Goal: Information Seeking & Learning: Learn about a topic

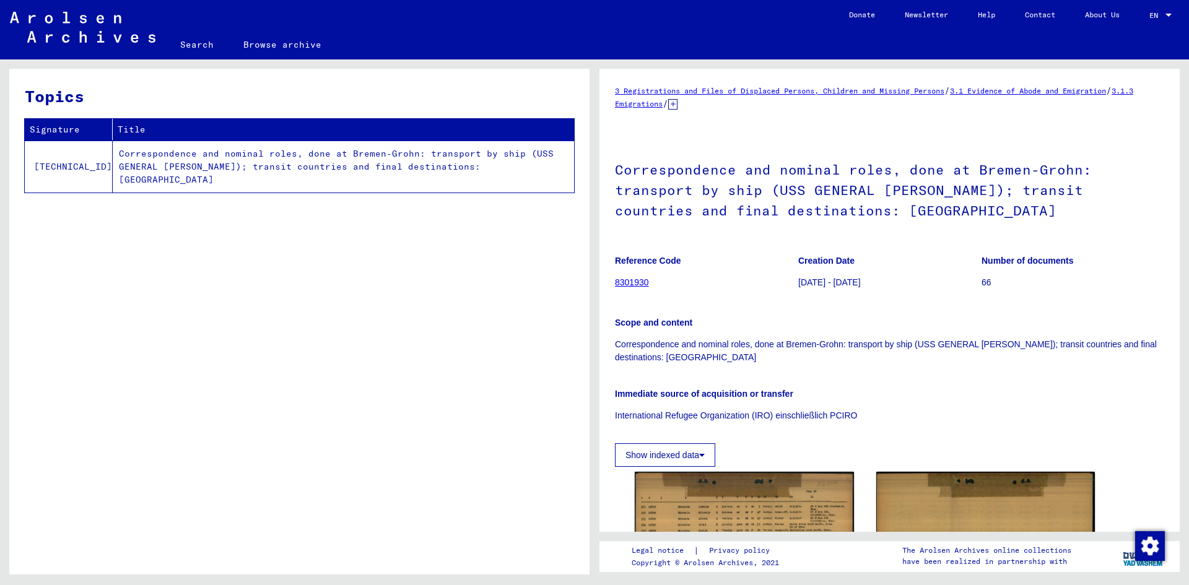
click at [301, 158] on td "Correspondence and nominal roles, done at Bremen-Grohn: transport by ship (USS …" at bounding box center [343, 167] width 461 height 52
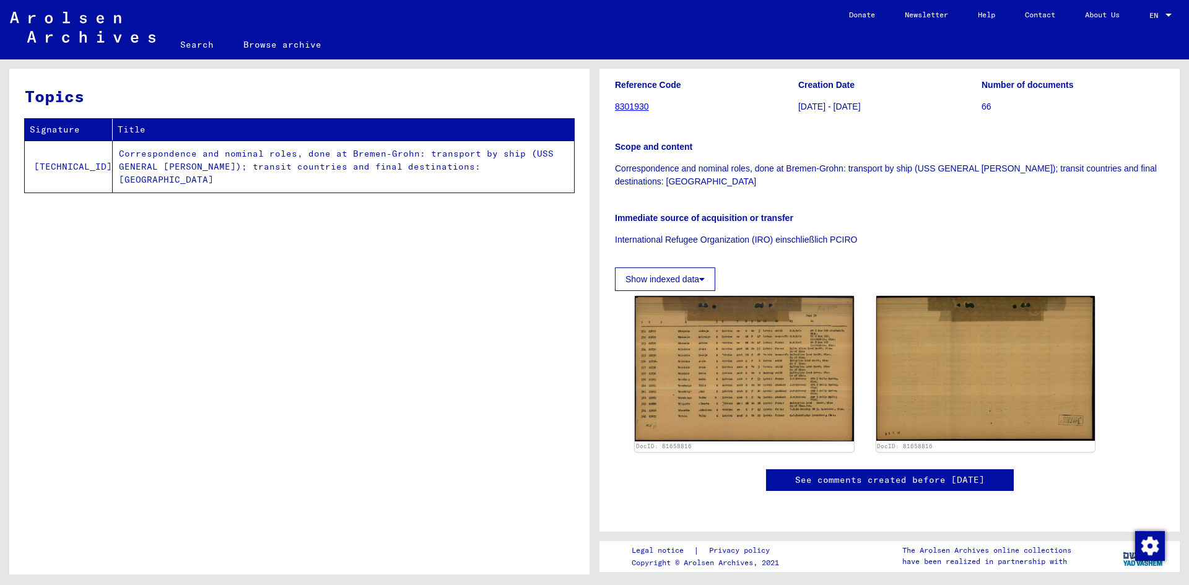
scroll to position [565, 0]
click at [273, 160] on td "Correspondence and nominal roles, done at Bremen-Grohn: transport by ship (USS …" at bounding box center [343, 167] width 461 height 52
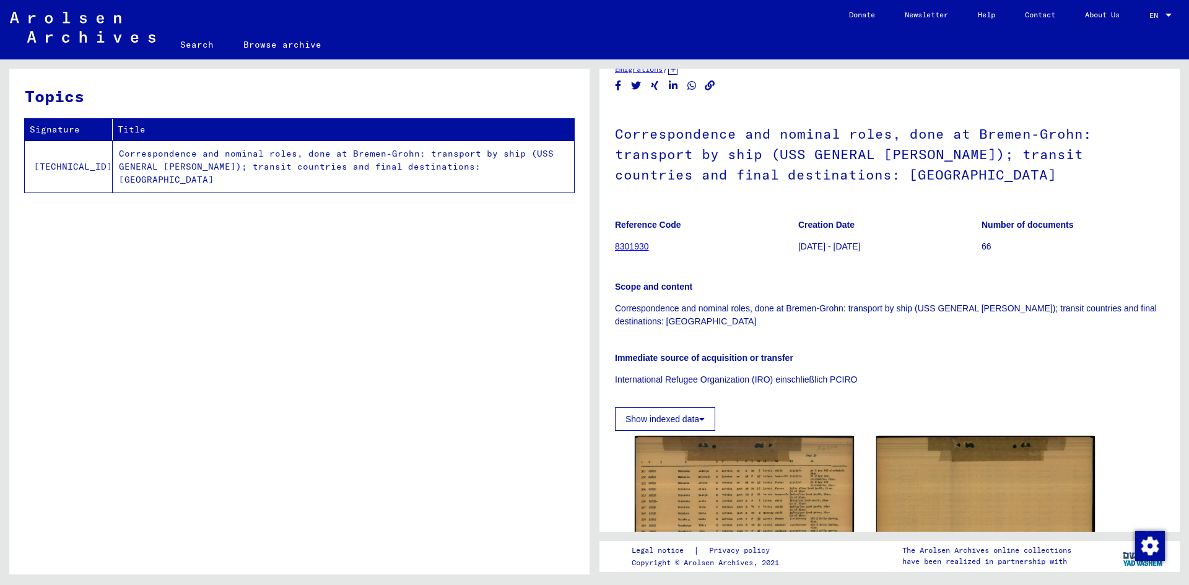
scroll to position [0, 0]
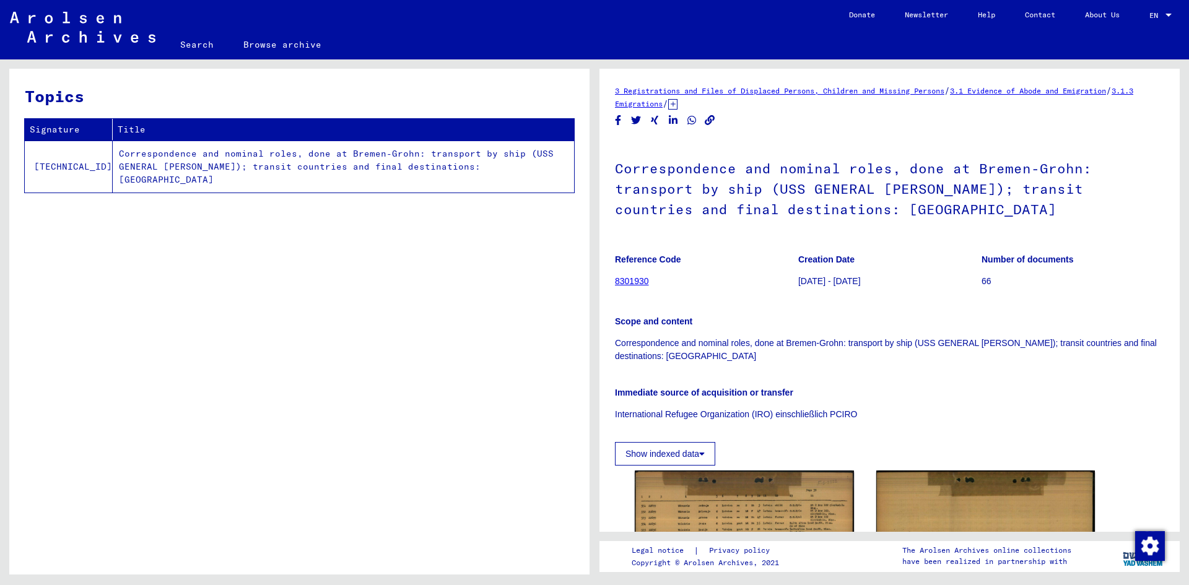
click at [638, 282] on link "8301930" at bounding box center [632, 281] width 34 height 10
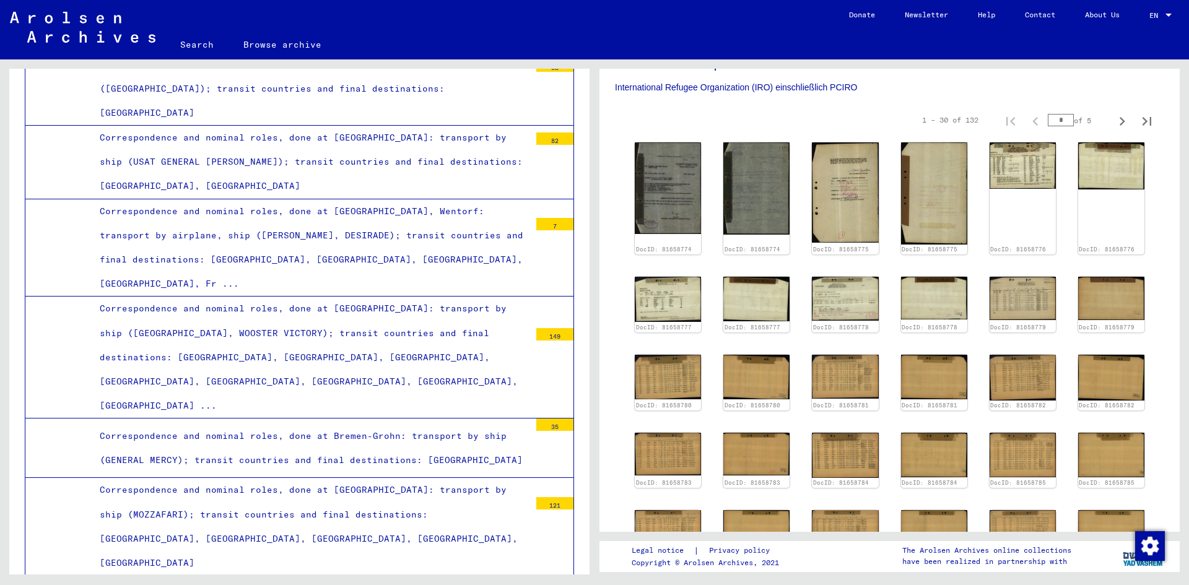
scroll to position [557, 0]
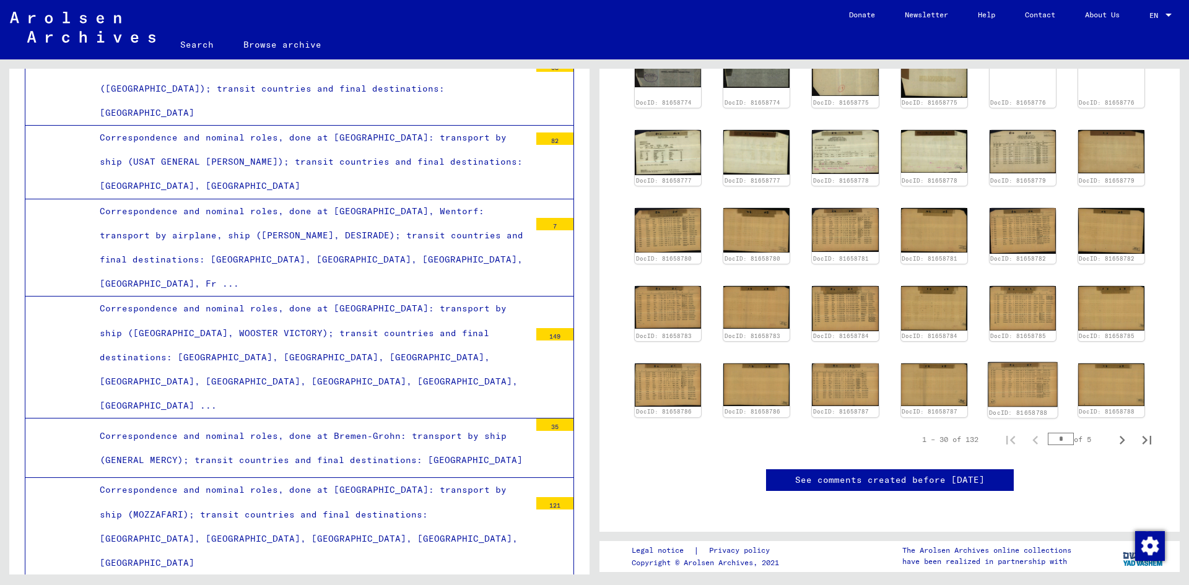
click at [1028, 362] on img at bounding box center [1023, 384] width 70 height 45
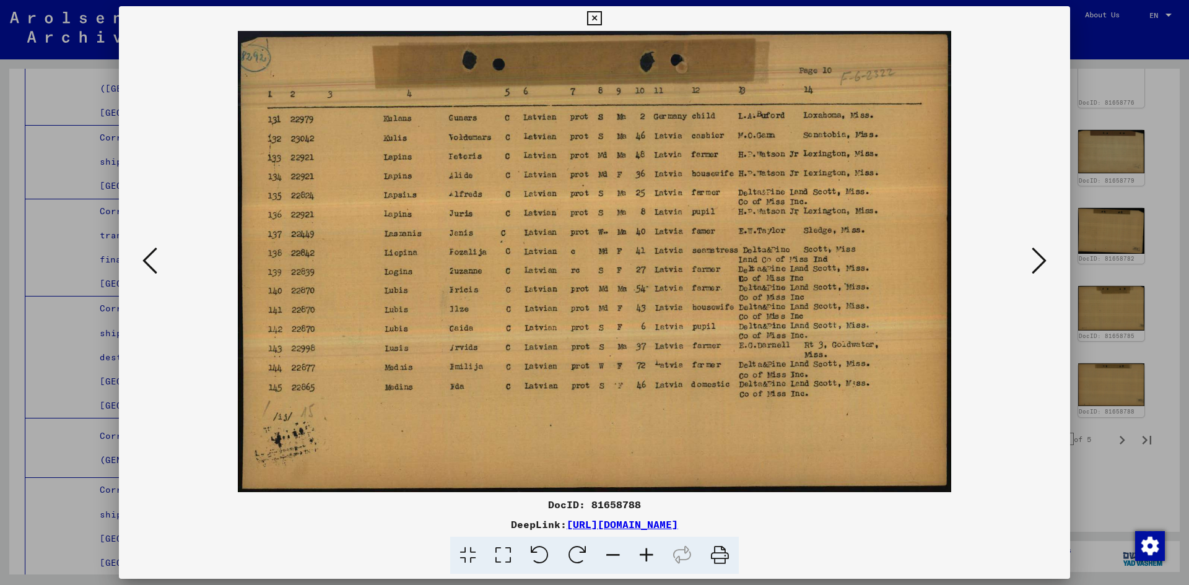
click at [1044, 265] on icon at bounding box center [1039, 261] width 15 height 30
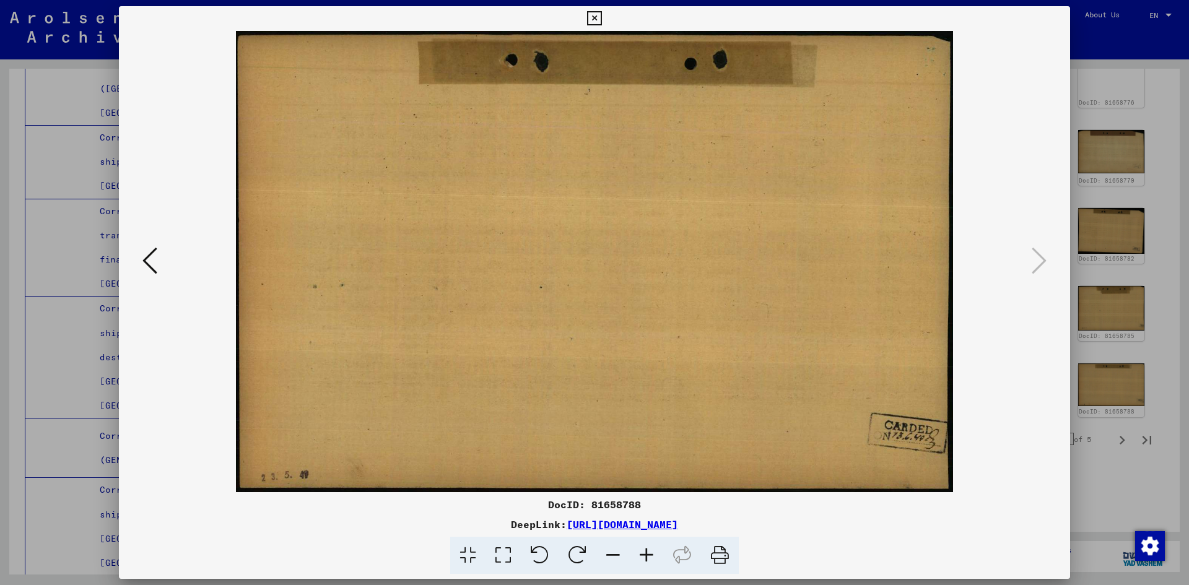
click at [1127, 294] on div at bounding box center [594, 292] width 1189 height 585
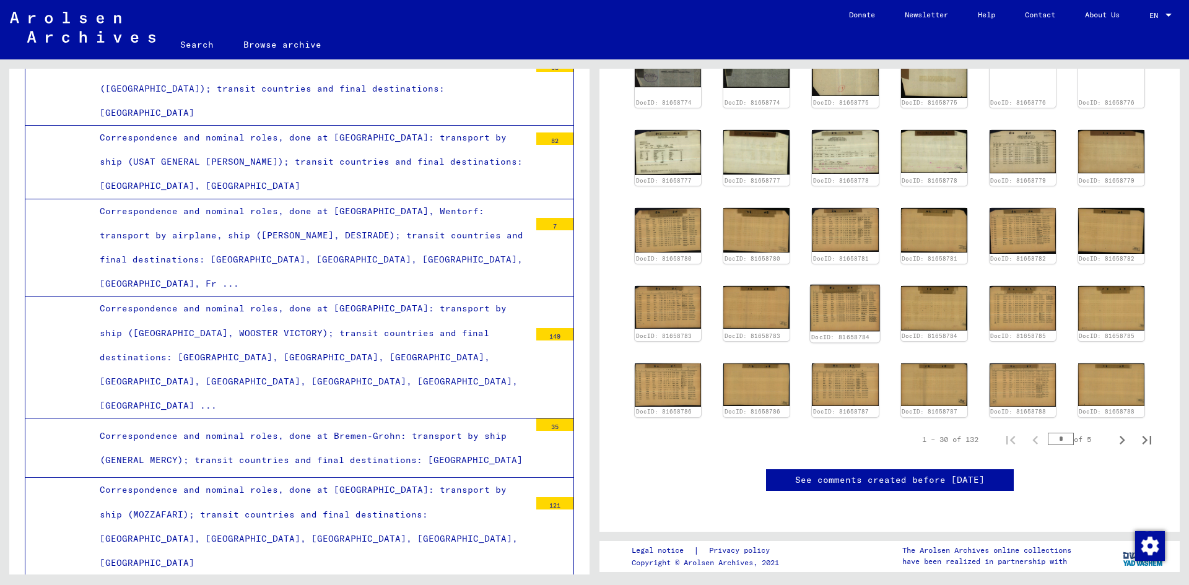
click at [853, 285] on img at bounding box center [846, 308] width 70 height 47
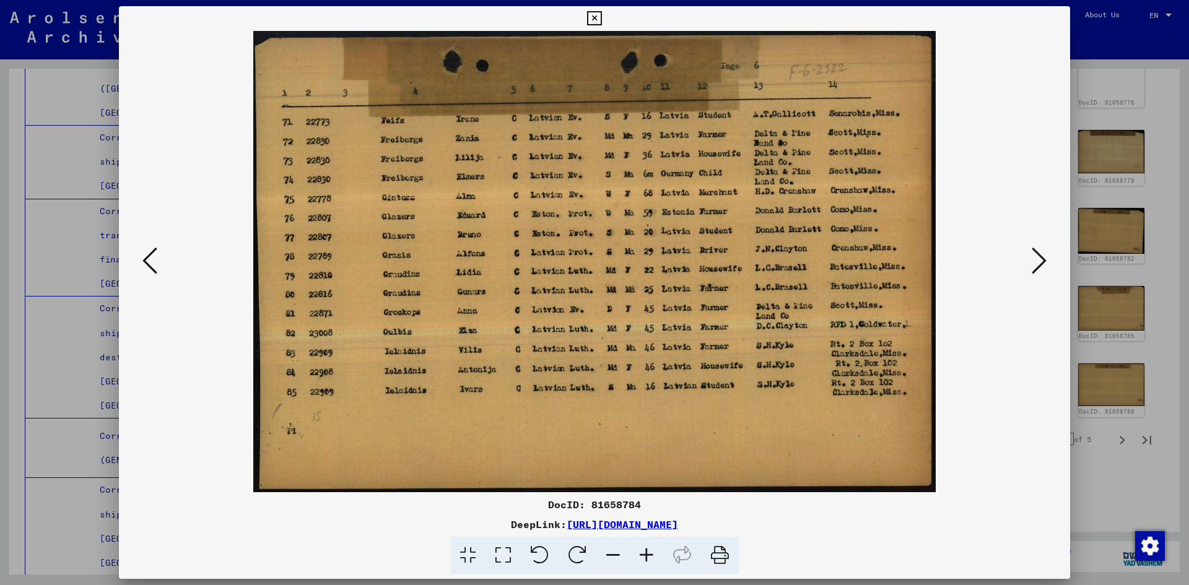
click at [1115, 229] on div at bounding box center [594, 292] width 1189 height 585
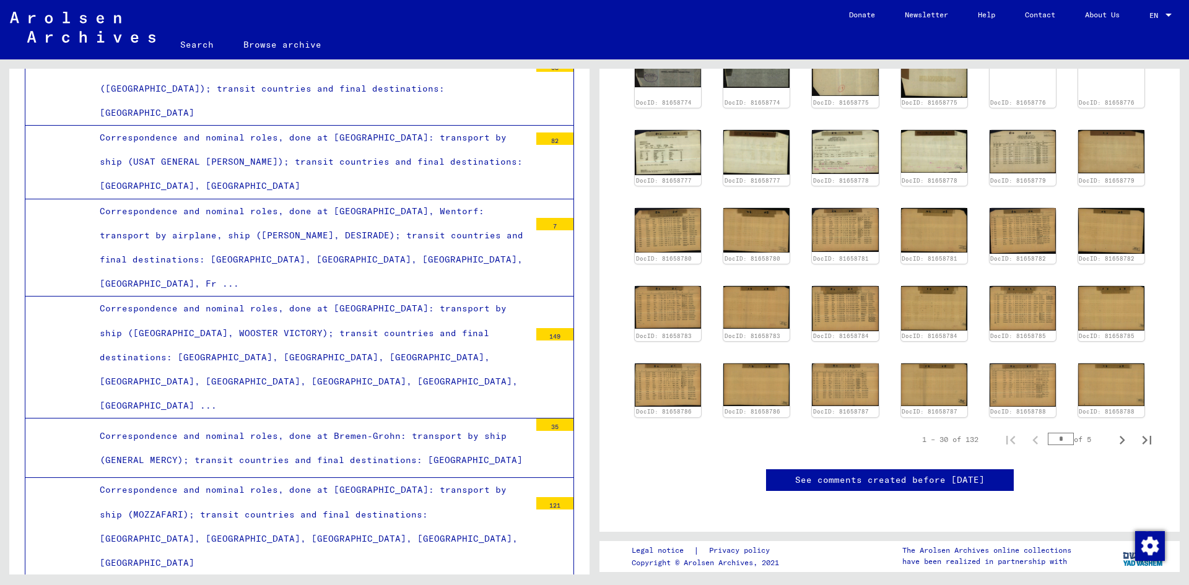
click at [1115, 286] on img at bounding box center [1111, 308] width 66 height 44
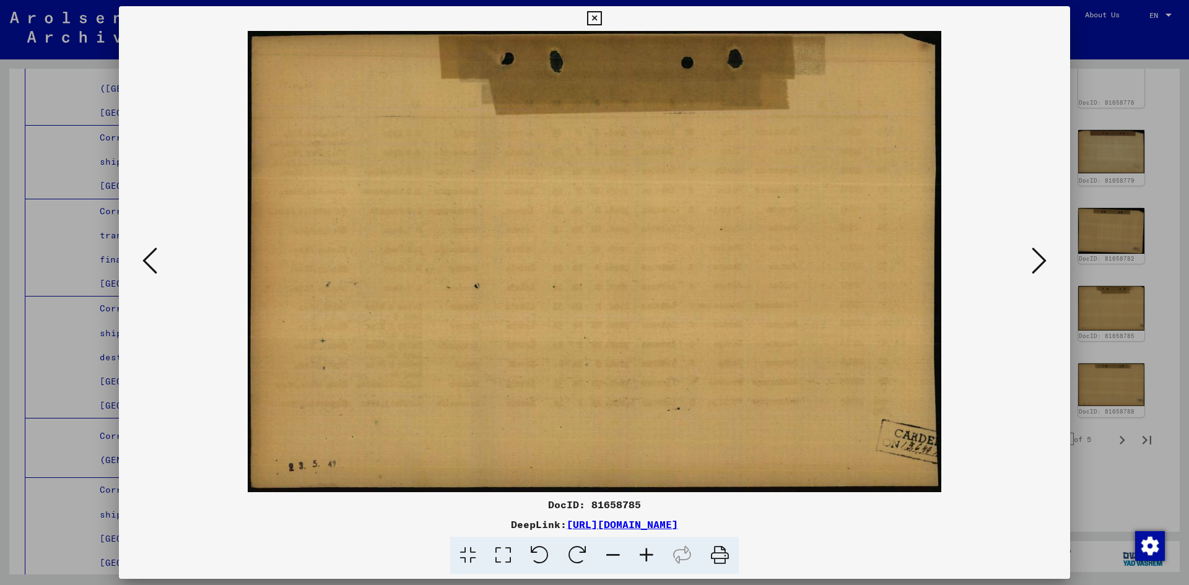
click at [1155, 359] on div at bounding box center [594, 292] width 1189 height 585
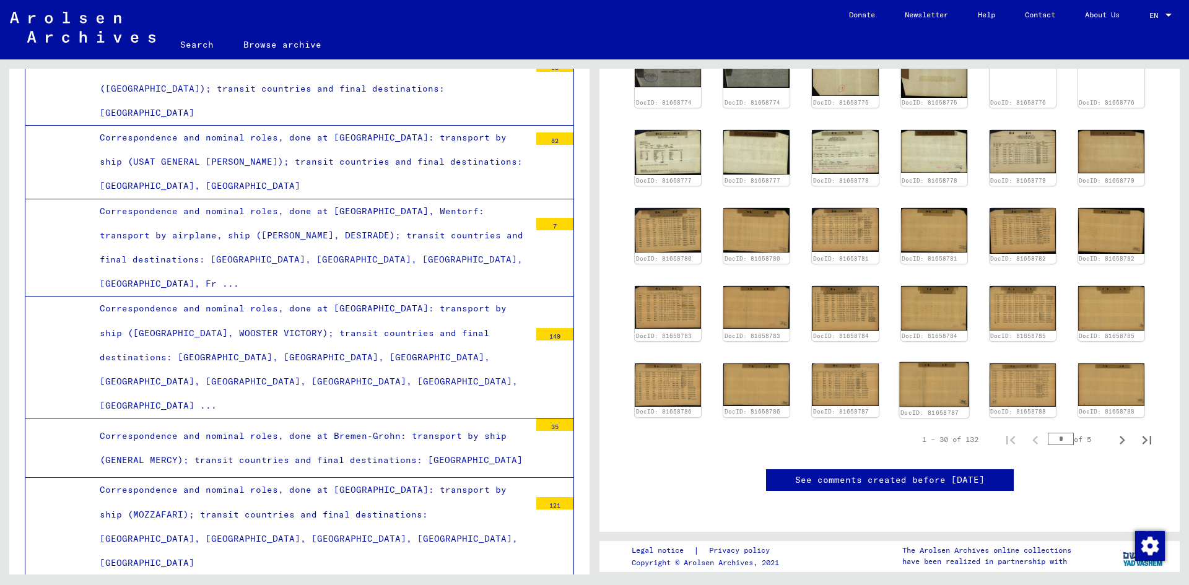
scroll to position [372, 0]
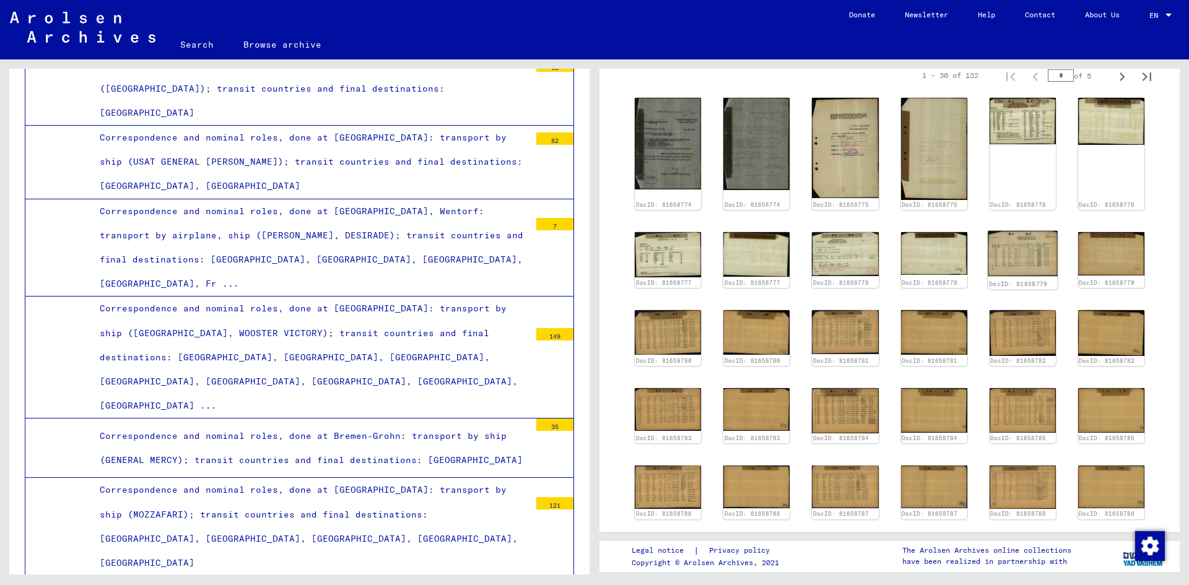
click at [1005, 250] on img at bounding box center [1023, 254] width 70 height 46
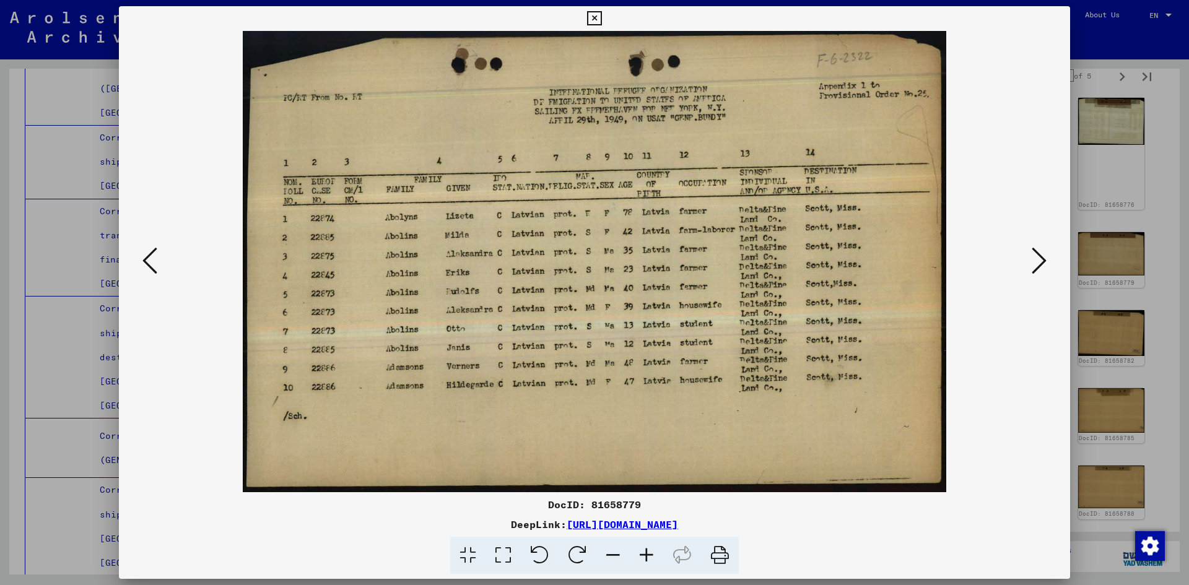
click at [1154, 236] on div at bounding box center [594, 292] width 1189 height 585
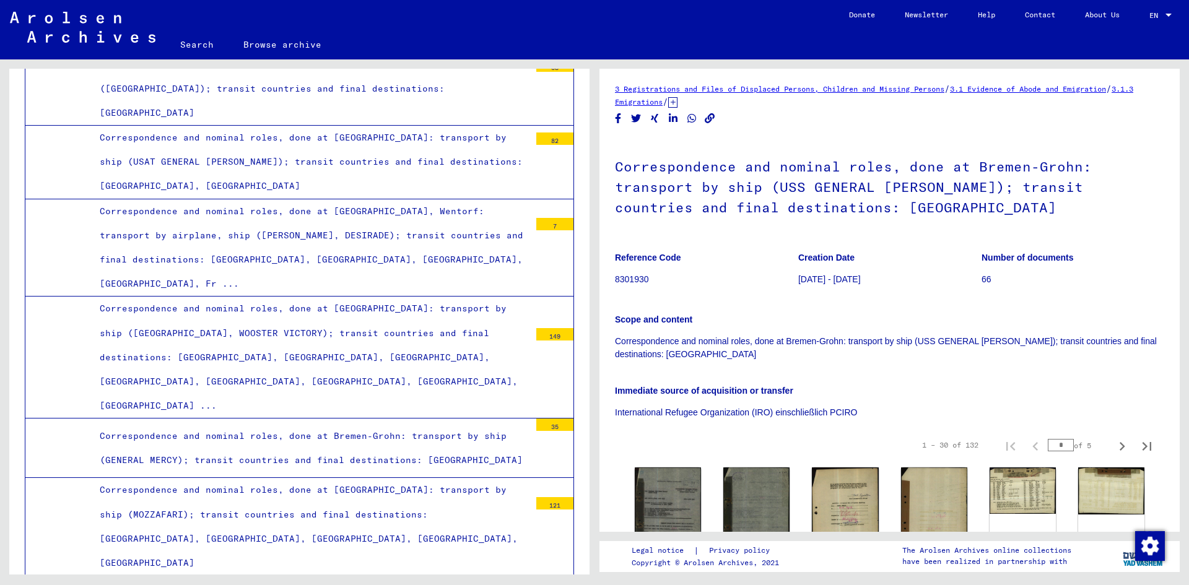
scroll to position [0, 0]
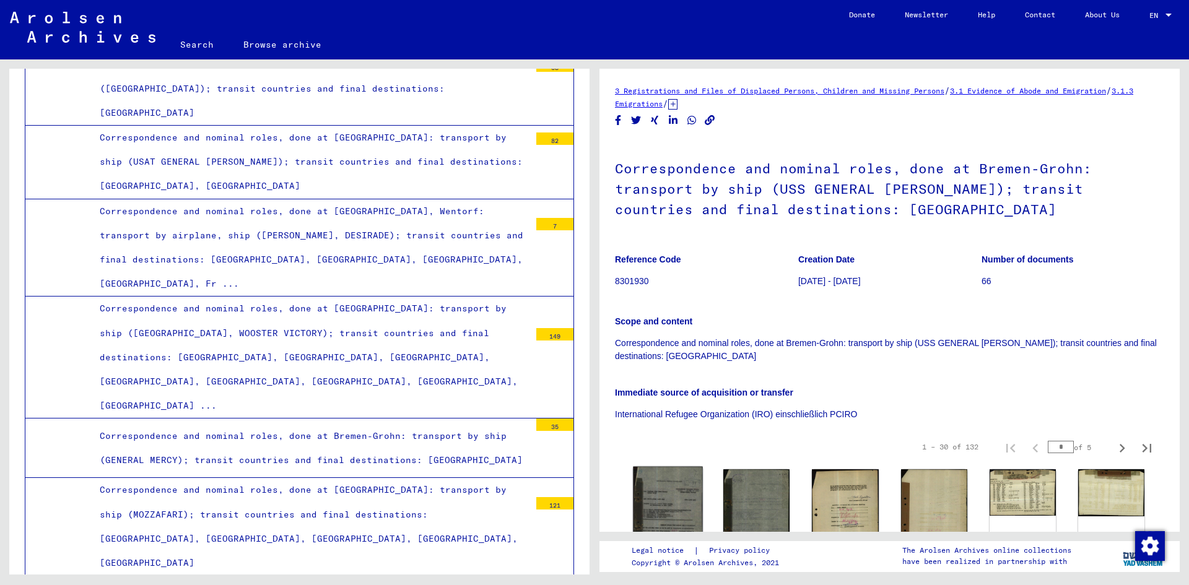
click at [679, 479] on img at bounding box center [668, 515] width 70 height 97
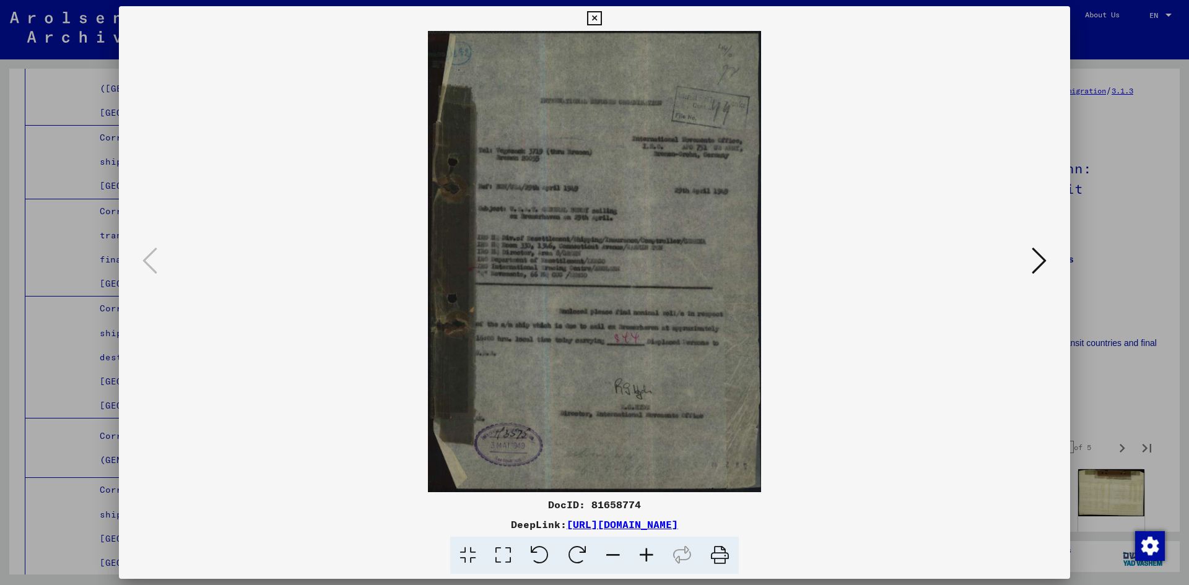
click at [645, 555] on icon at bounding box center [646, 556] width 33 height 38
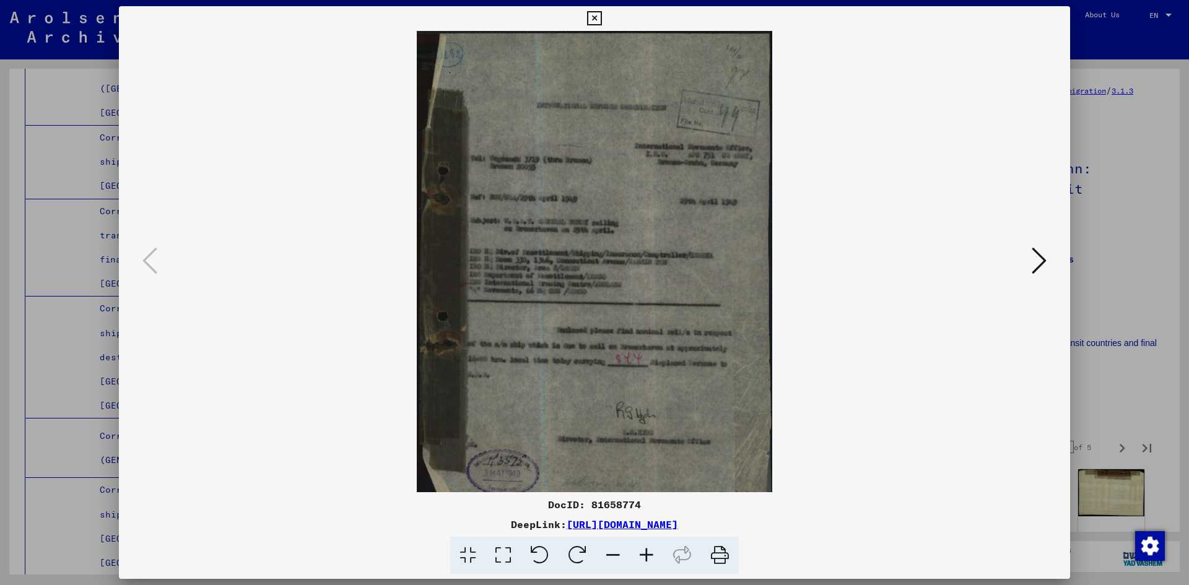
click at [645, 555] on icon at bounding box center [646, 556] width 33 height 38
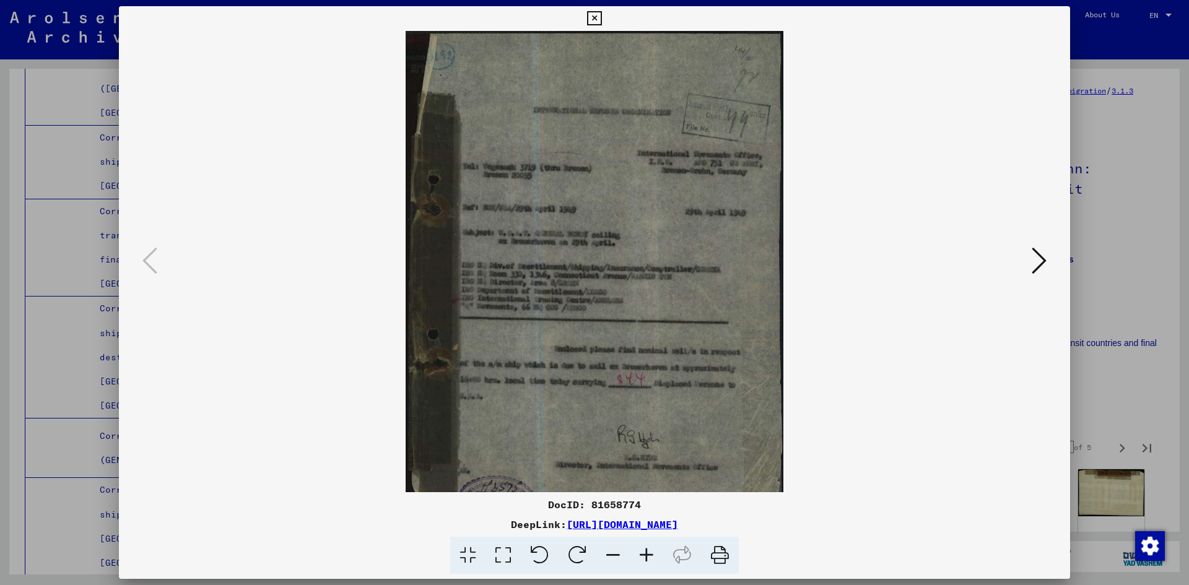
click at [645, 555] on icon at bounding box center [646, 556] width 33 height 38
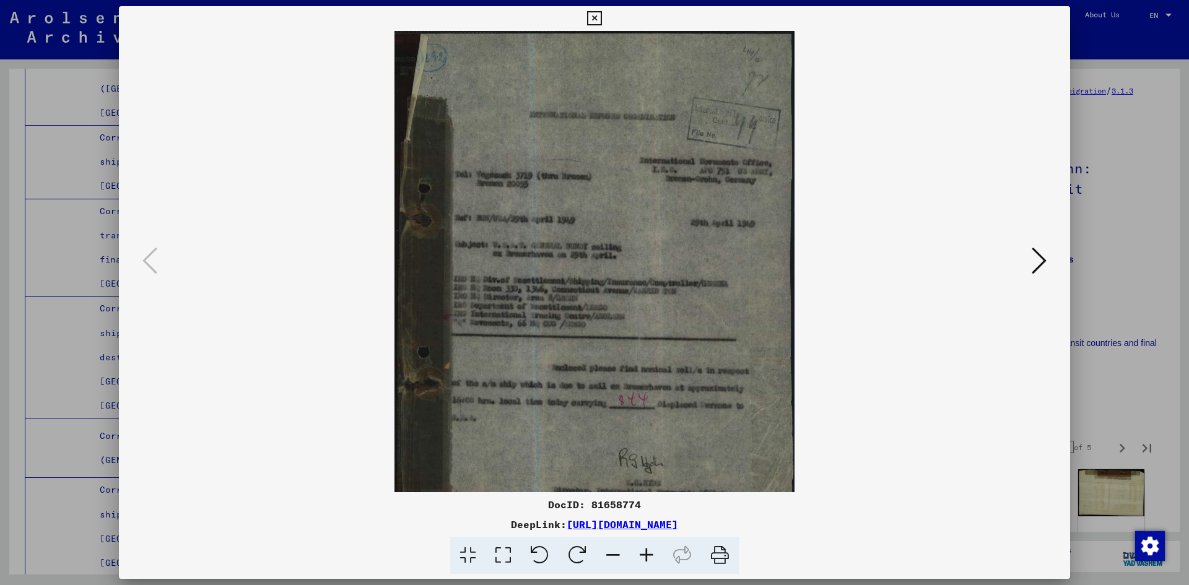
click at [645, 555] on icon at bounding box center [646, 556] width 33 height 38
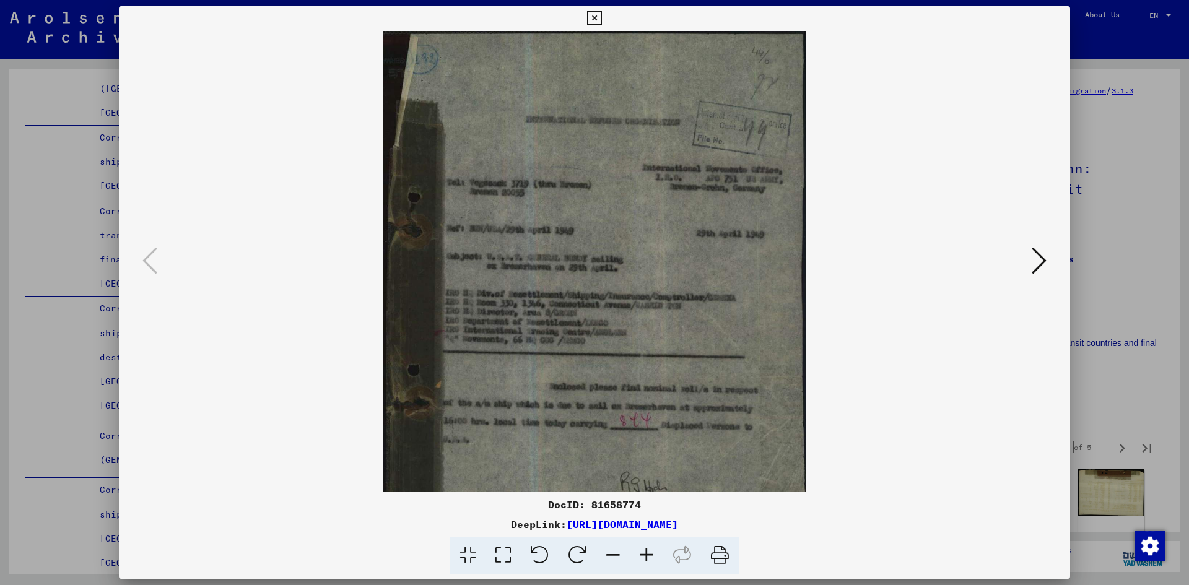
click at [645, 555] on icon at bounding box center [646, 556] width 33 height 38
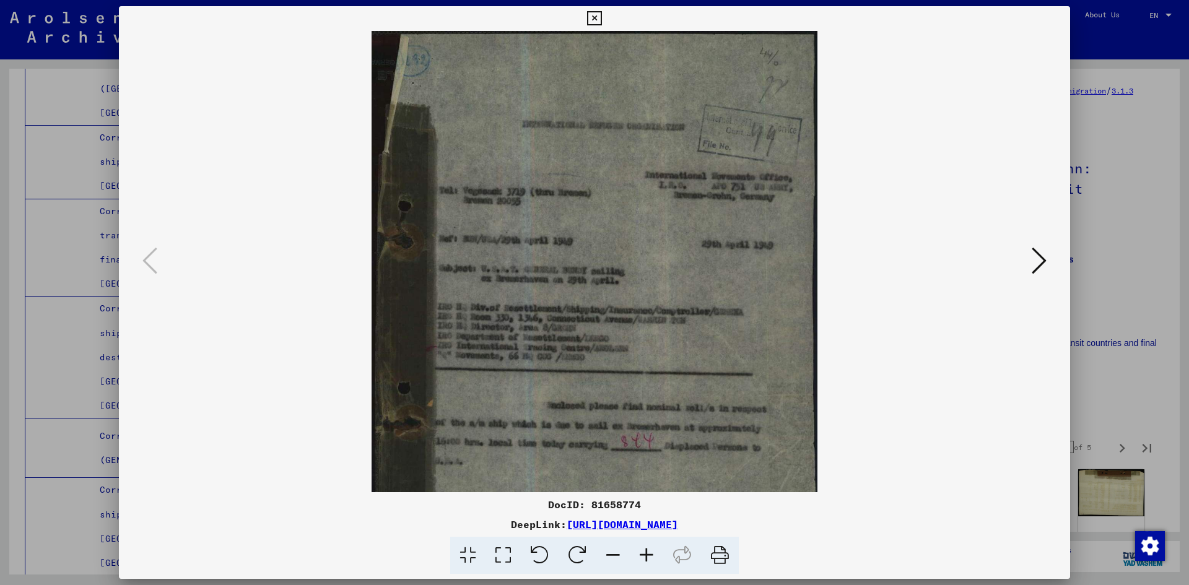
click at [645, 555] on icon at bounding box center [646, 556] width 33 height 38
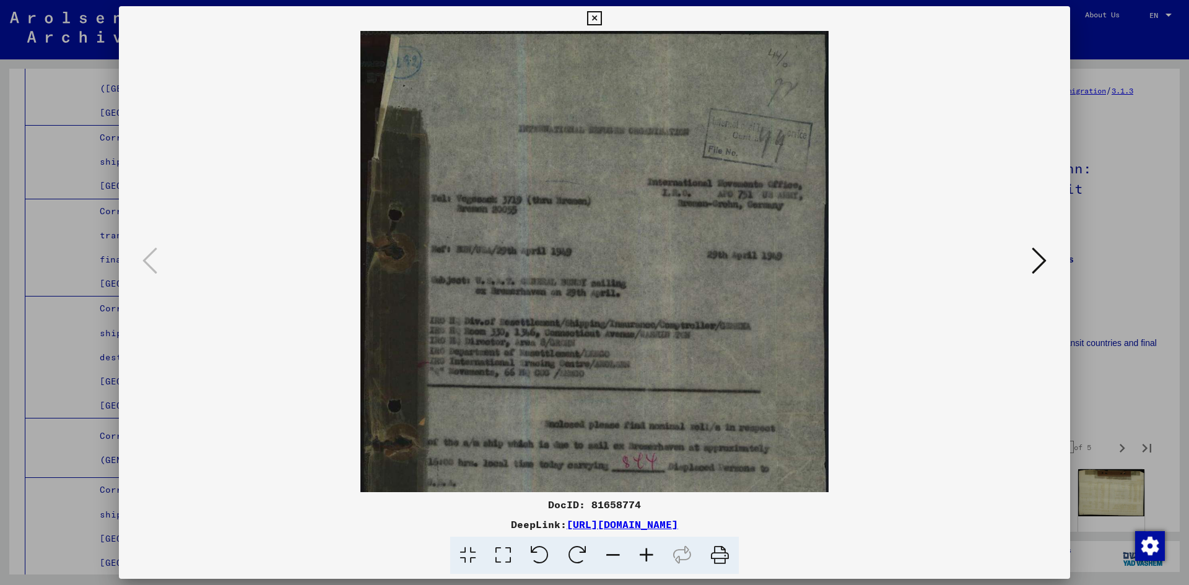
click at [1030, 276] on button at bounding box center [1039, 261] width 22 height 35
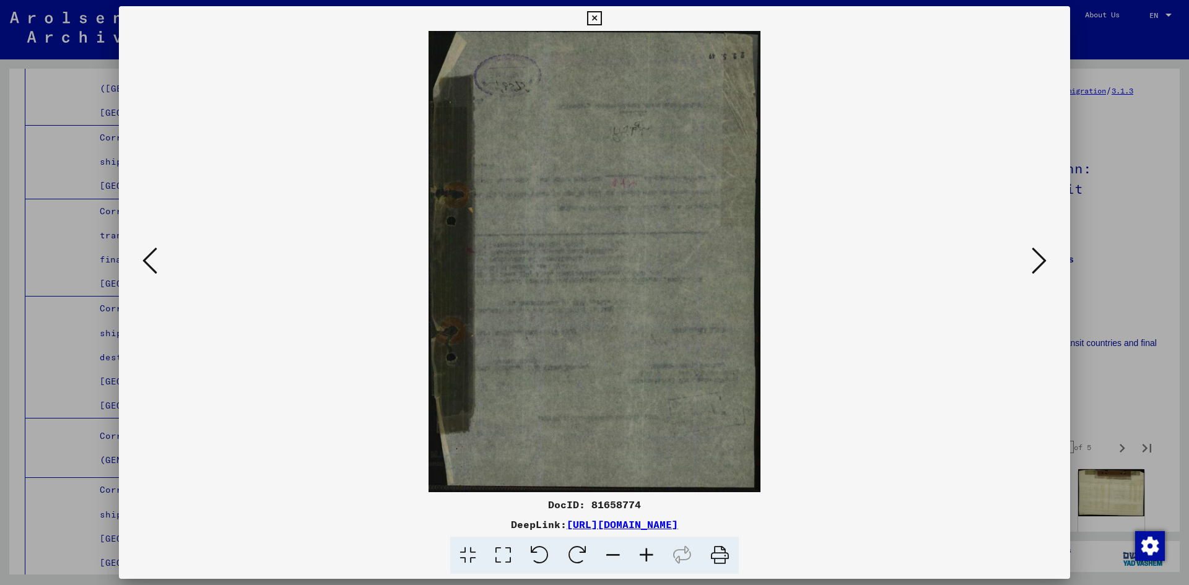
click at [1035, 269] on icon at bounding box center [1039, 261] width 15 height 30
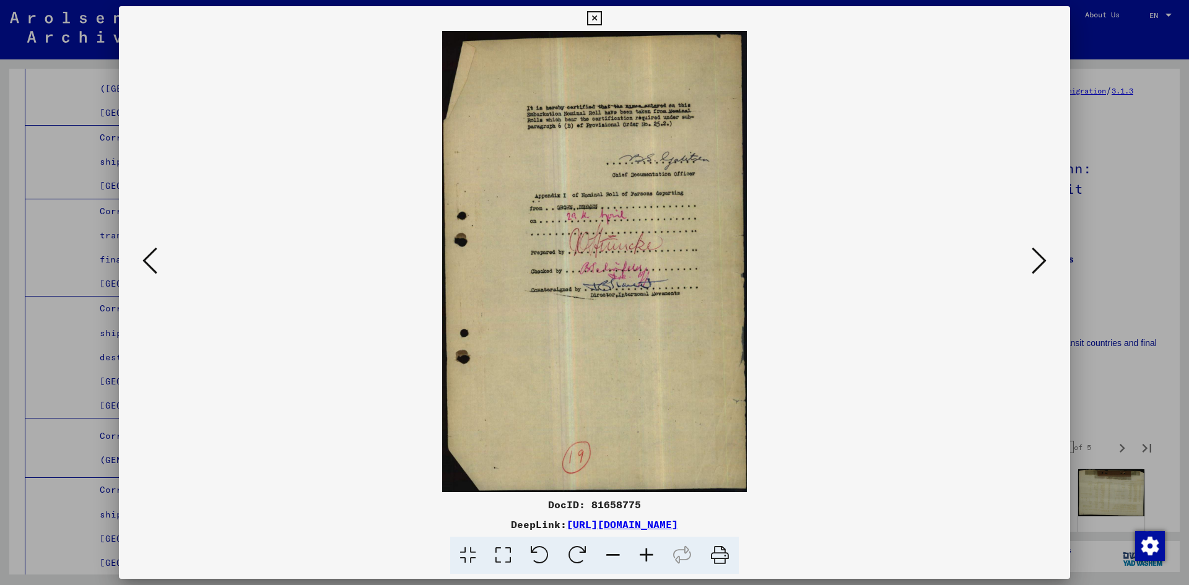
click at [1036, 266] on icon at bounding box center [1039, 261] width 15 height 30
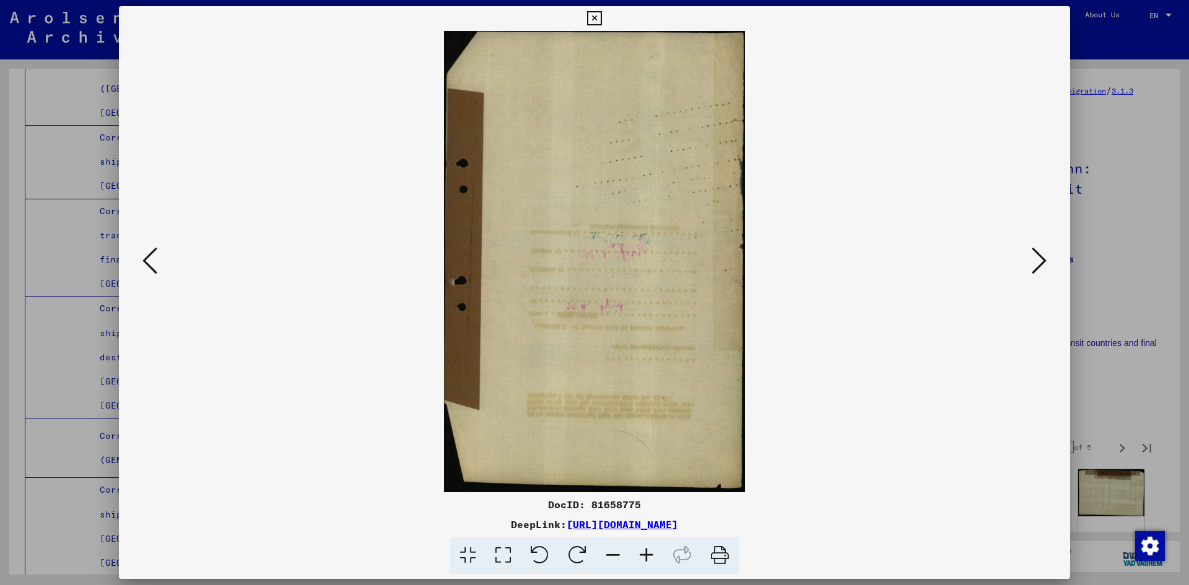
click at [1036, 266] on icon at bounding box center [1039, 261] width 15 height 30
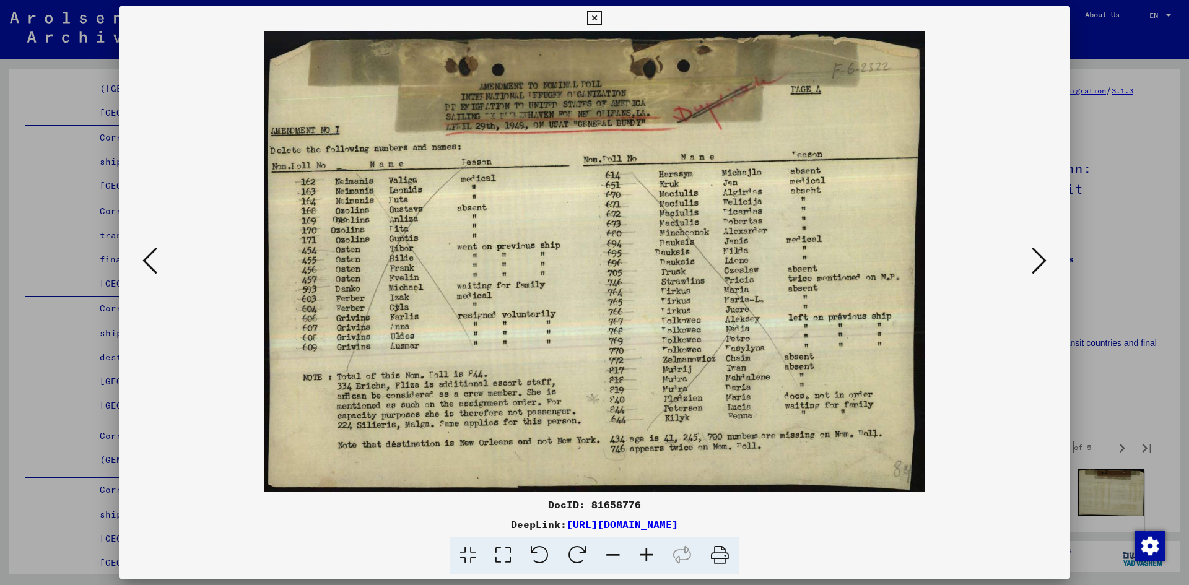
click at [1036, 266] on icon at bounding box center [1039, 261] width 15 height 30
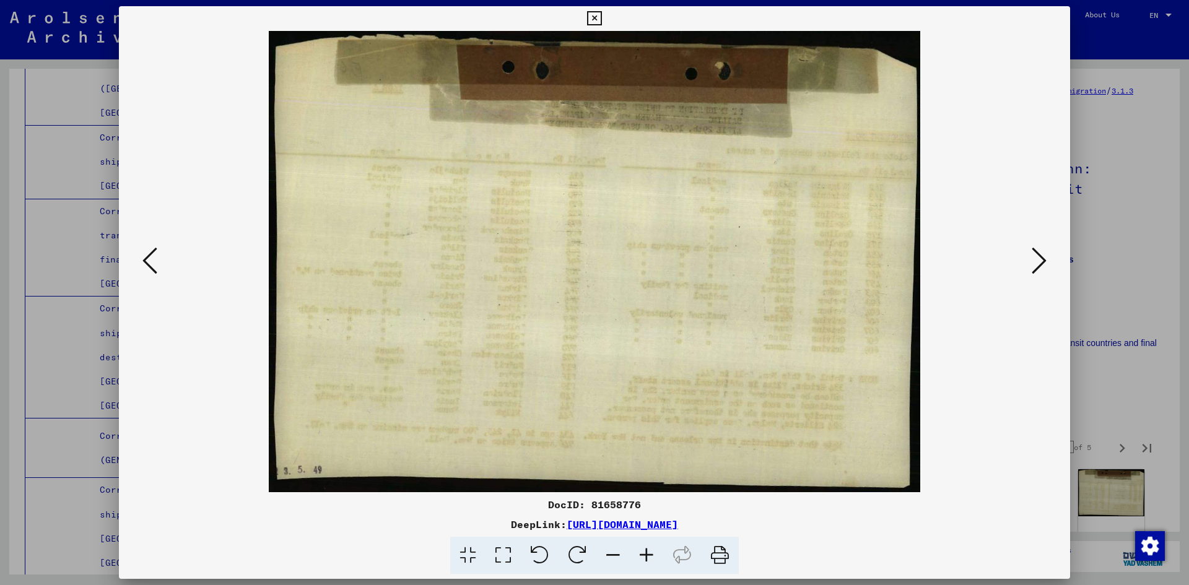
click at [1036, 266] on icon at bounding box center [1039, 261] width 15 height 30
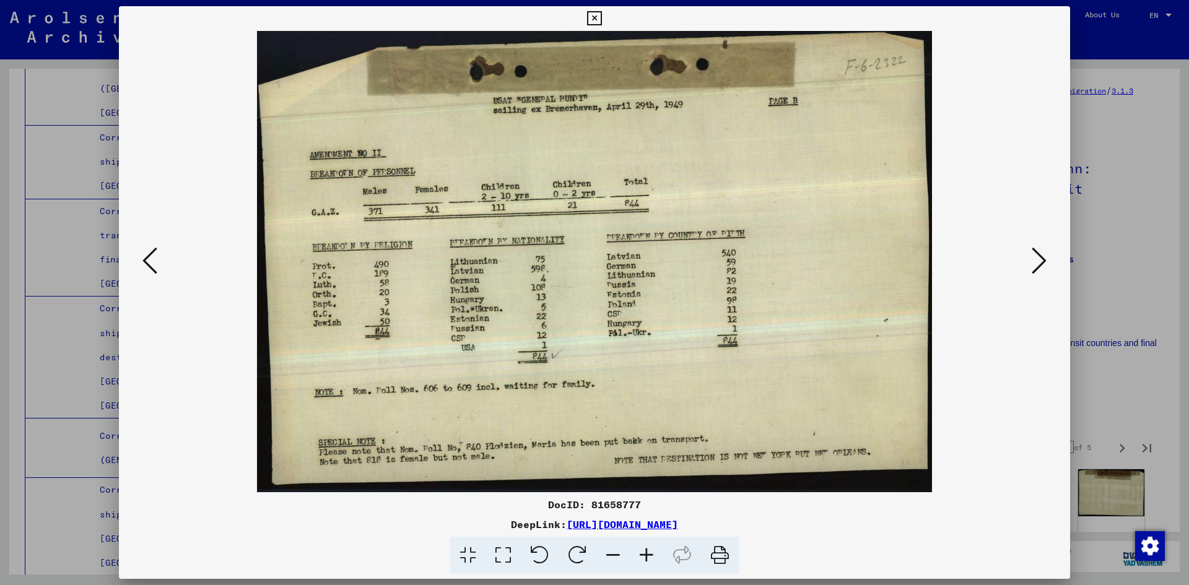
click at [1036, 266] on icon at bounding box center [1039, 261] width 15 height 30
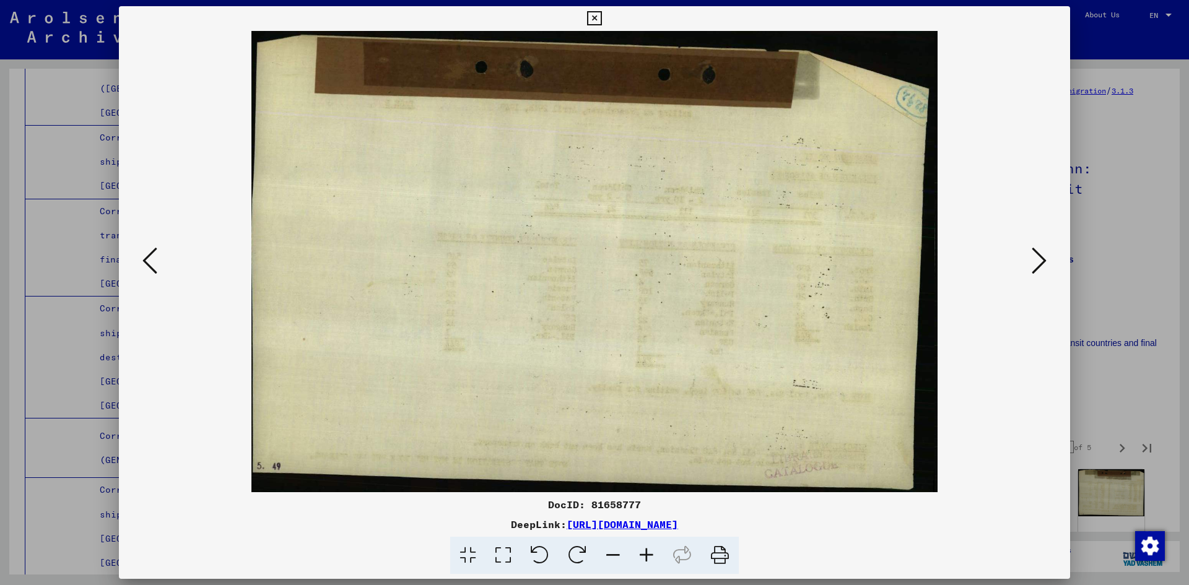
click at [1036, 266] on icon at bounding box center [1039, 261] width 15 height 30
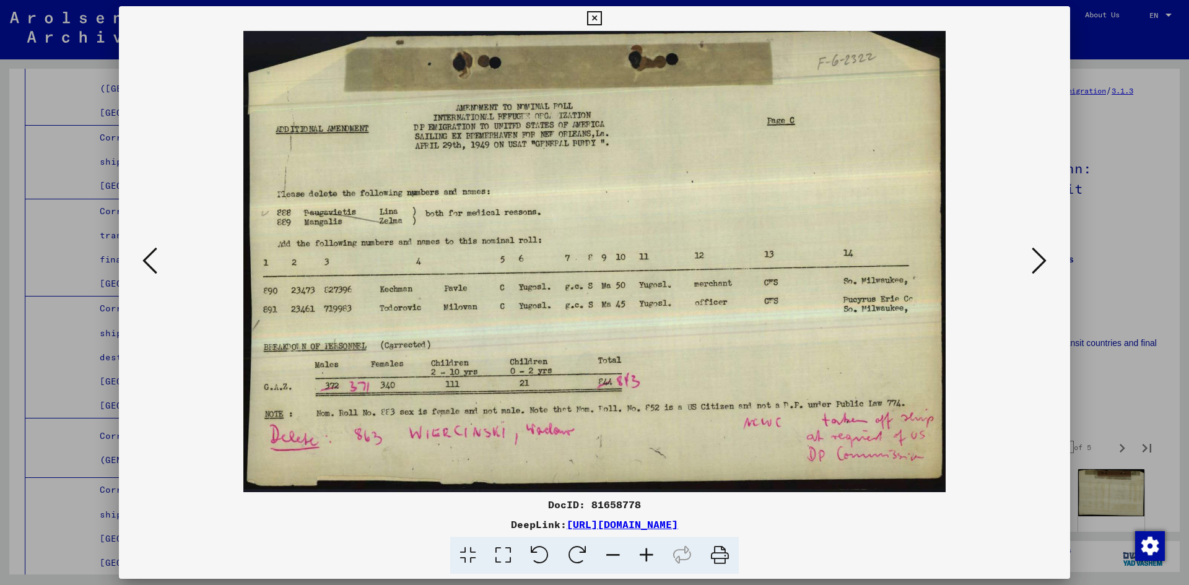
click at [1036, 266] on icon at bounding box center [1039, 261] width 15 height 30
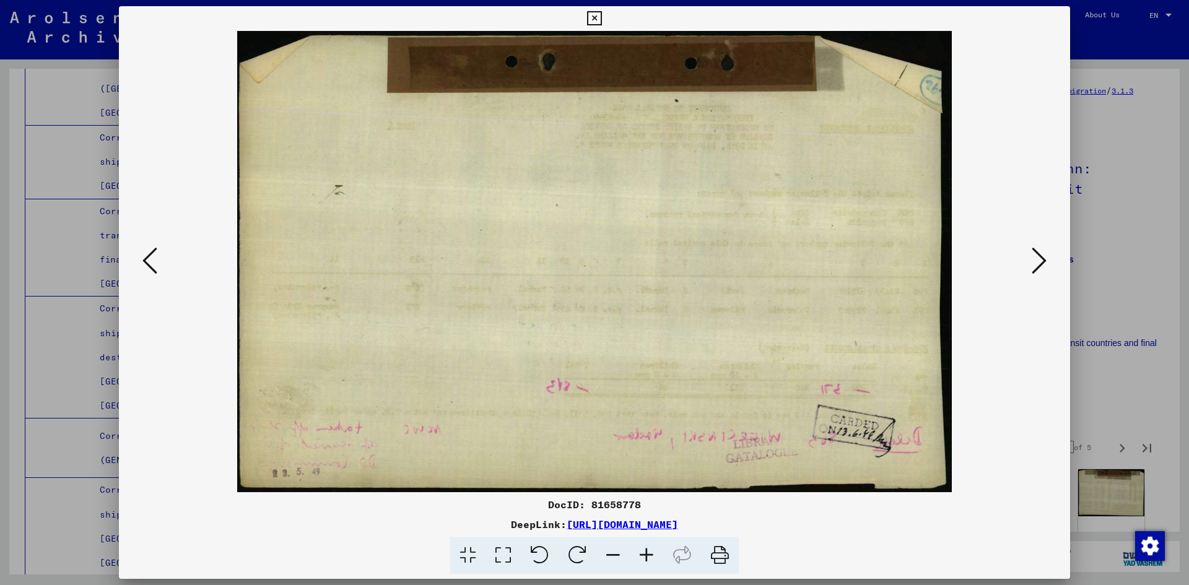
click at [1036, 266] on icon at bounding box center [1039, 261] width 15 height 30
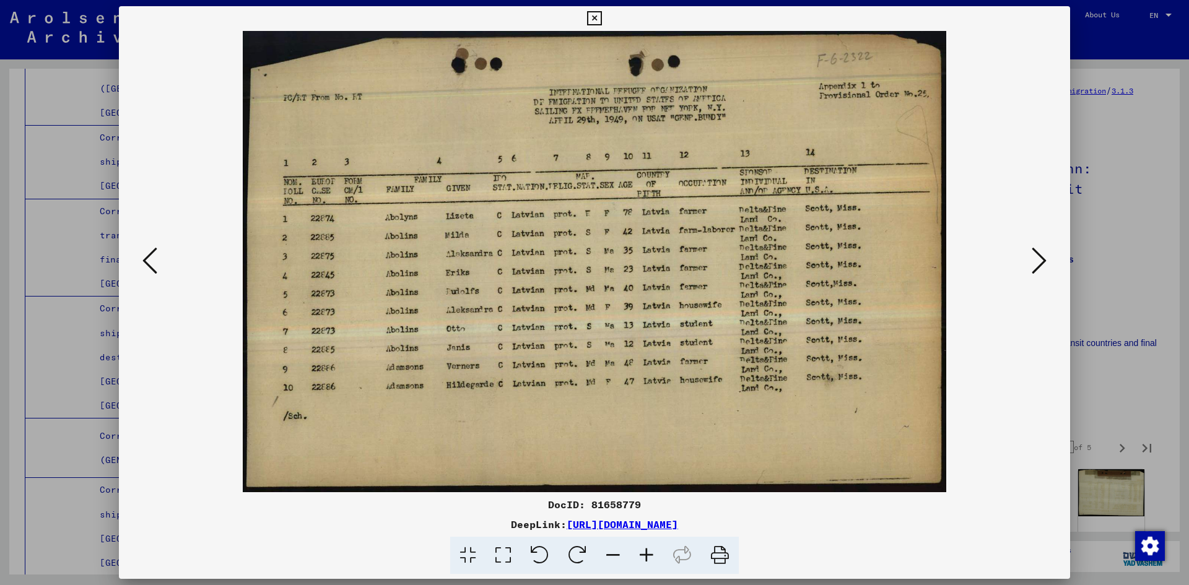
click at [1037, 269] on icon at bounding box center [1039, 261] width 15 height 30
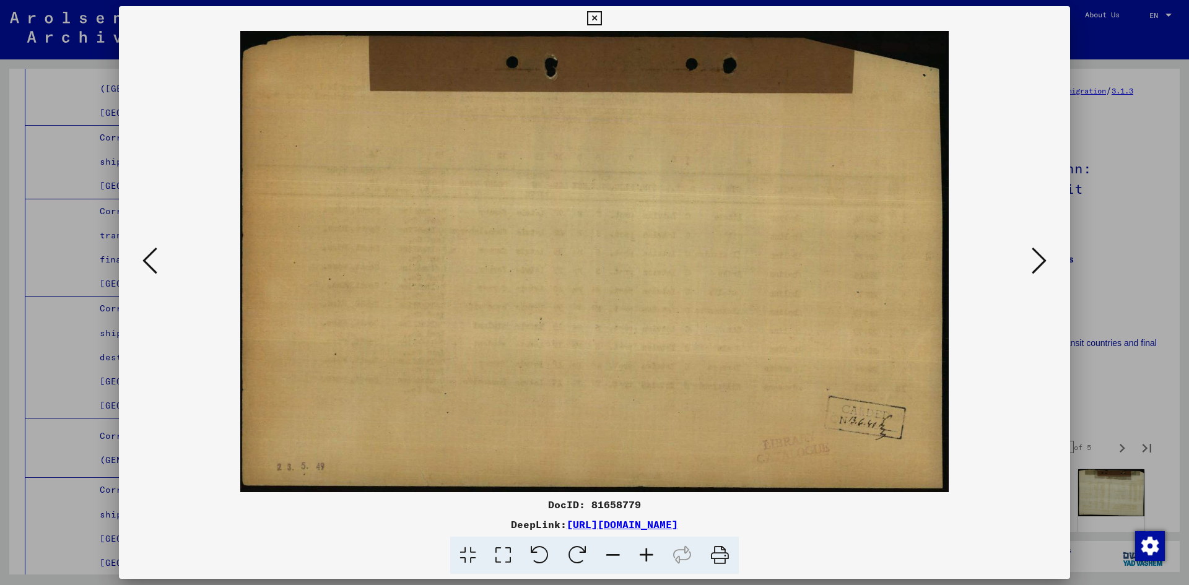
click at [1037, 269] on icon at bounding box center [1039, 261] width 15 height 30
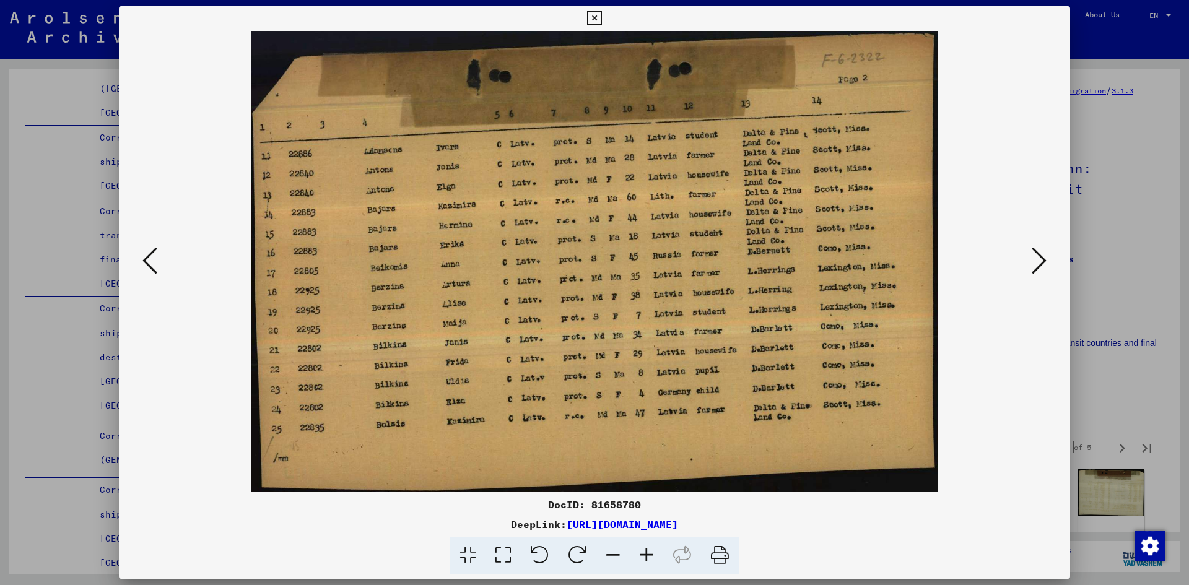
click at [1037, 269] on icon at bounding box center [1039, 261] width 15 height 30
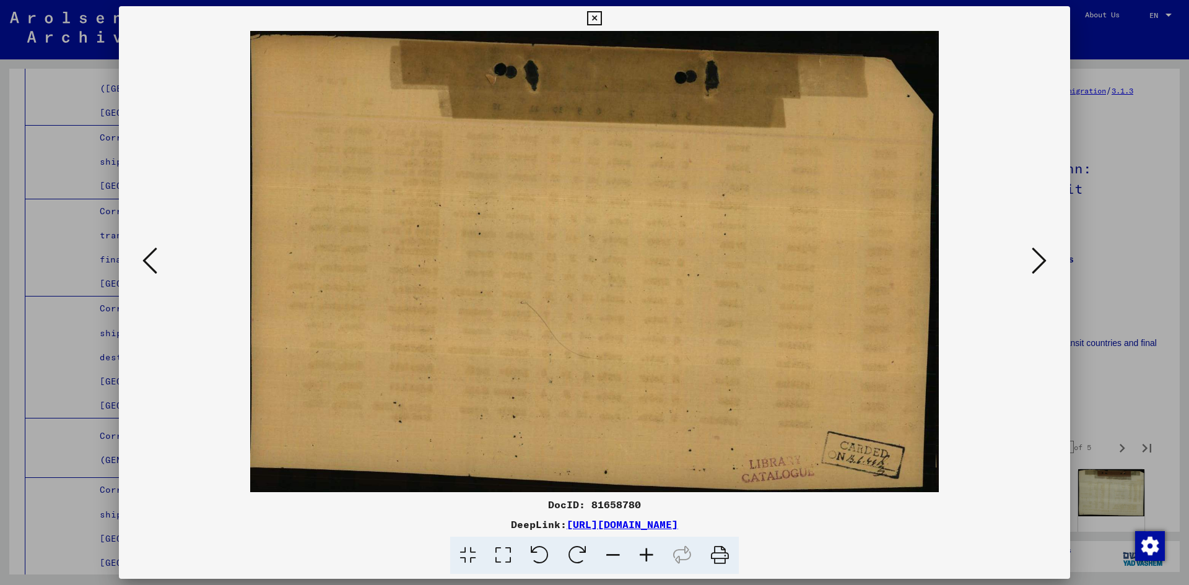
click at [1037, 269] on icon at bounding box center [1039, 261] width 15 height 30
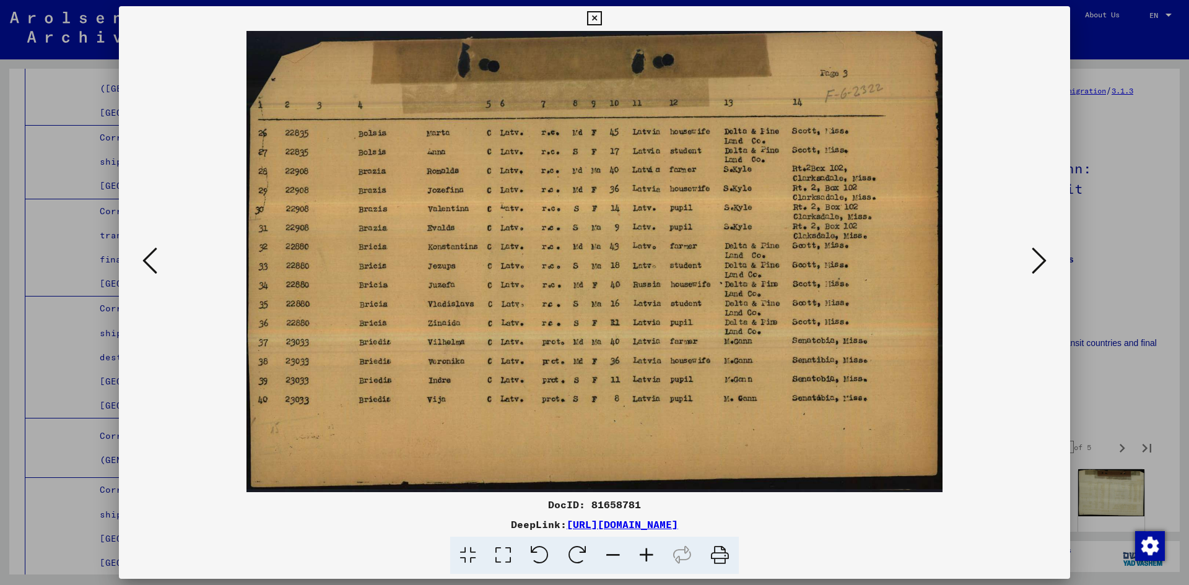
click at [1037, 269] on icon at bounding box center [1039, 261] width 15 height 30
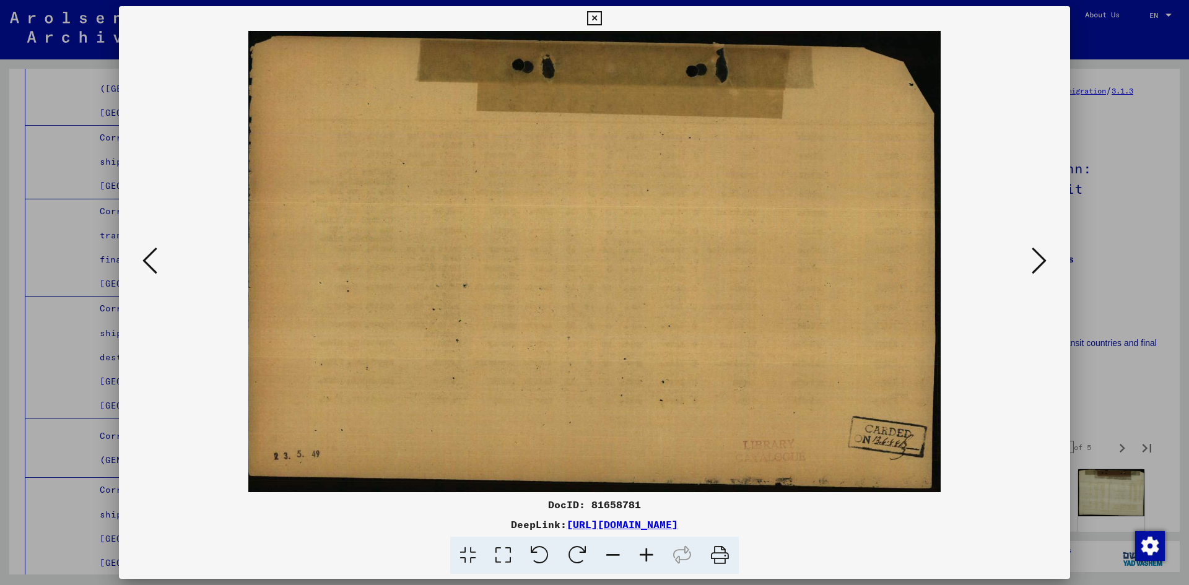
click at [1037, 269] on icon at bounding box center [1039, 261] width 15 height 30
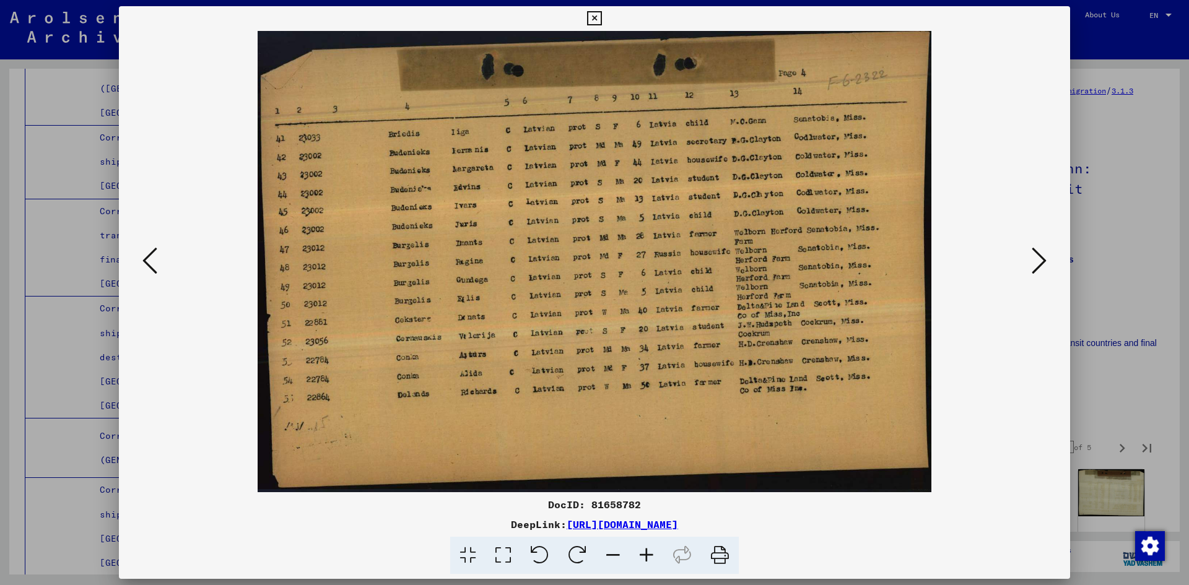
click at [1037, 269] on icon at bounding box center [1039, 261] width 15 height 30
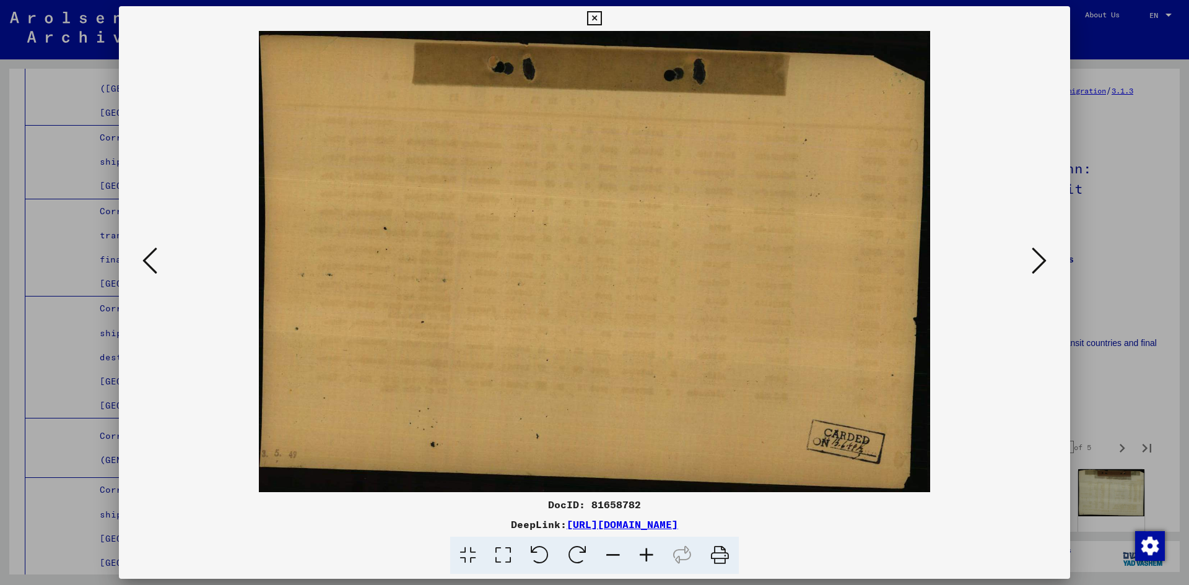
click at [1037, 269] on icon at bounding box center [1039, 261] width 15 height 30
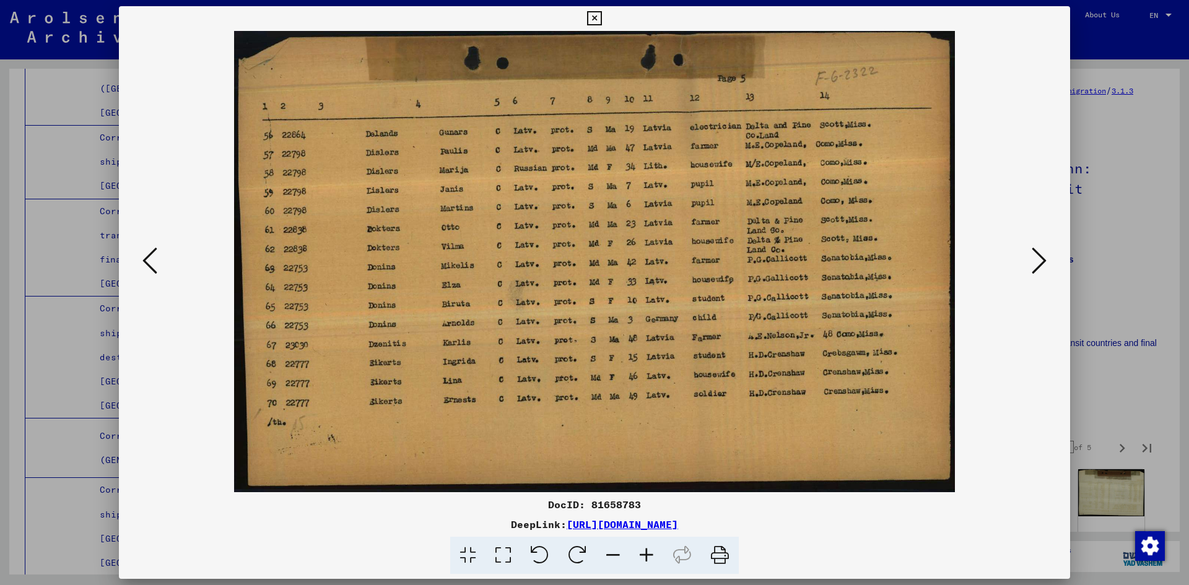
click at [1037, 269] on icon at bounding box center [1039, 261] width 15 height 30
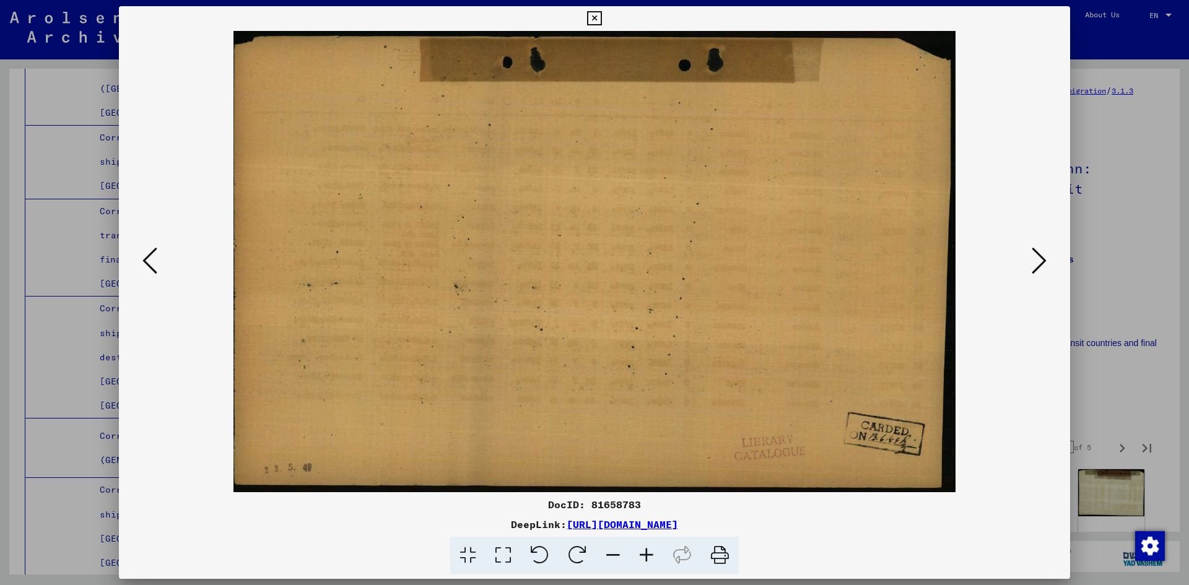
click at [1037, 269] on icon at bounding box center [1039, 261] width 15 height 30
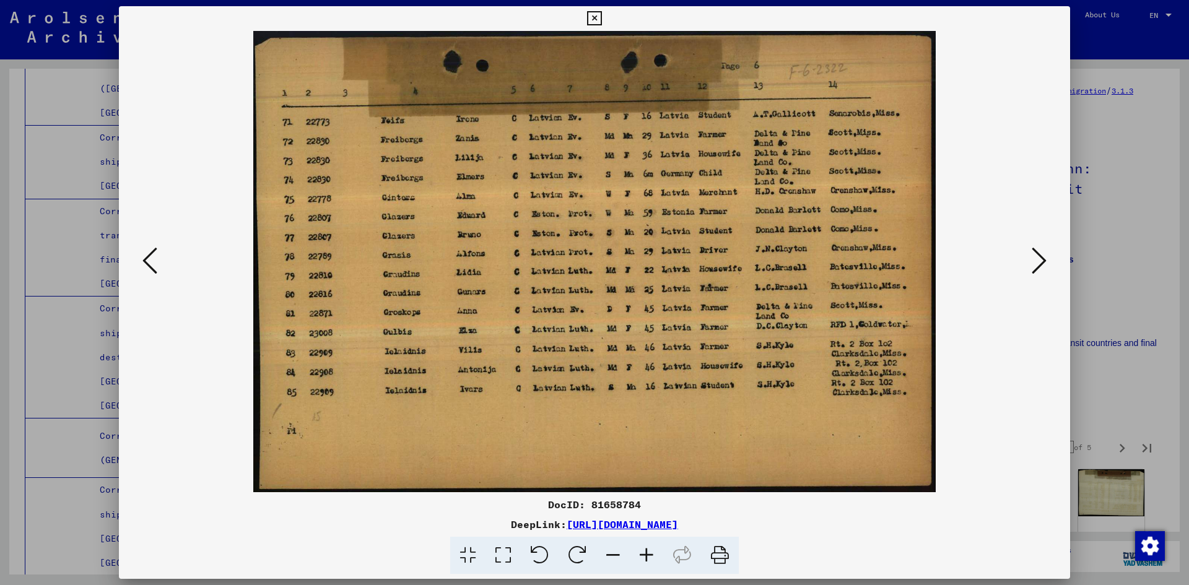
click at [1037, 269] on icon at bounding box center [1039, 261] width 15 height 30
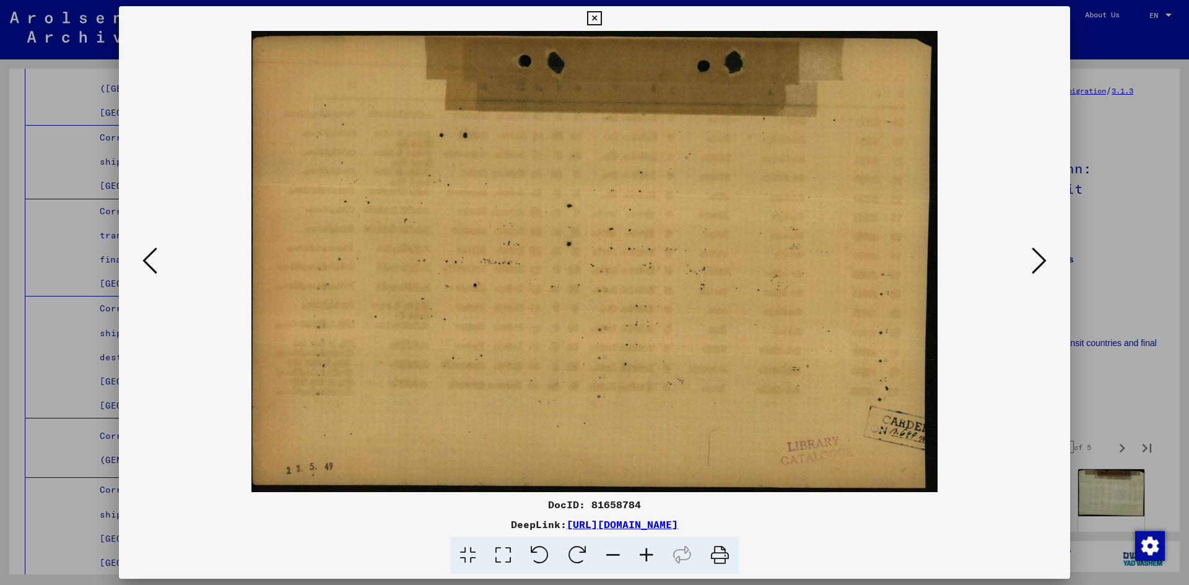
click at [1037, 269] on icon at bounding box center [1039, 261] width 15 height 30
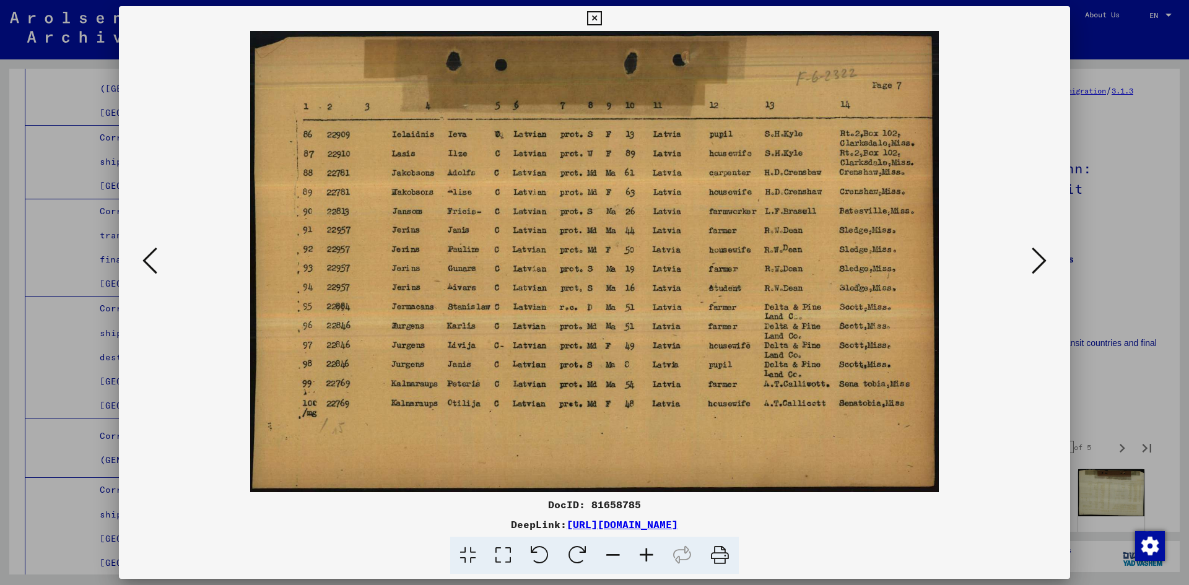
click at [1037, 269] on icon at bounding box center [1039, 261] width 15 height 30
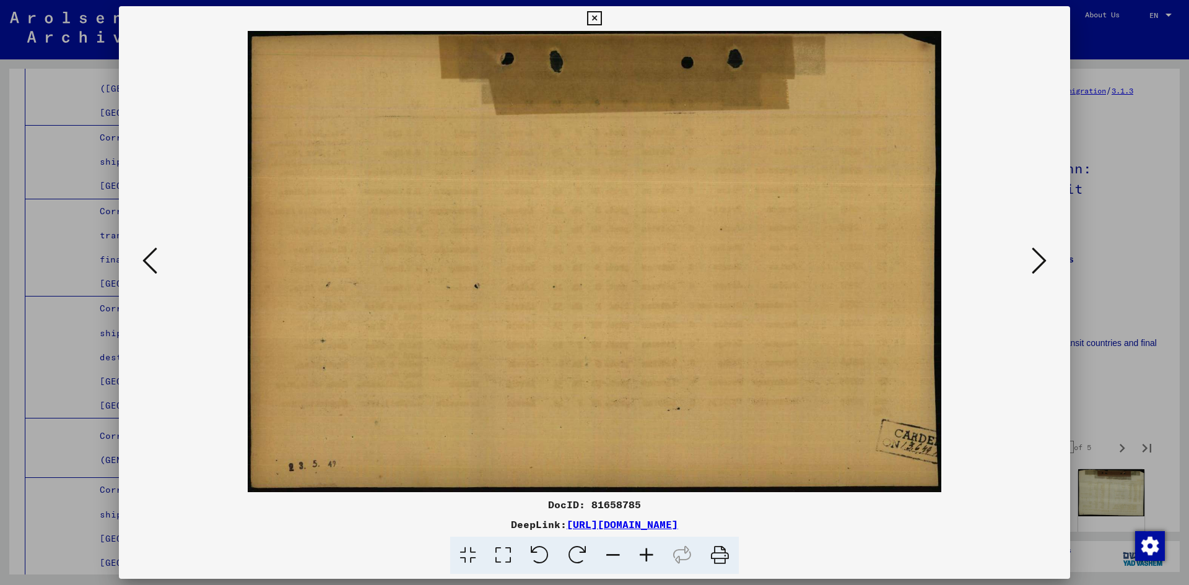
click at [1037, 269] on icon at bounding box center [1039, 261] width 15 height 30
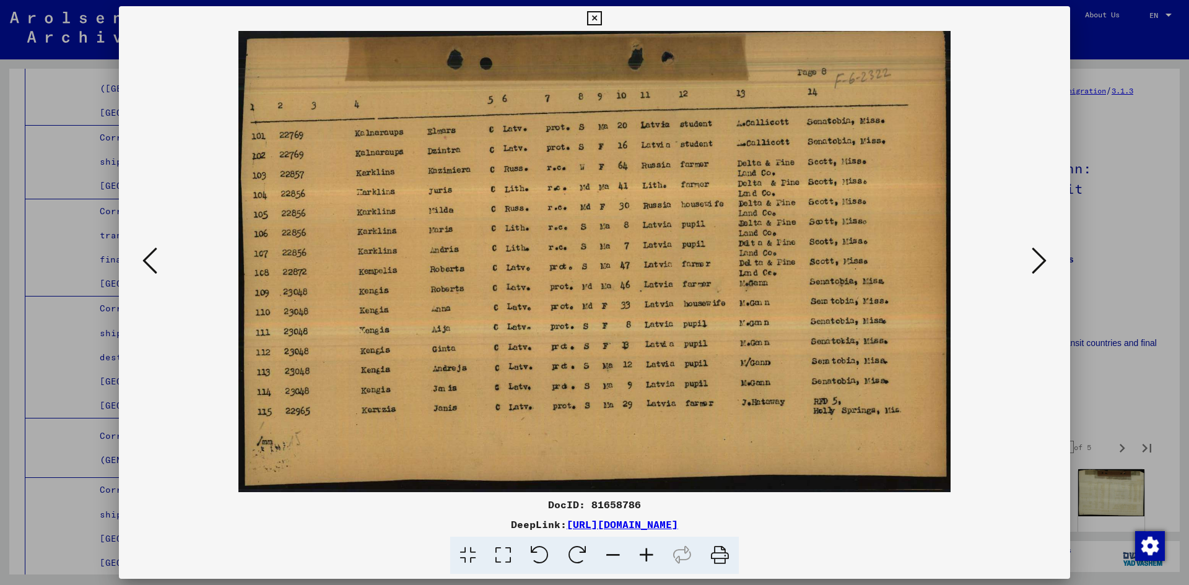
click at [1037, 269] on icon at bounding box center [1039, 261] width 15 height 30
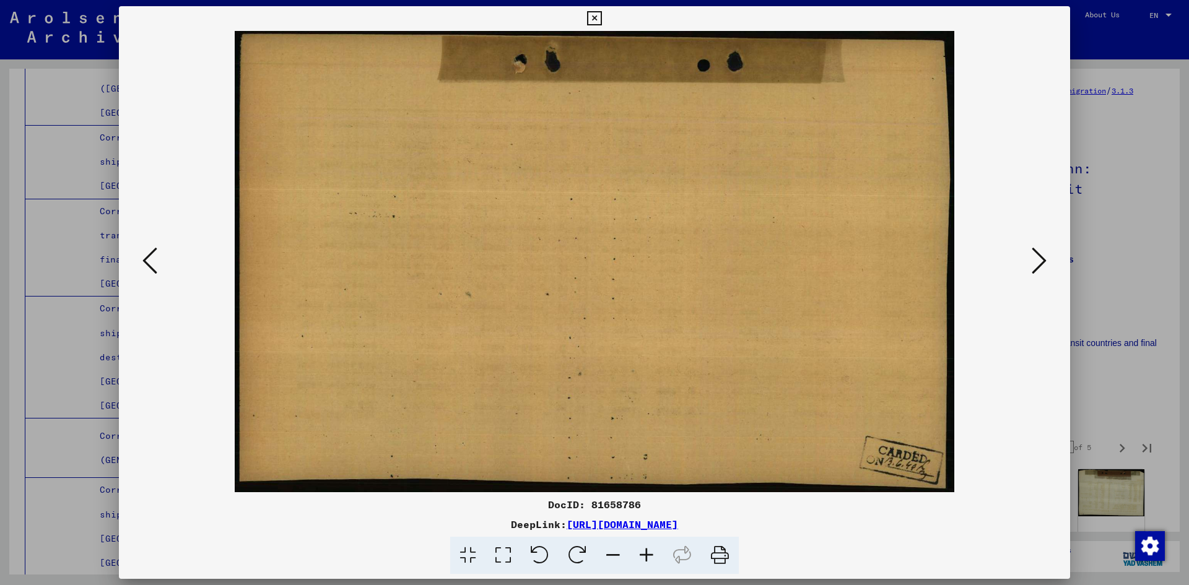
click at [1037, 269] on icon at bounding box center [1039, 261] width 15 height 30
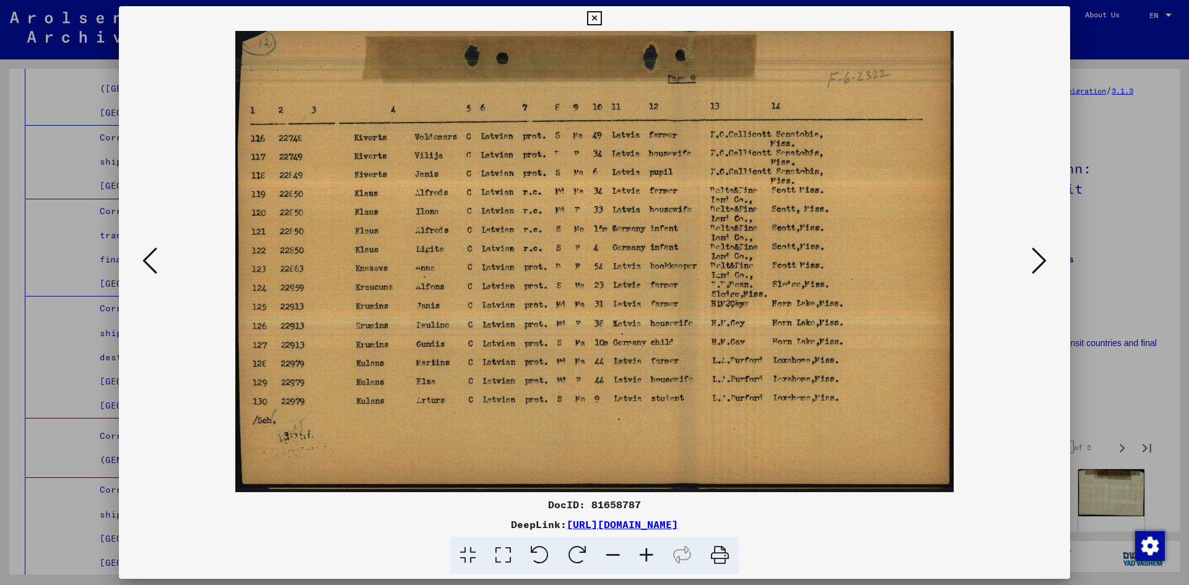
click at [1037, 269] on icon at bounding box center [1039, 261] width 15 height 30
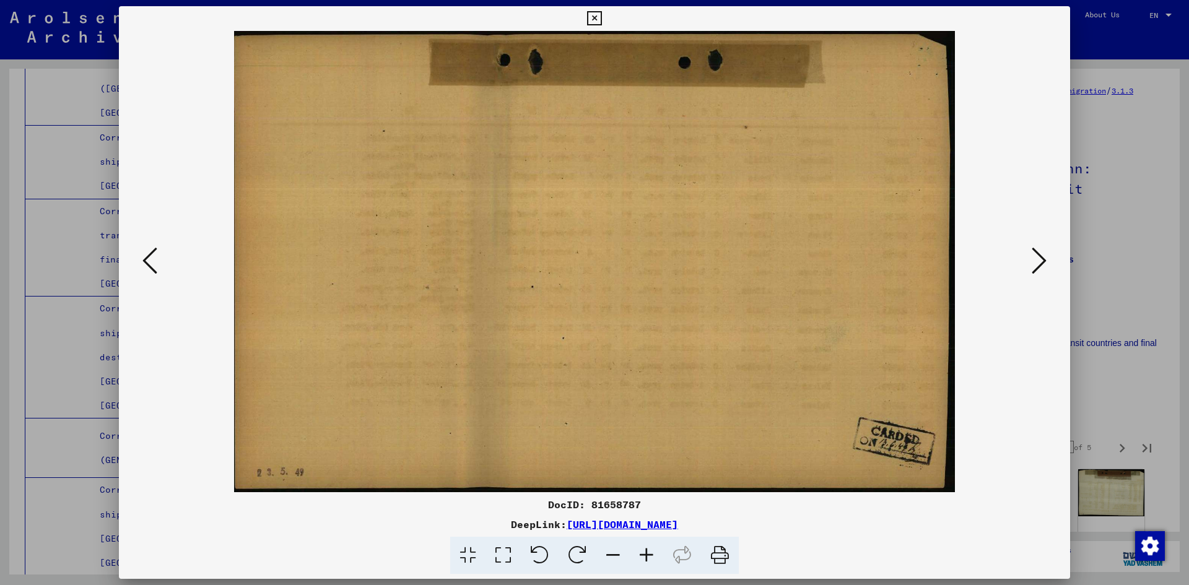
click at [1037, 269] on icon at bounding box center [1039, 261] width 15 height 30
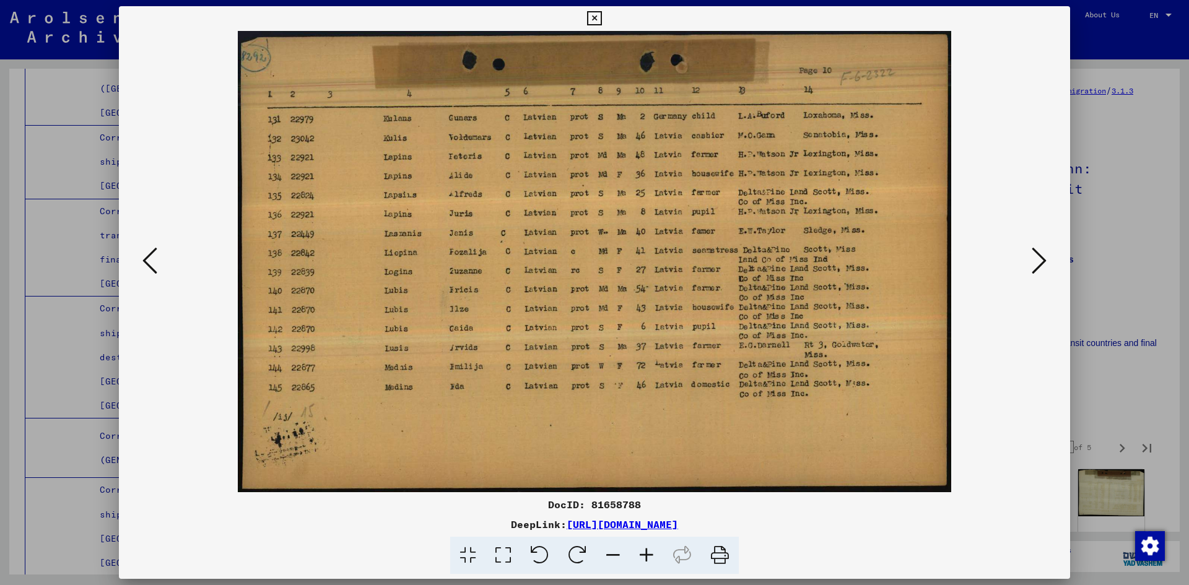
click at [1037, 269] on icon at bounding box center [1039, 261] width 15 height 30
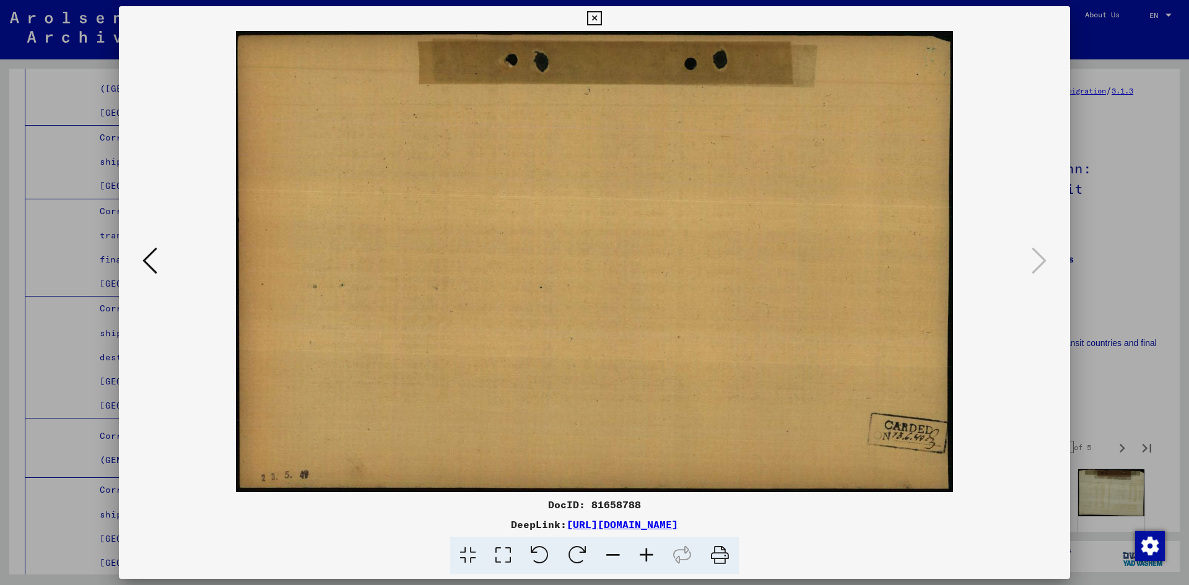
click at [1109, 292] on div at bounding box center [594, 292] width 1189 height 585
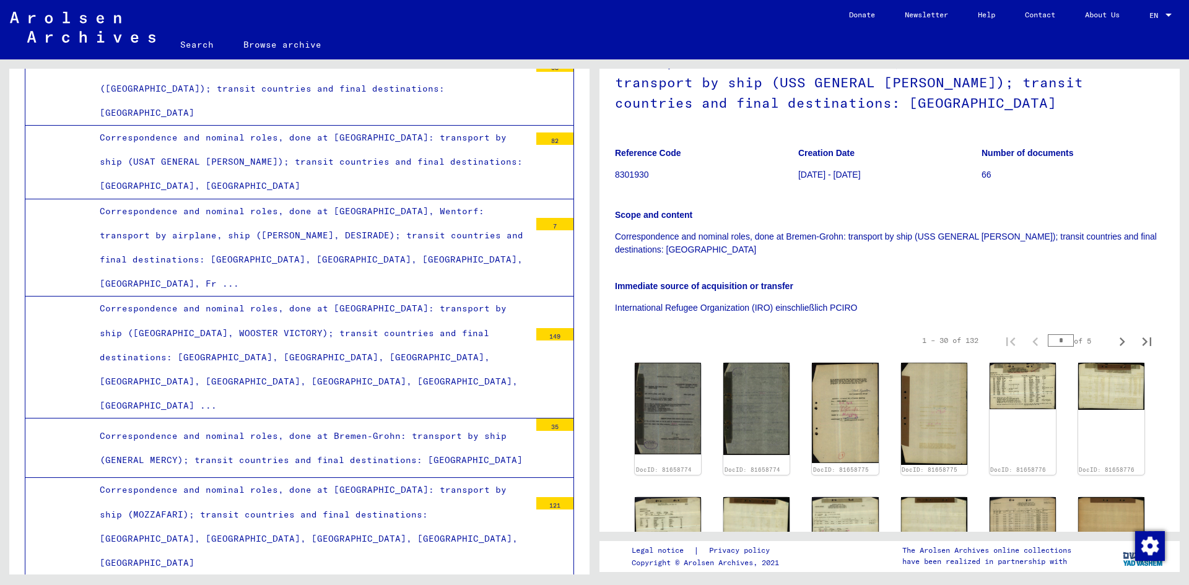
scroll to position [310, 0]
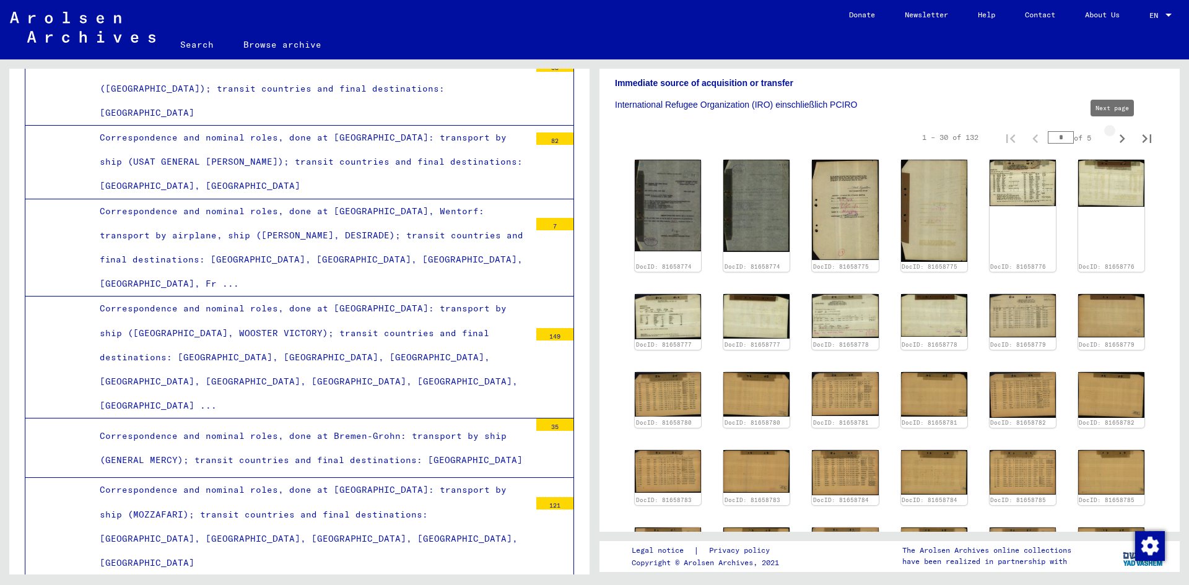
click at [1114, 134] on icon "Next page" at bounding box center [1122, 138] width 17 height 17
type input "*"
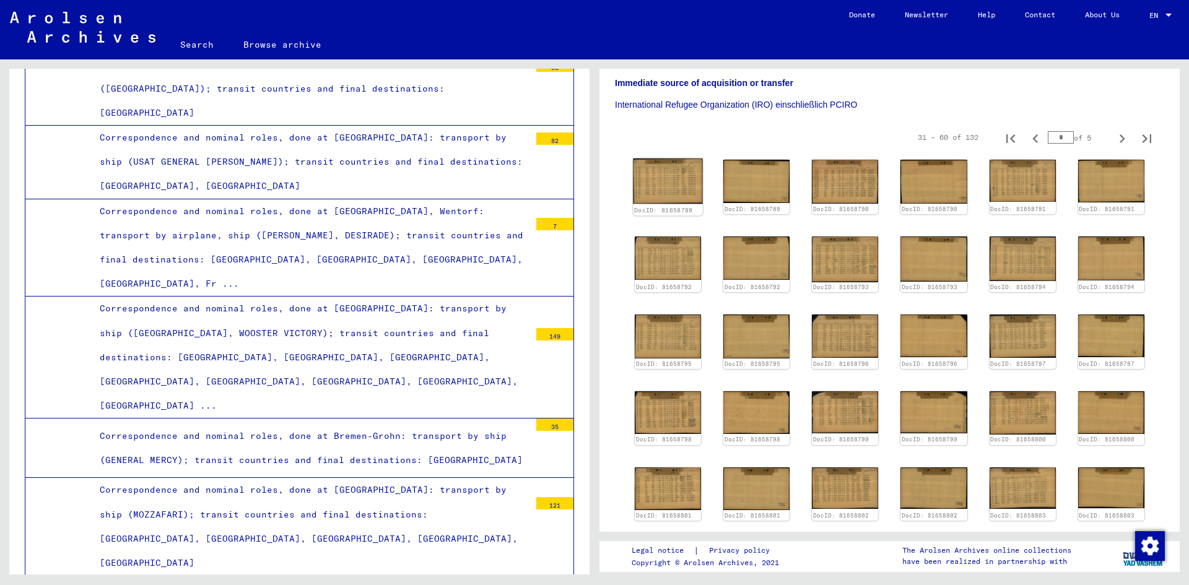
click at [676, 170] on img at bounding box center [668, 181] width 70 height 45
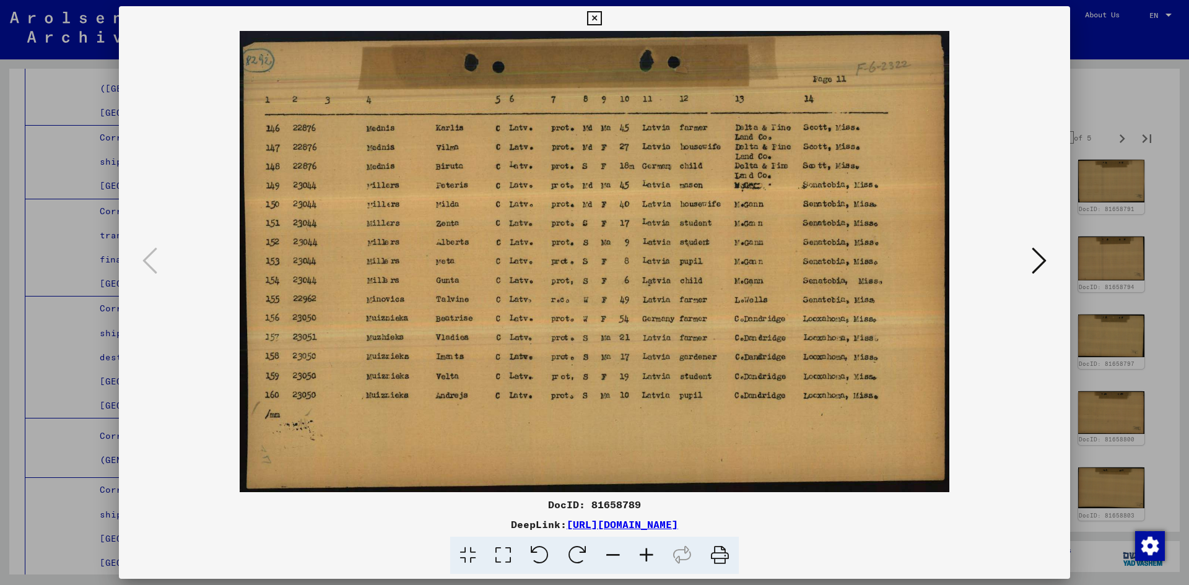
click at [1039, 261] on icon at bounding box center [1039, 261] width 15 height 30
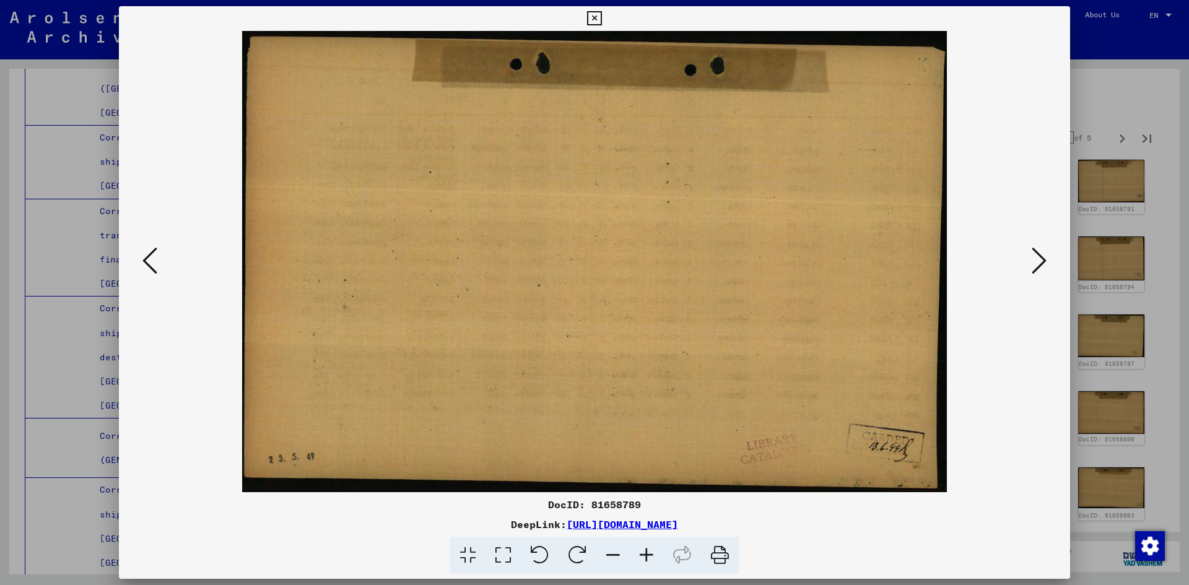
click at [1042, 263] on icon at bounding box center [1039, 261] width 15 height 30
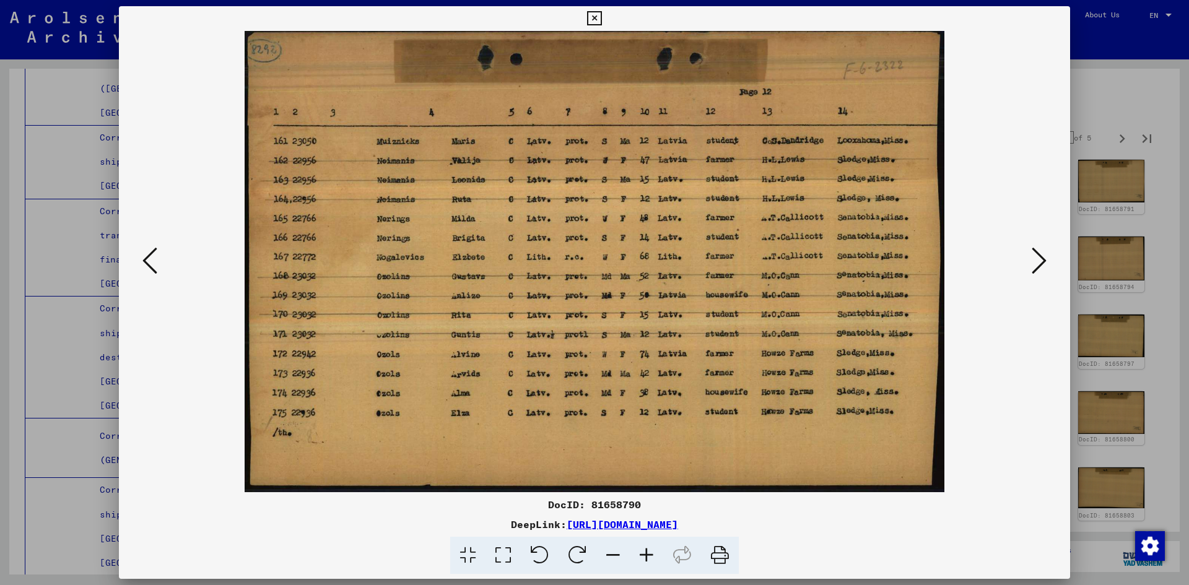
click at [1042, 263] on icon at bounding box center [1039, 261] width 15 height 30
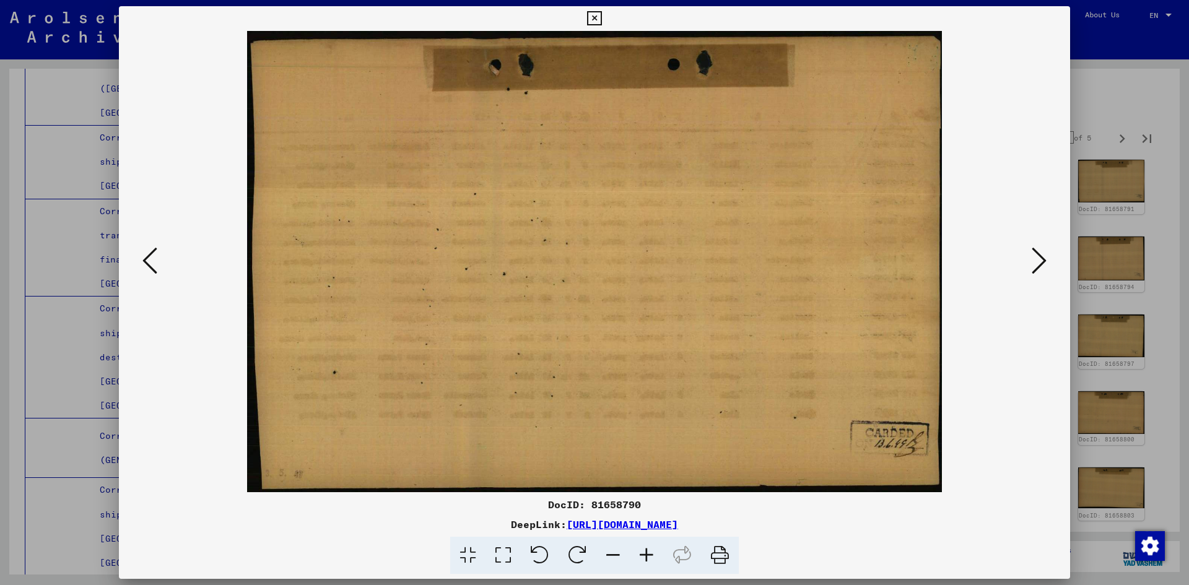
click at [1042, 263] on icon at bounding box center [1039, 261] width 15 height 30
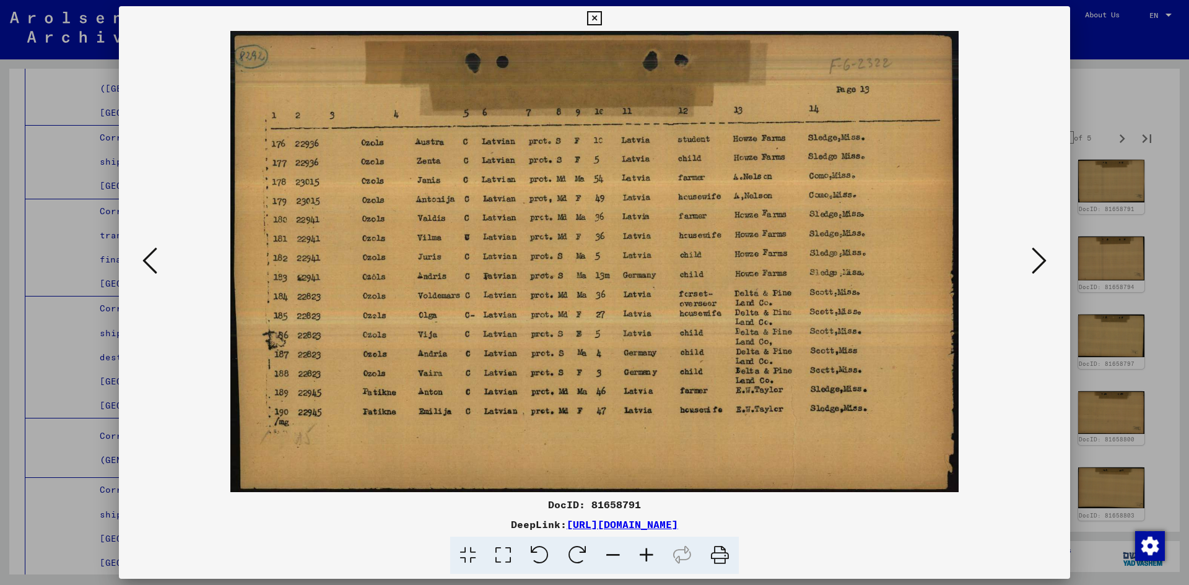
click at [1042, 263] on icon at bounding box center [1039, 261] width 15 height 30
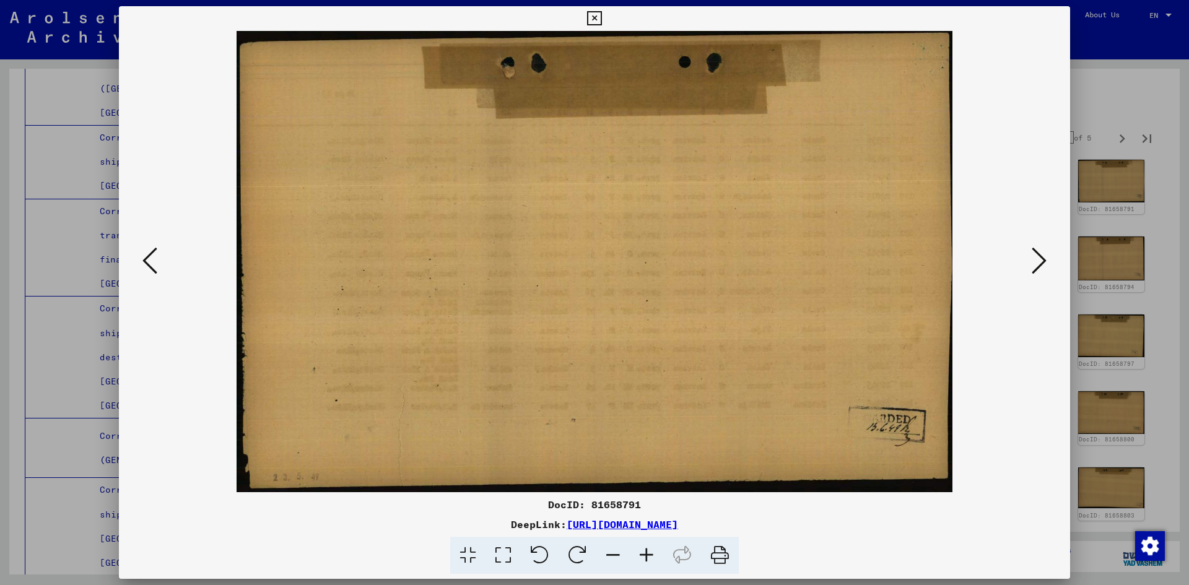
click at [1042, 263] on icon at bounding box center [1039, 261] width 15 height 30
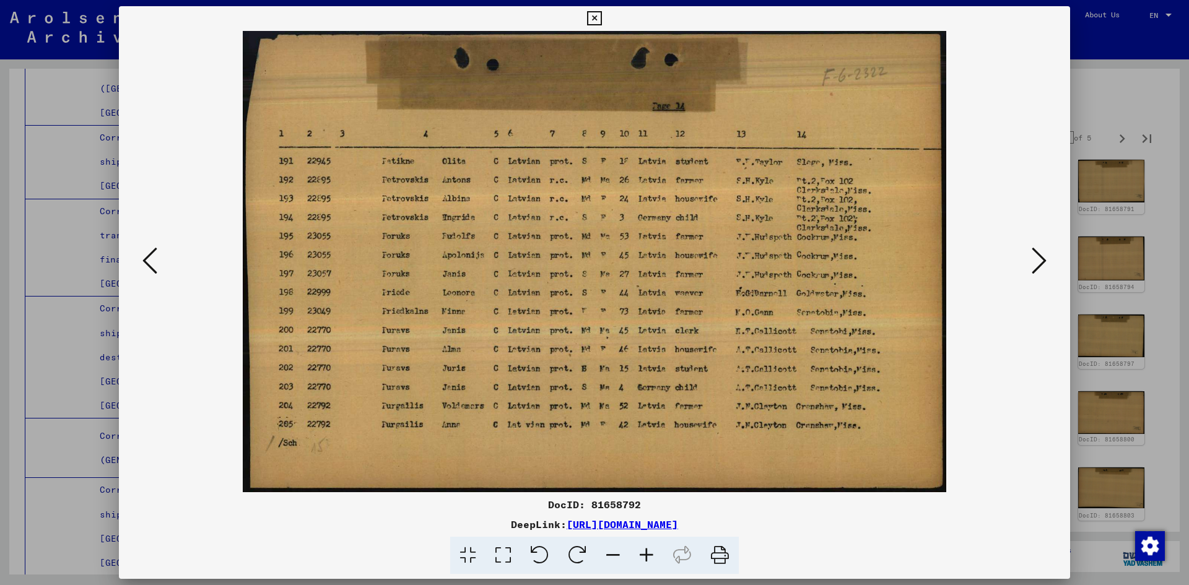
click at [1042, 263] on icon at bounding box center [1039, 261] width 15 height 30
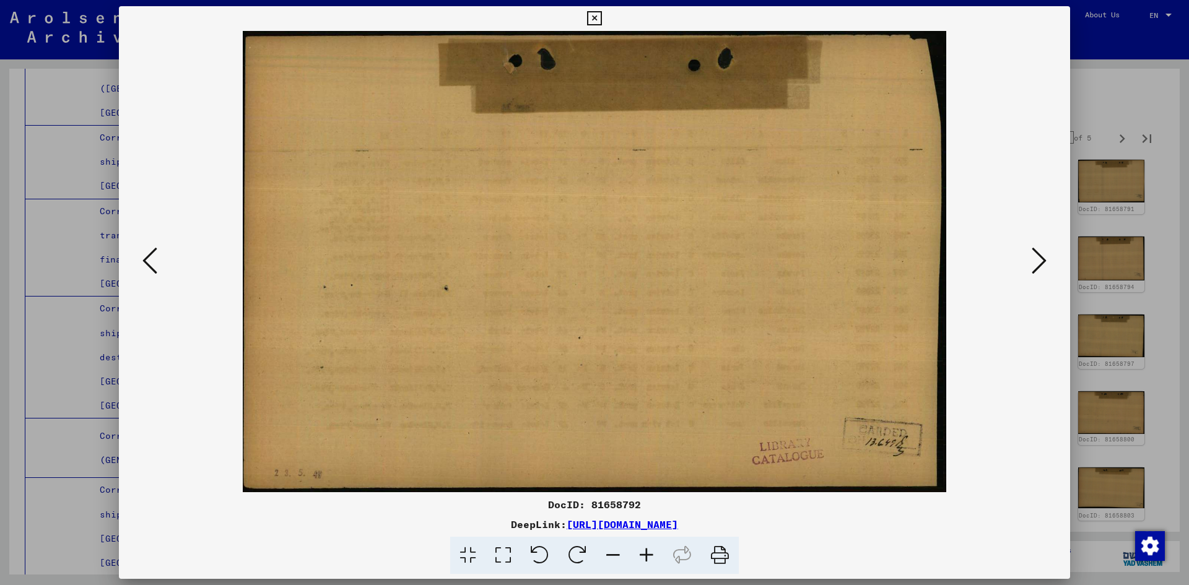
click at [1042, 263] on icon at bounding box center [1039, 261] width 15 height 30
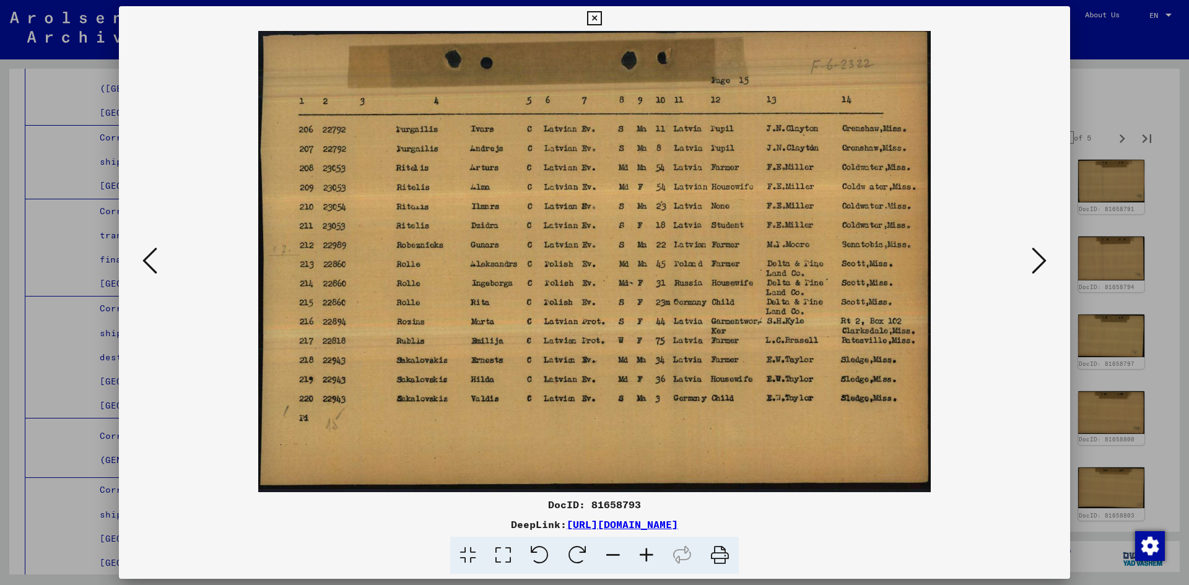
click at [1042, 263] on icon at bounding box center [1039, 261] width 15 height 30
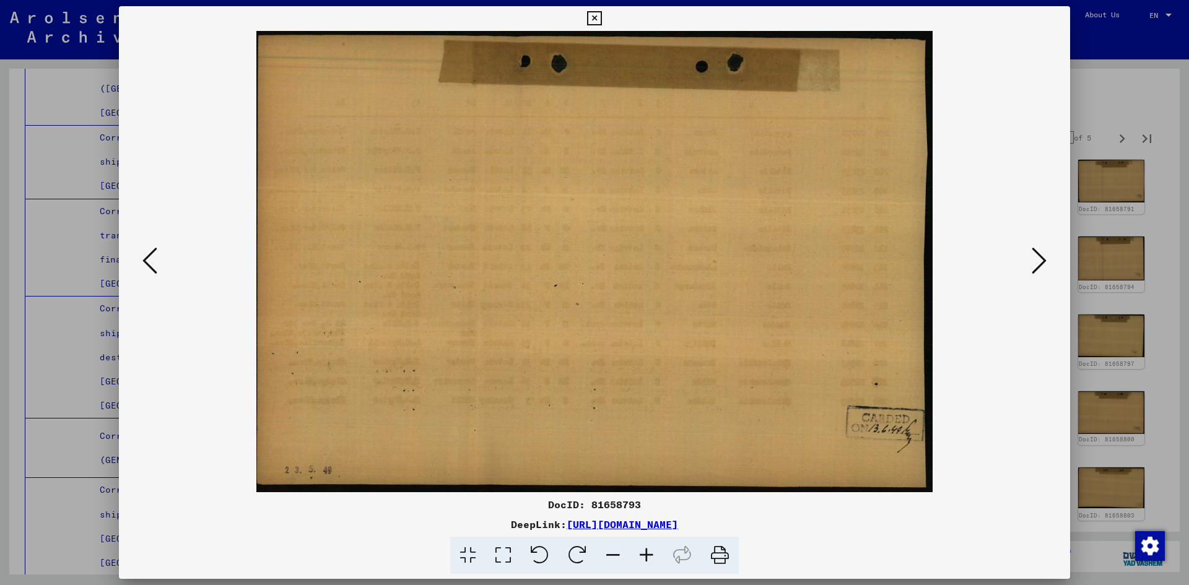
click at [1042, 263] on icon at bounding box center [1039, 261] width 15 height 30
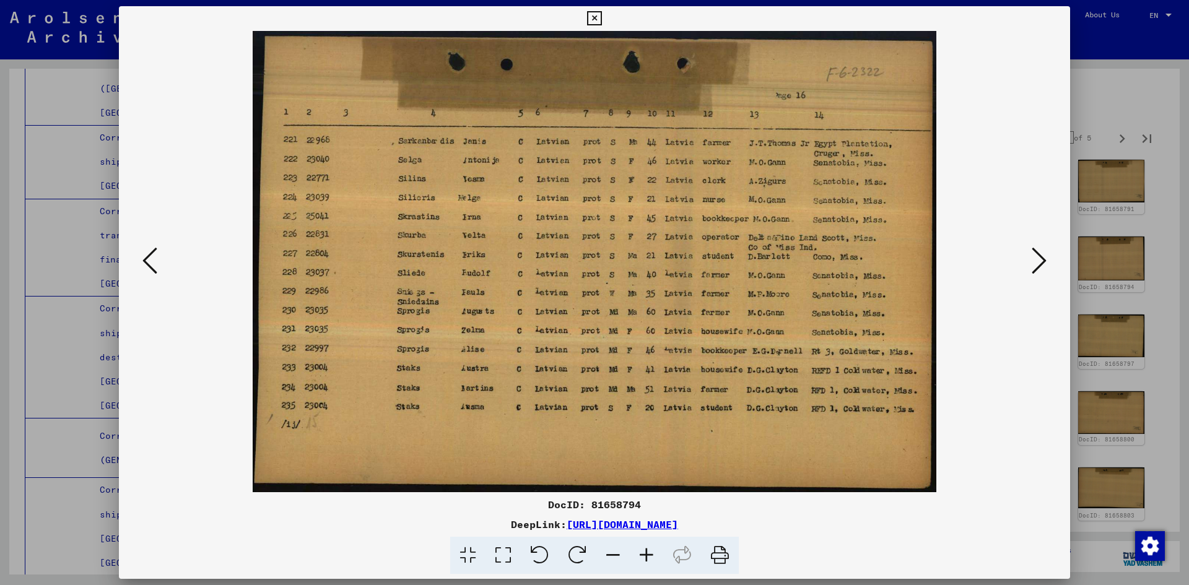
click at [1042, 263] on icon at bounding box center [1039, 261] width 15 height 30
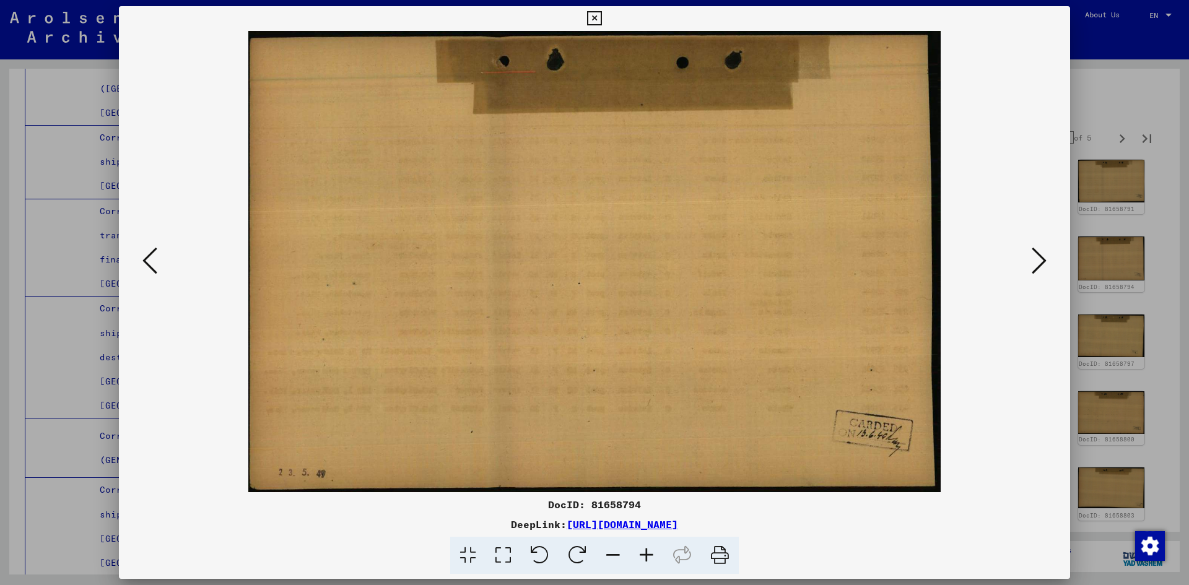
click at [1042, 263] on icon at bounding box center [1039, 261] width 15 height 30
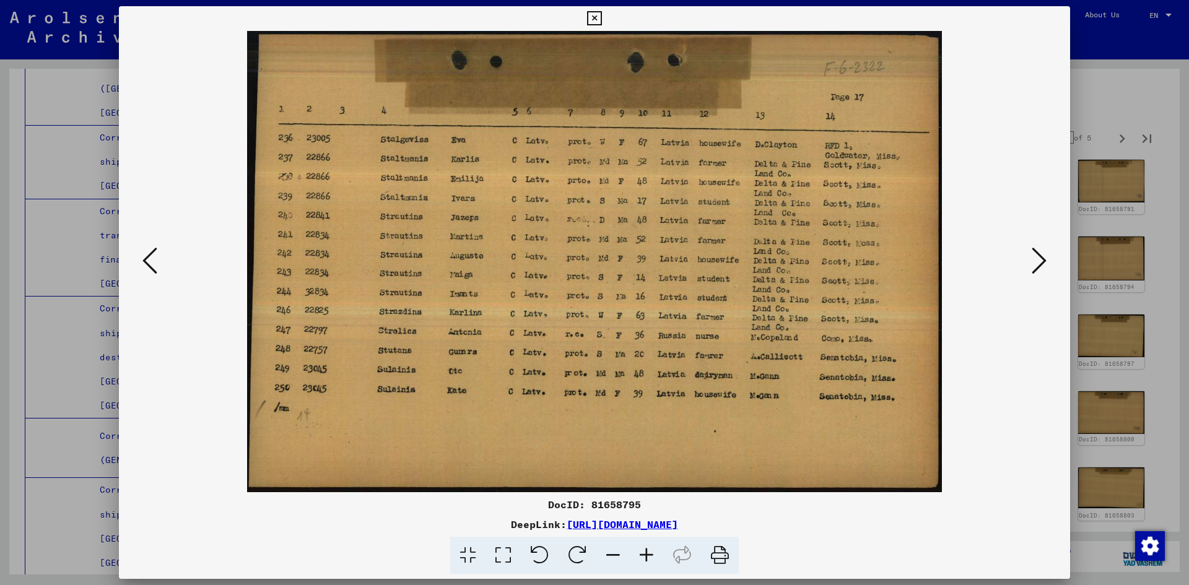
click at [1042, 263] on icon at bounding box center [1039, 261] width 15 height 30
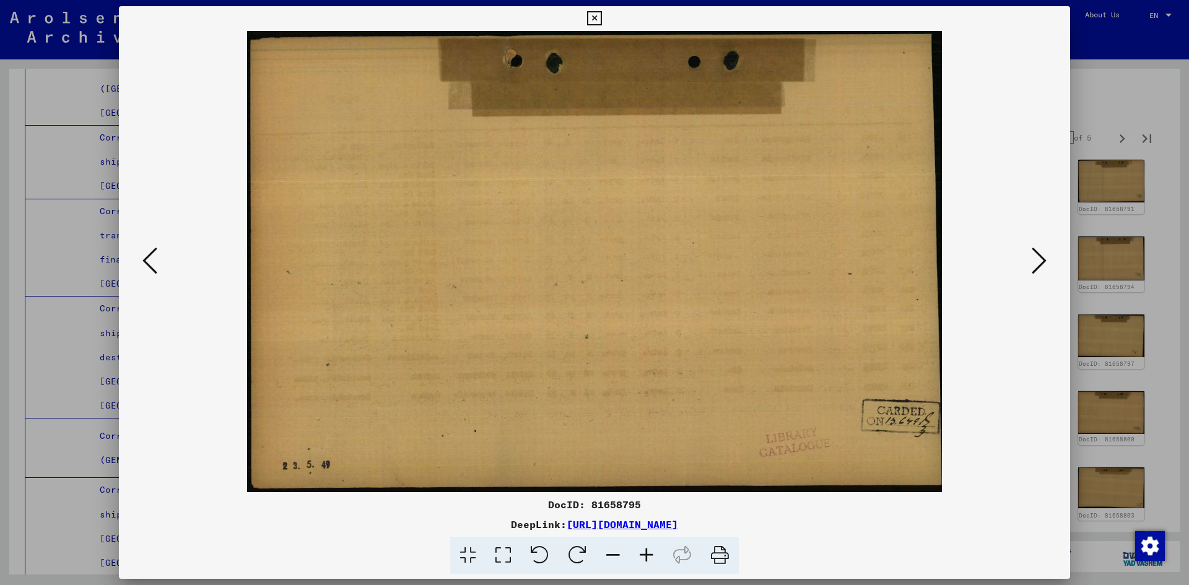
click at [1042, 263] on icon at bounding box center [1039, 261] width 15 height 30
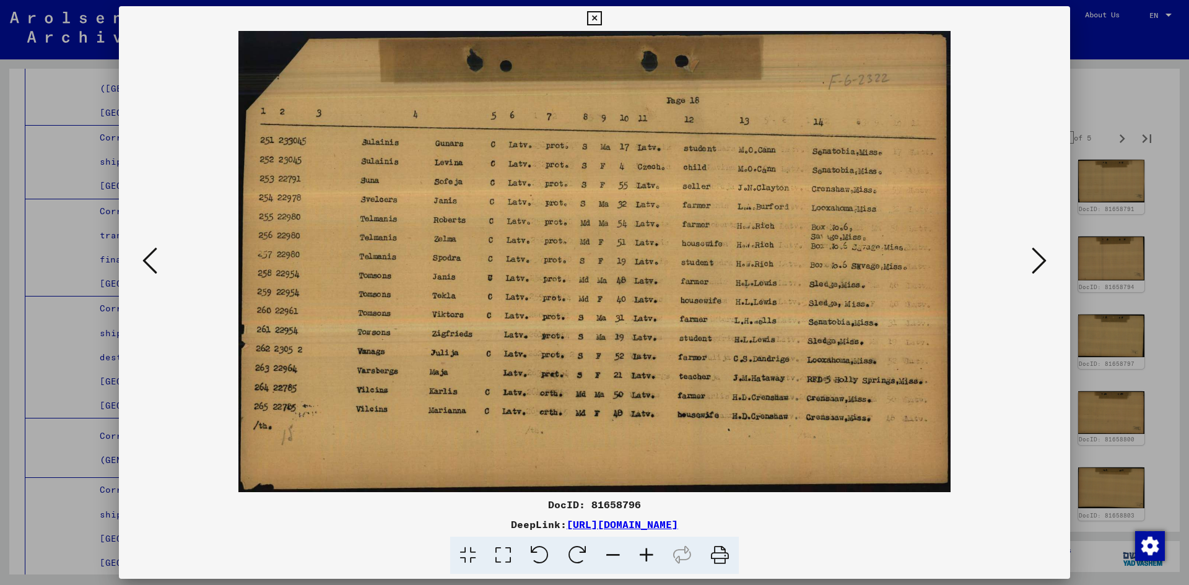
click at [1042, 263] on icon at bounding box center [1039, 261] width 15 height 30
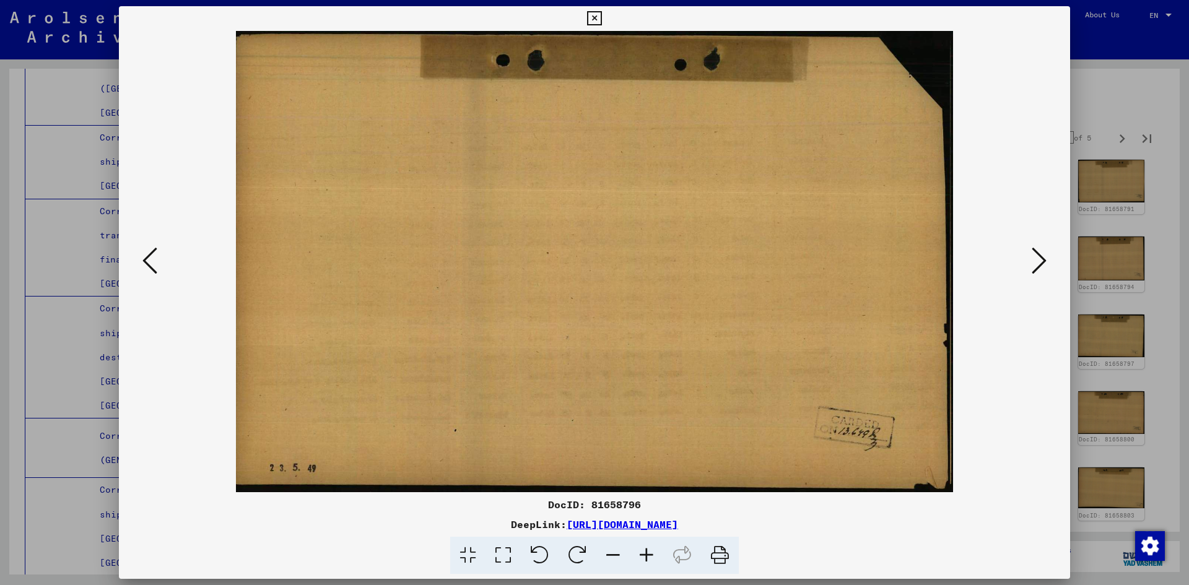
click at [1042, 263] on icon at bounding box center [1039, 261] width 15 height 30
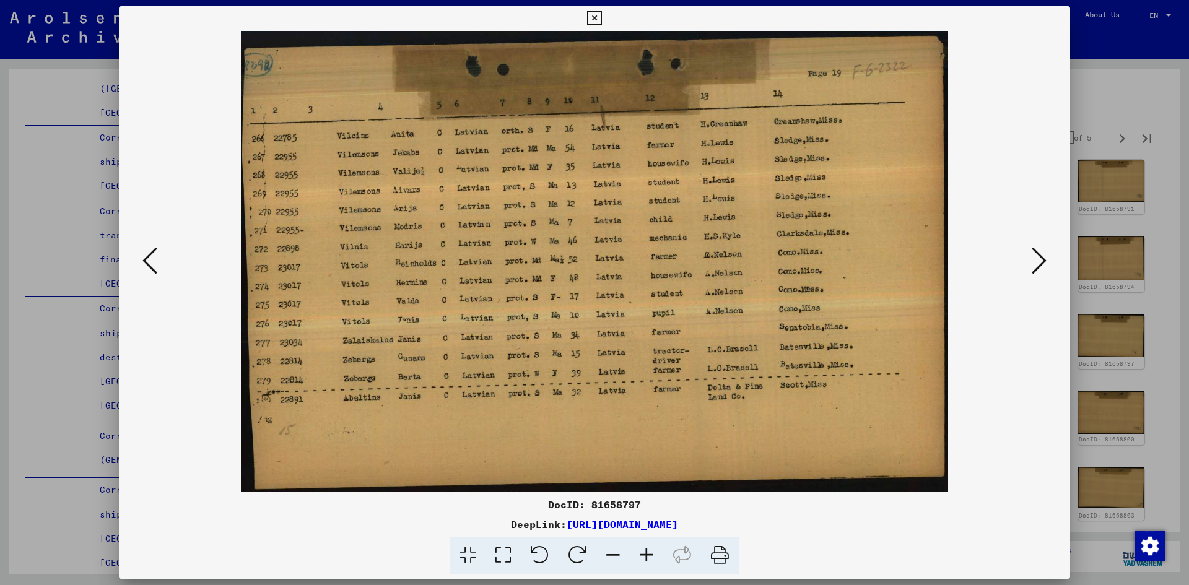
click at [148, 265] on icon at bounding box center [149, 261] width 15 height 30
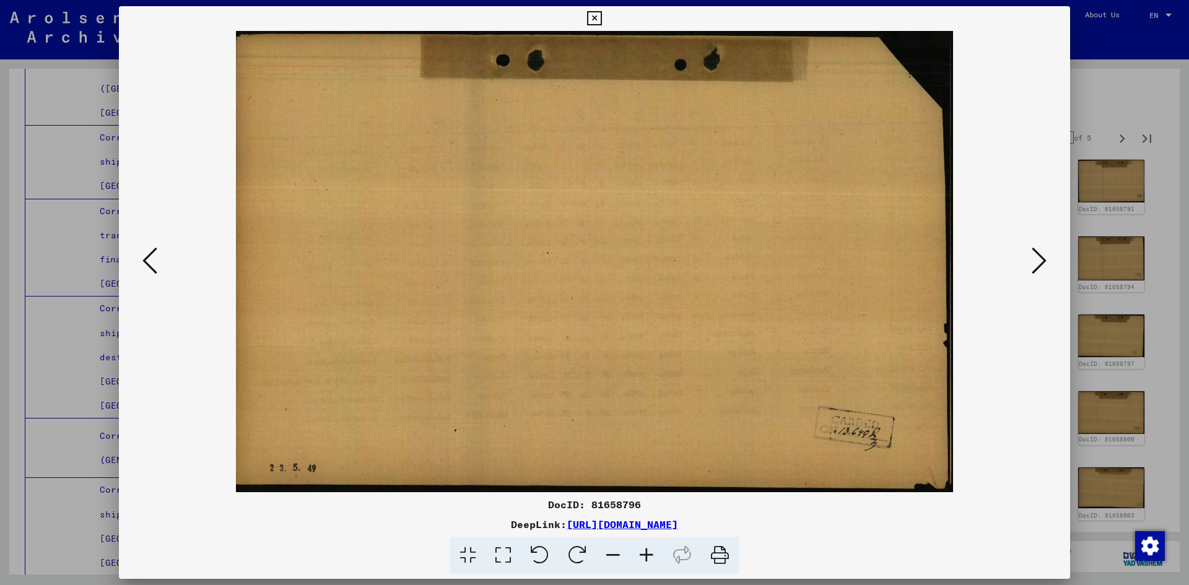
click at [148, 265] on icon at bounding box center [149, 261] width 15 height 30
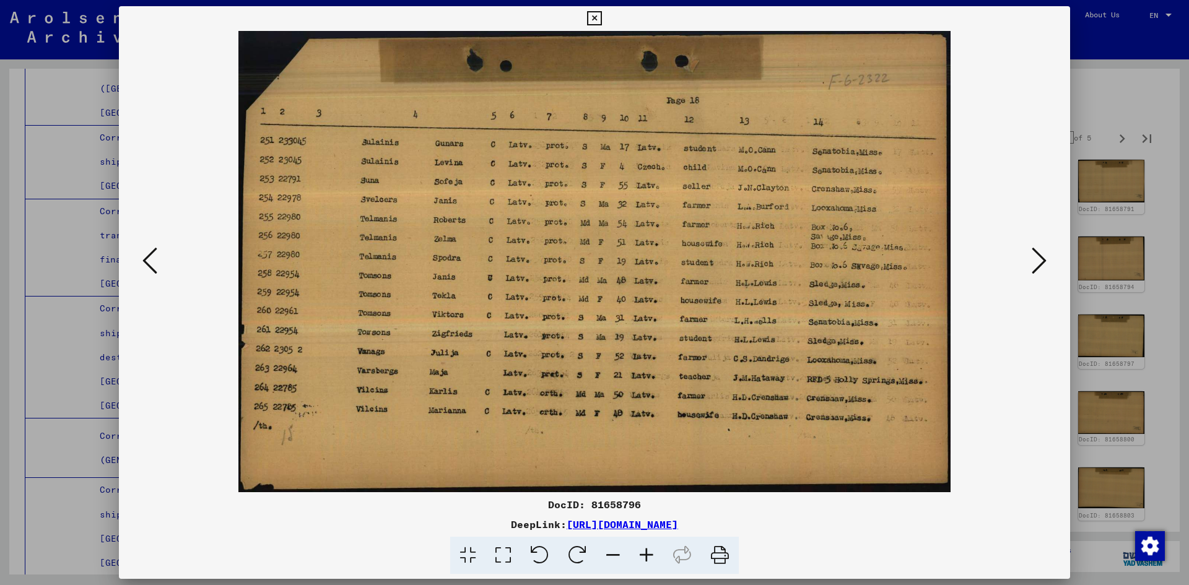
click at [1039, 262] on icon at bounding box center [1039, 261] width 15 height 30
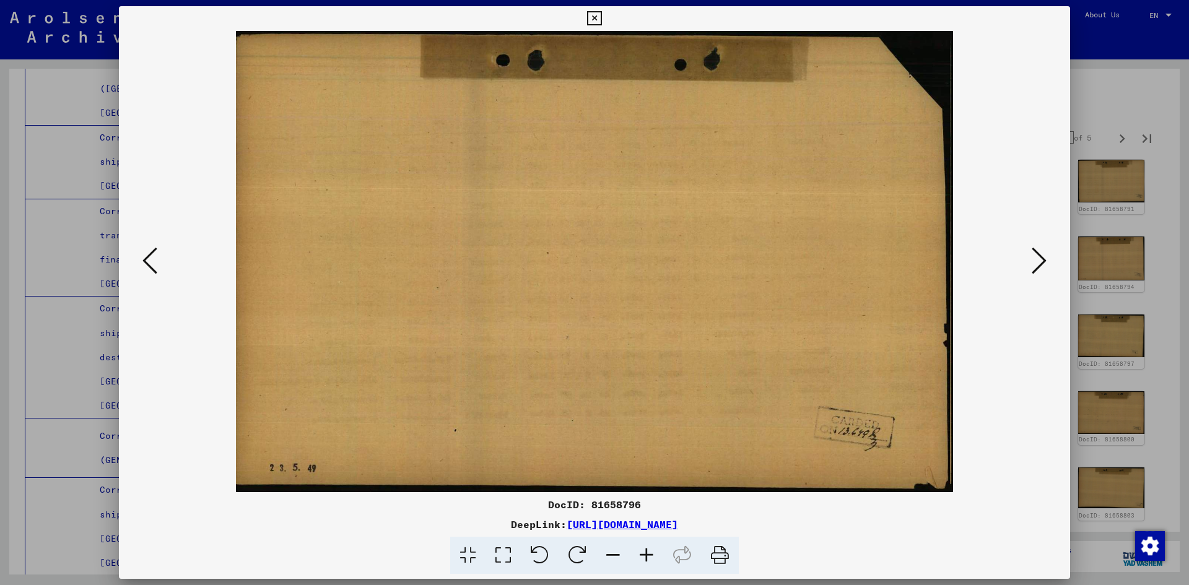
click at [1039, 262] on icon at bounding box center [1039, 261] width 15 height 30
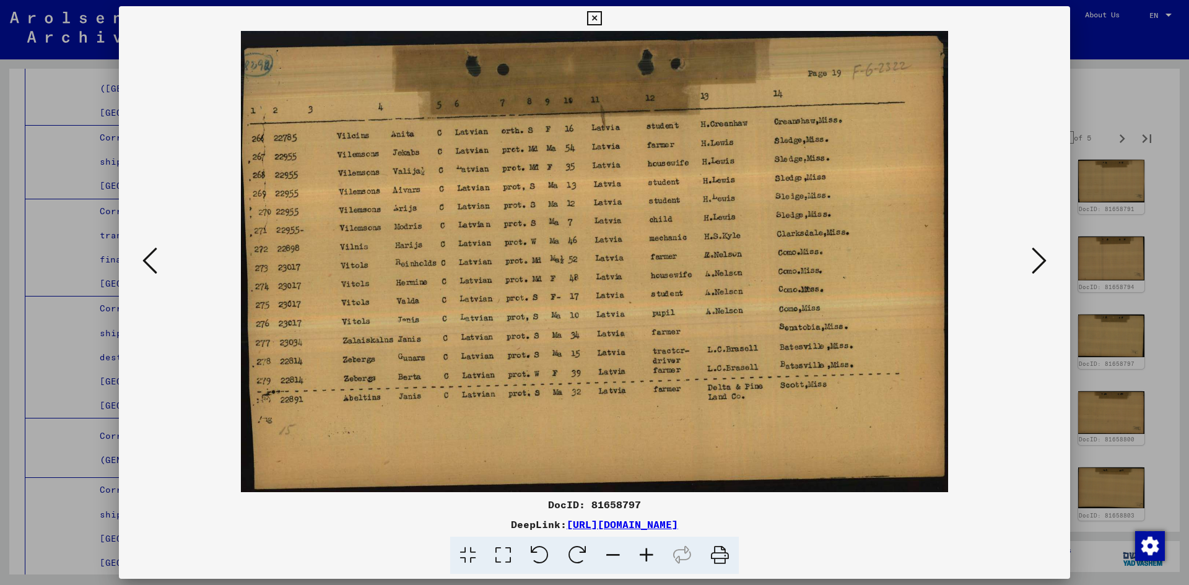
click at [1039, 262] on icon at bounding box center [1039, 261] width 15 height 30
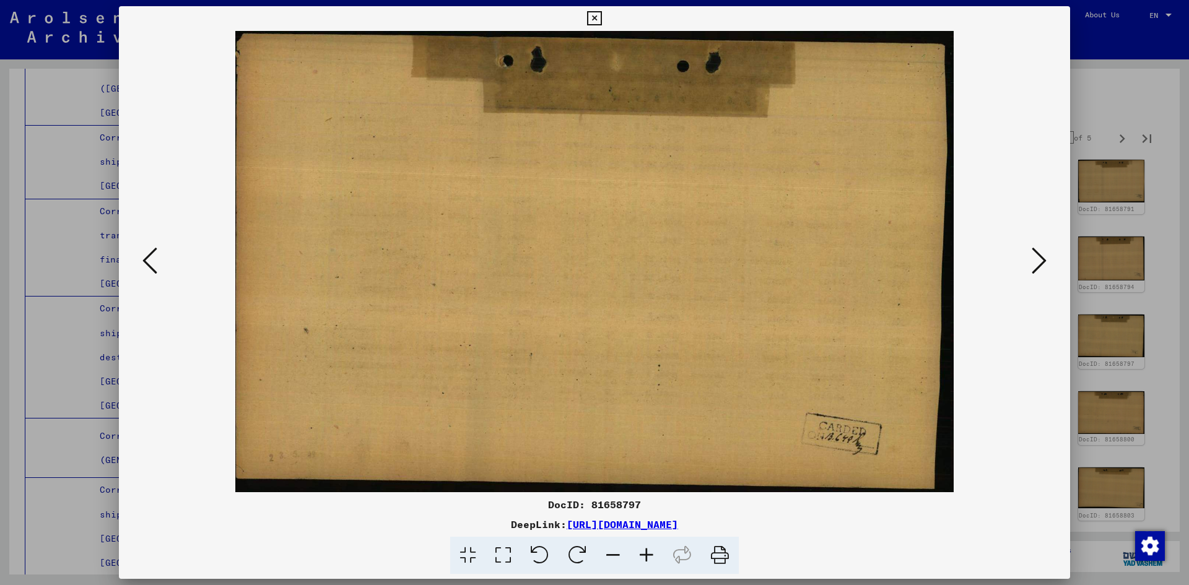
click at [1039, 262] on icon at bounding box center [1039, 261] width 15 height 30
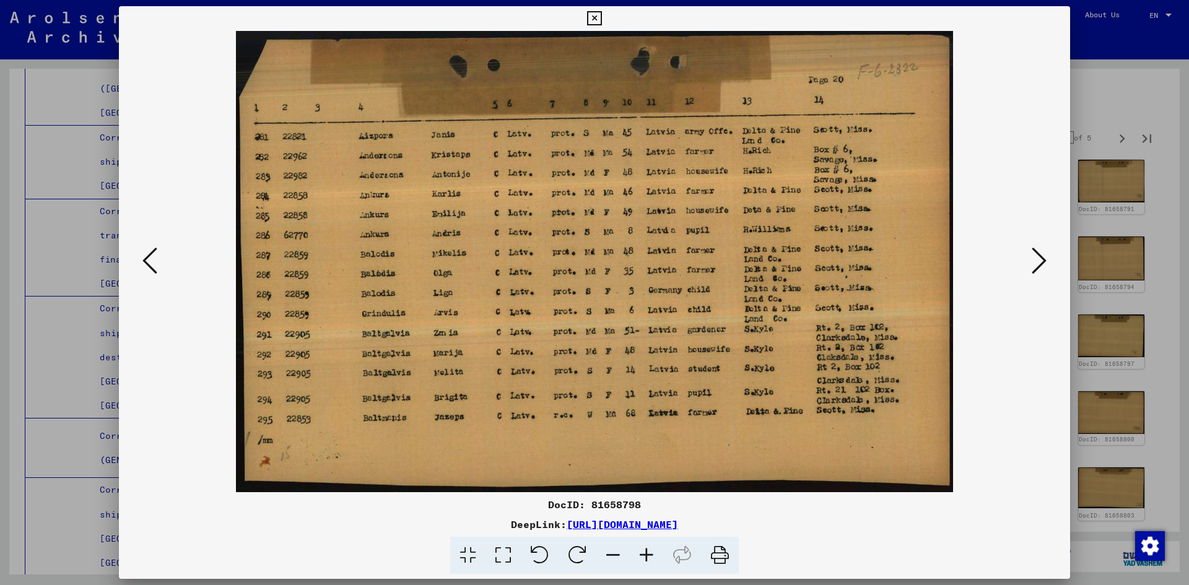
click at [1039, 262] on icon at bounding box center [1039, 261] width 15 height 30
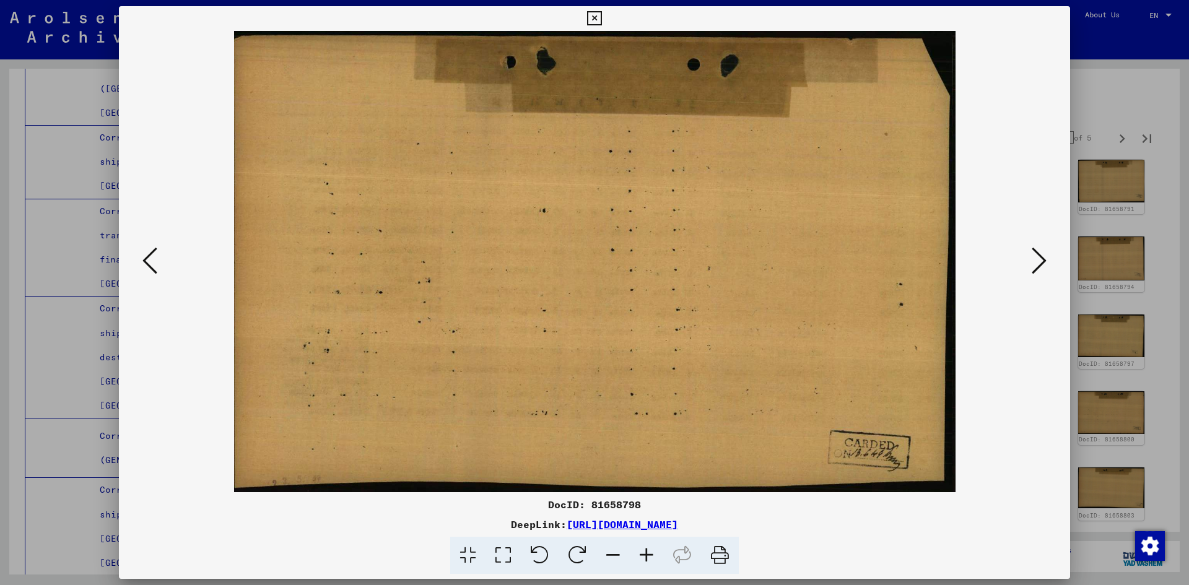
click at [1039, 262] on icon at bounding box center [1039, 261] width 15 height 30
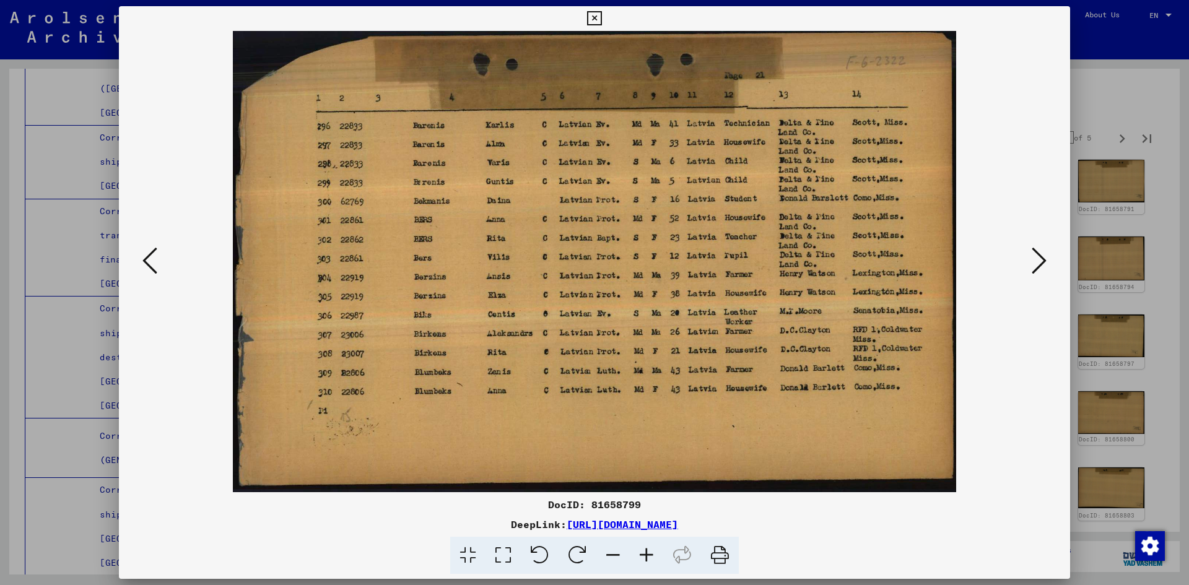
click at [1039, 262] on icon at bounding box center [1039, 261] width 15 height 30
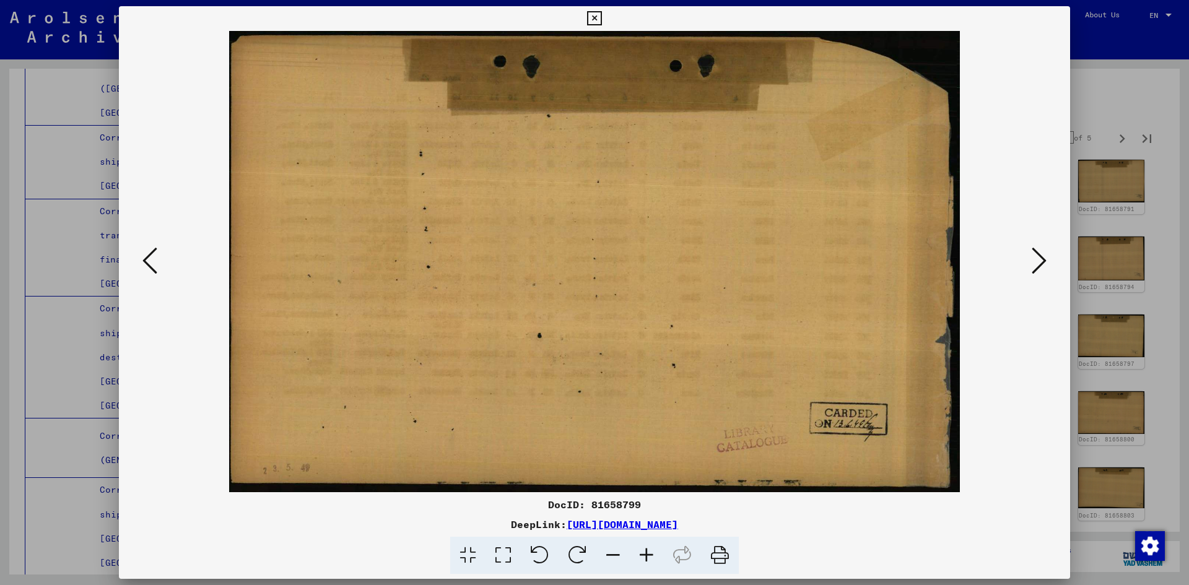
click at [1039, 262] on icon at bounding box center [1039, 261] width 15 height 30
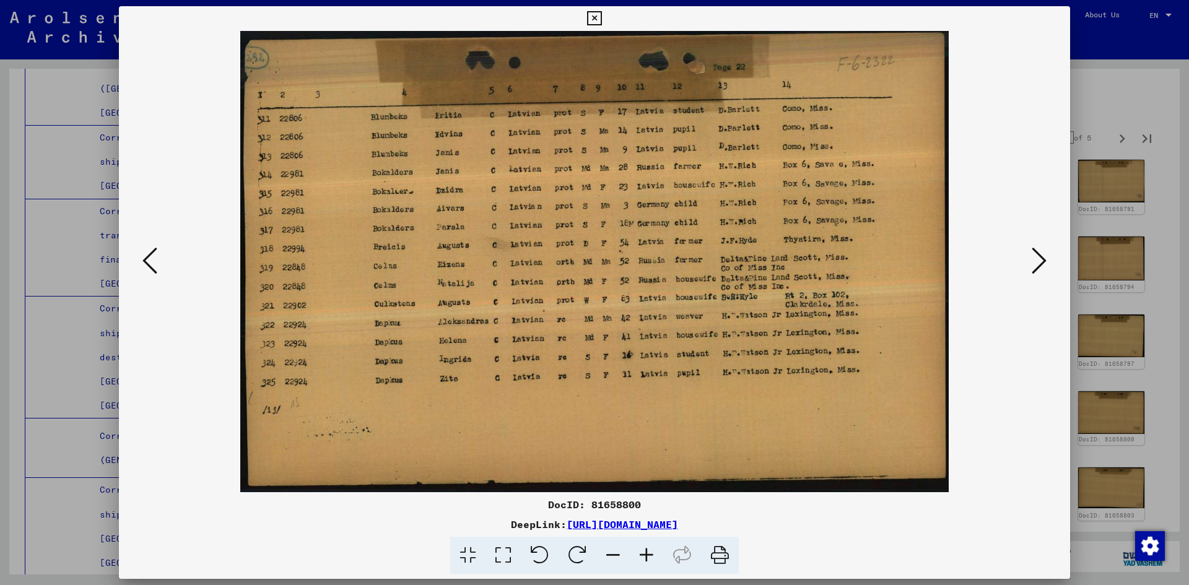
click at [1039, 262] on icon at bounding box center [1039, 261] width 15 height 30
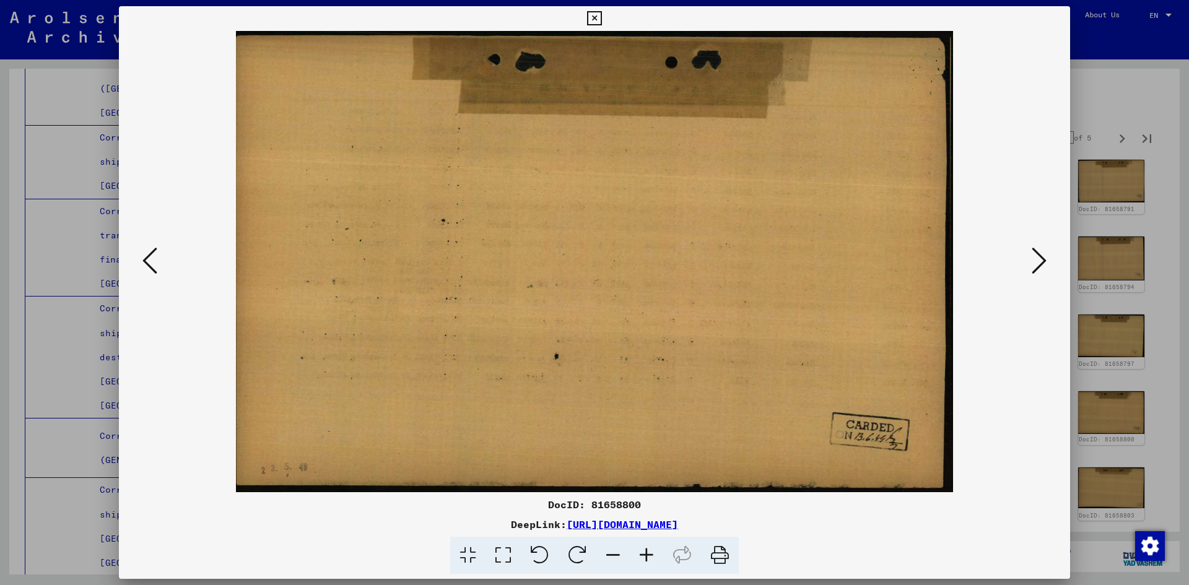
click at [1039, 262] on icon at bounding box center [1039, 261] width 15 height 30
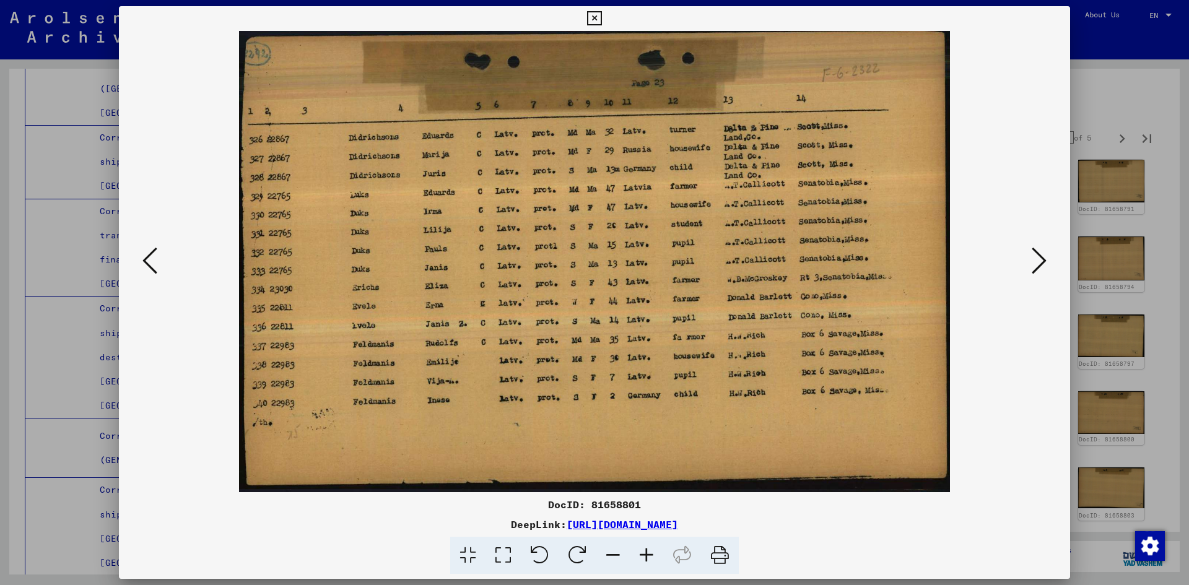
click at [1039, 262] on icon at bounding box center [1039, 261] width 15 height 30
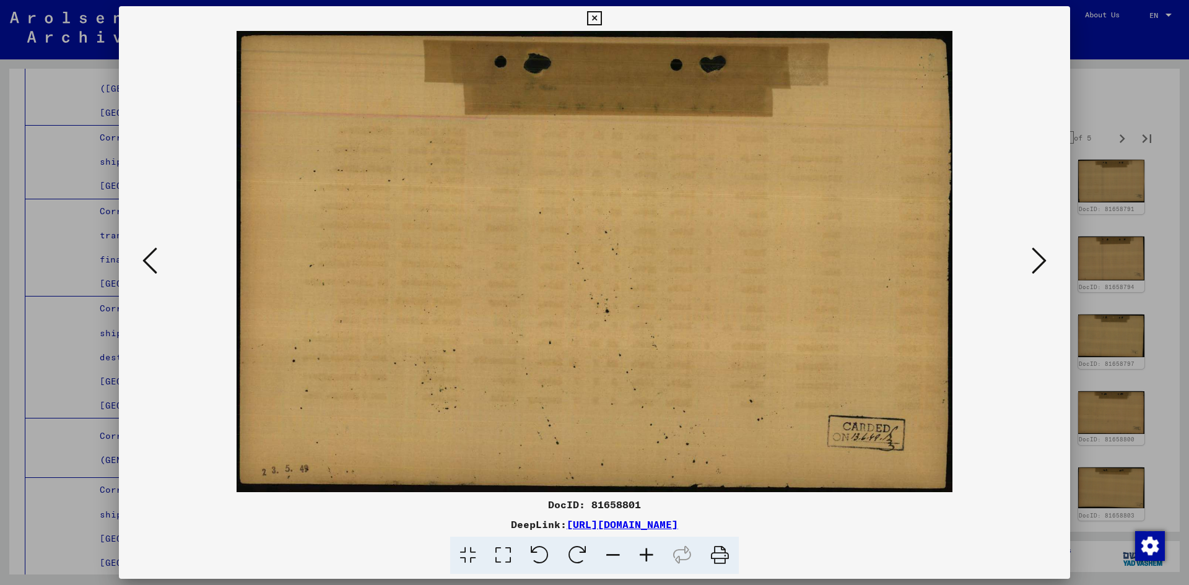
click at [1039, 262] on icon at bounding box center [1039, 261] width 15 height 30
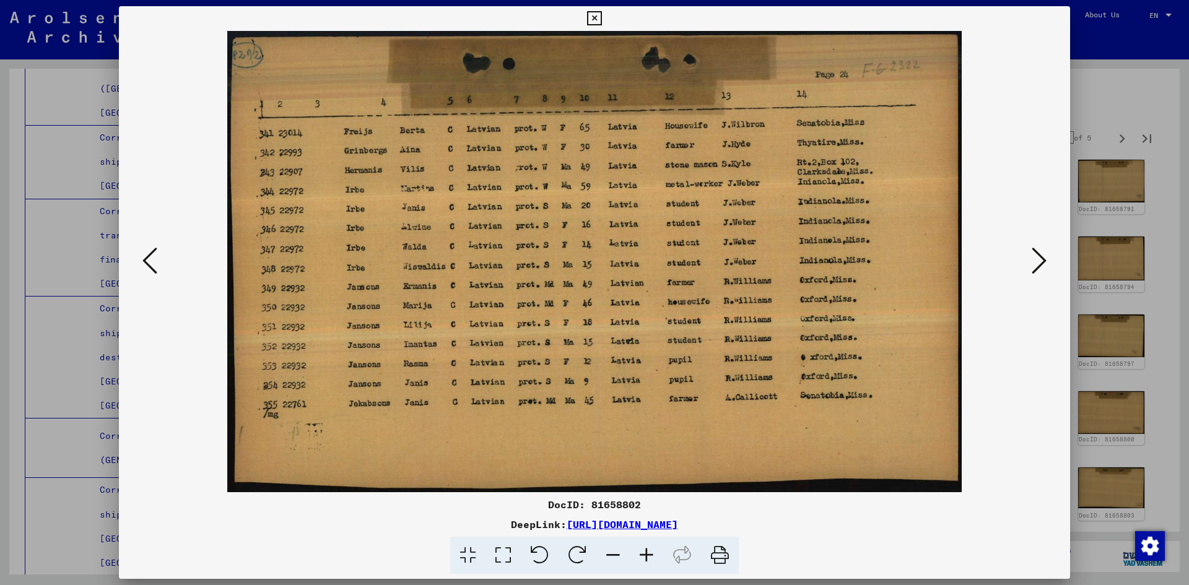
click at [1039, 262] on icon at bounding box center [1039, 261] width 15 height 30
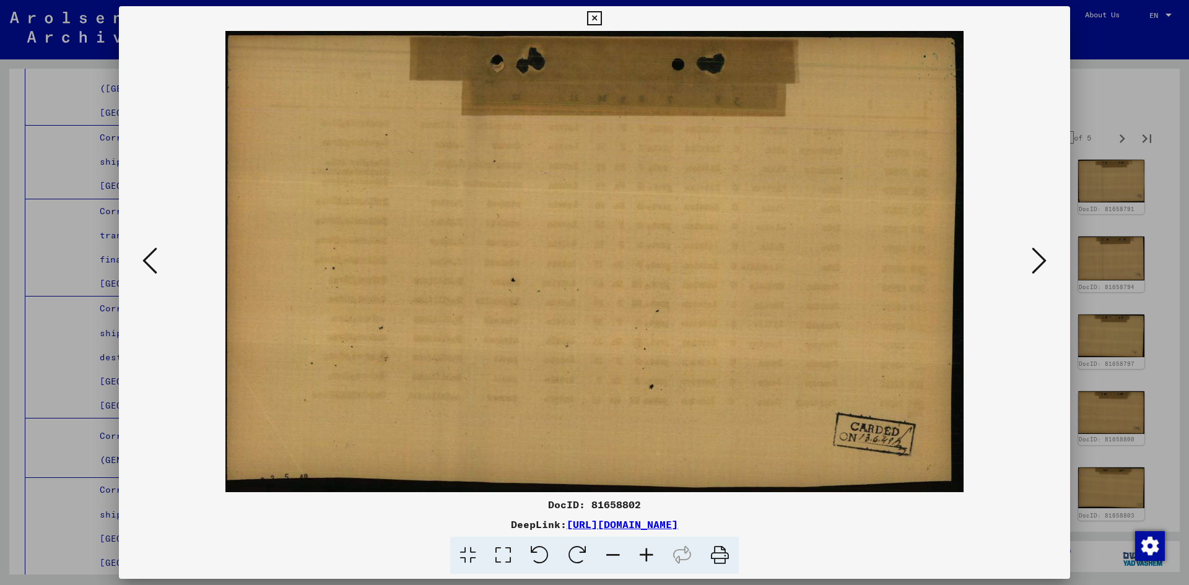
click at [1039, 262] on icon at bounding box center [1039, 261] width 15 height 30
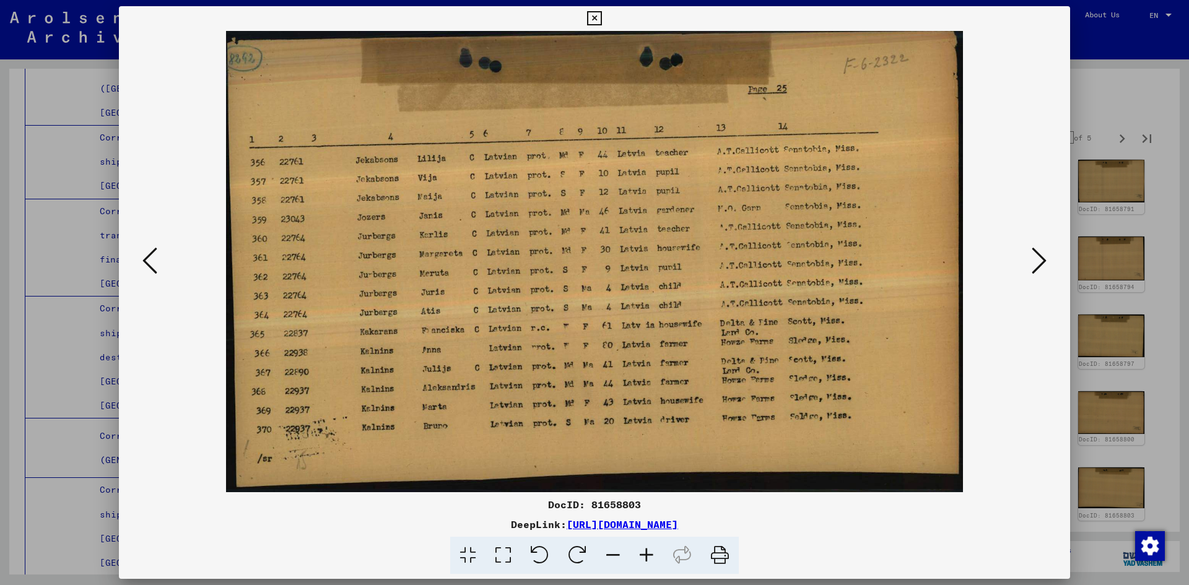
click at [1039, 262] on icon at bounding box center [1039, 261] width 15 height 30
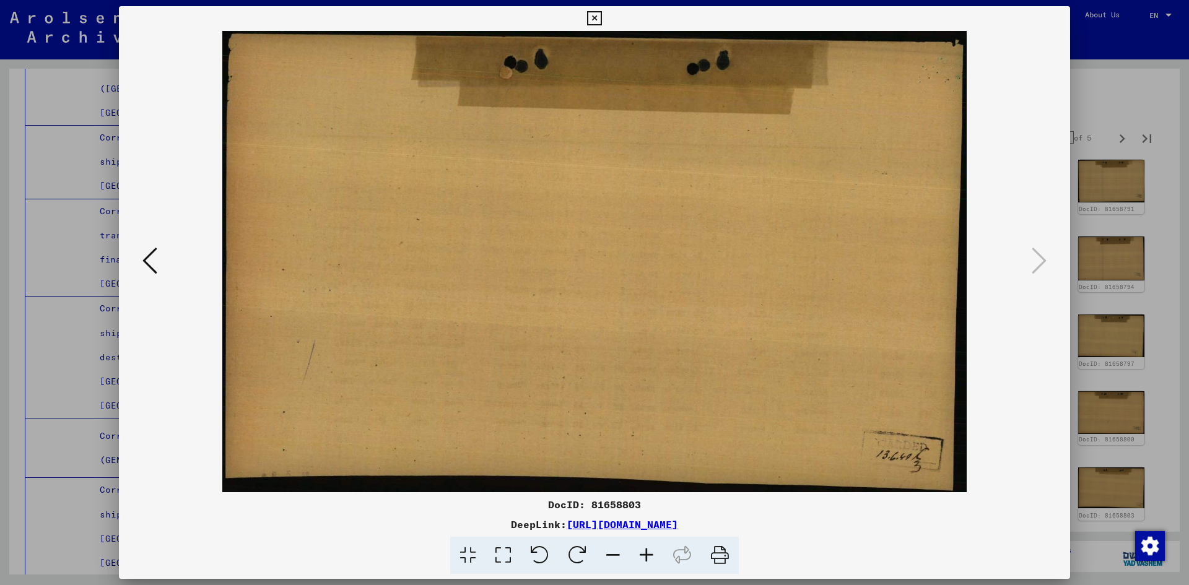
click at [1161, 342] on div at bounding box center [594, 292] width 1189 height 585
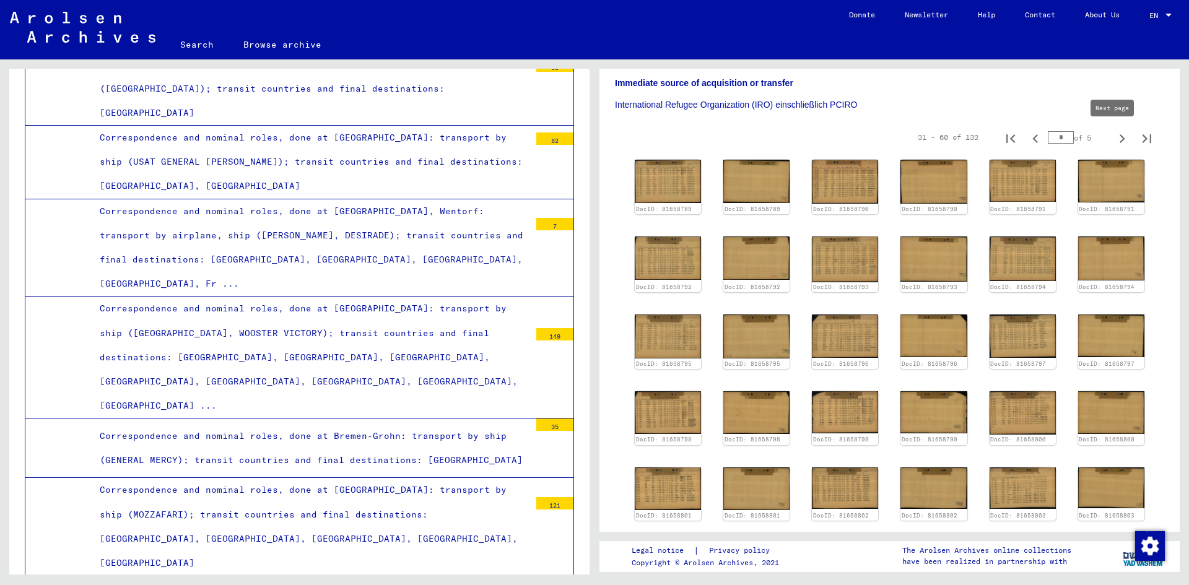
click at [1114, 134] on icon "Next page" at bounding box center [1122, 138] width 17 height 17
type input "*"
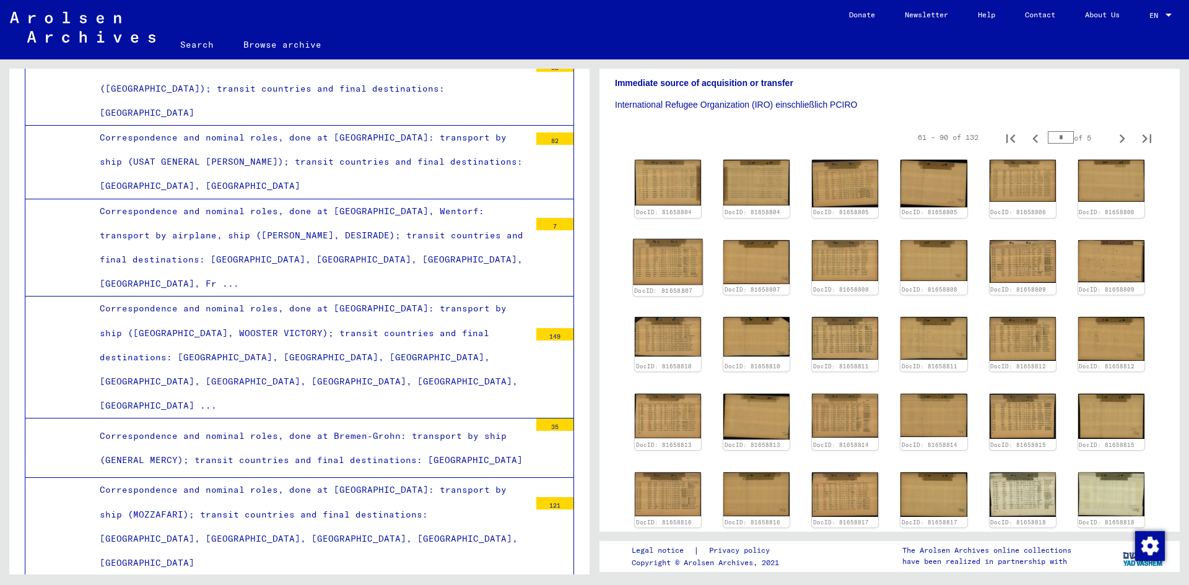
click at [666, 238] on img at bounding box center [668, 261] width 70 height 46
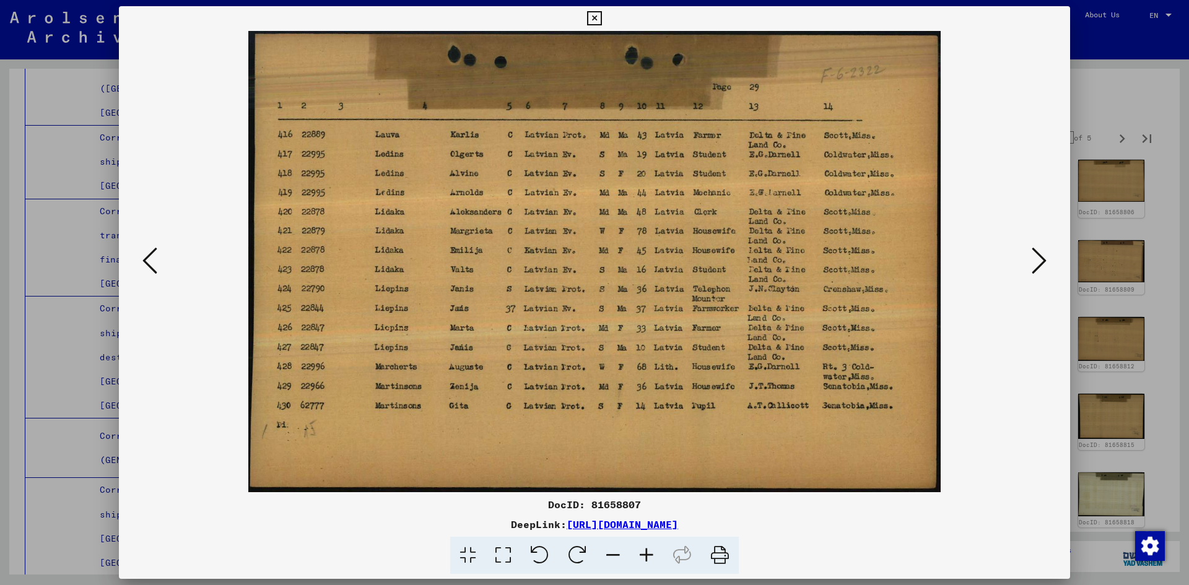
click at [1041, 270] on icon at bounding box center [1039, 261] width 15 height 30
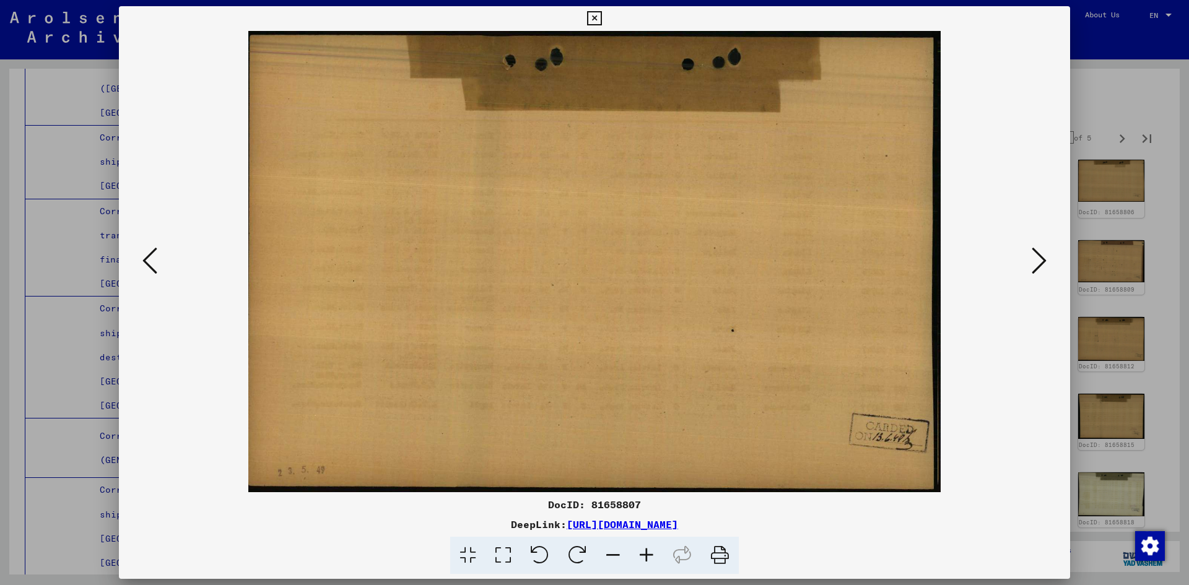
click at [1041, 270] on icon at bounding box center [1039, 261] width 15 height 30
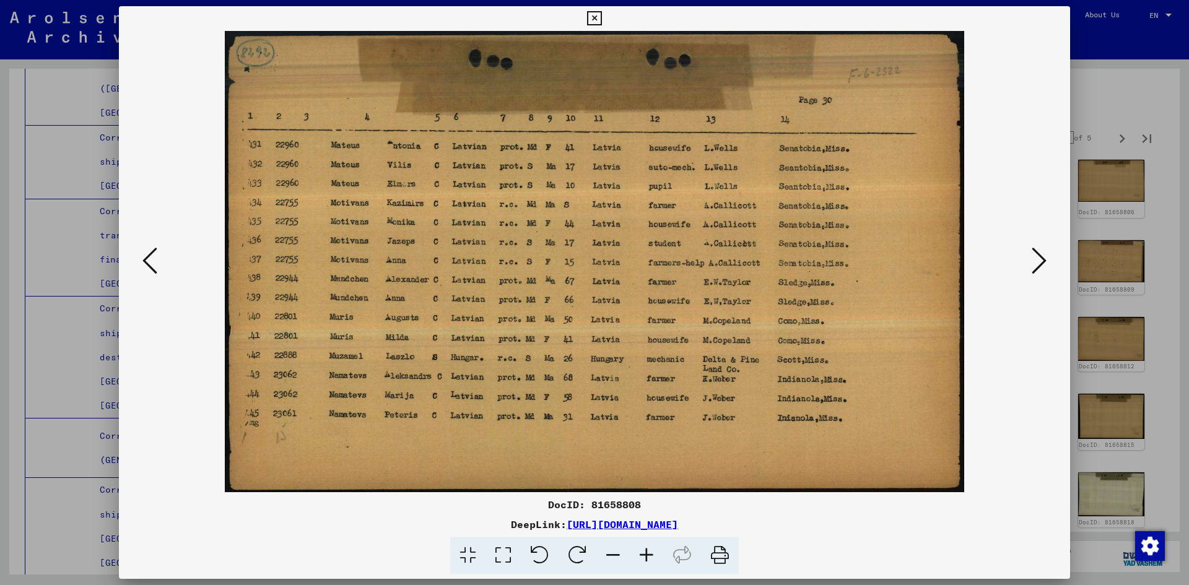
click at [1041, 270] on icon at bounding box center [1039, 261] width 15 height 30
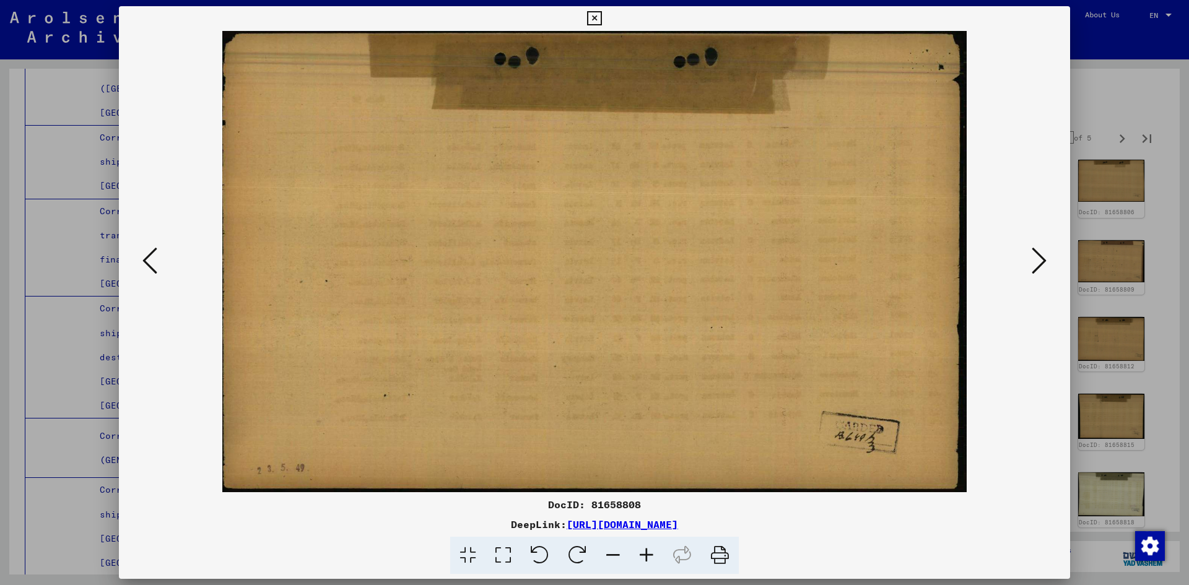
click at [1041, 270] on icon at bounding box center [1039, 261] width 15 height 30
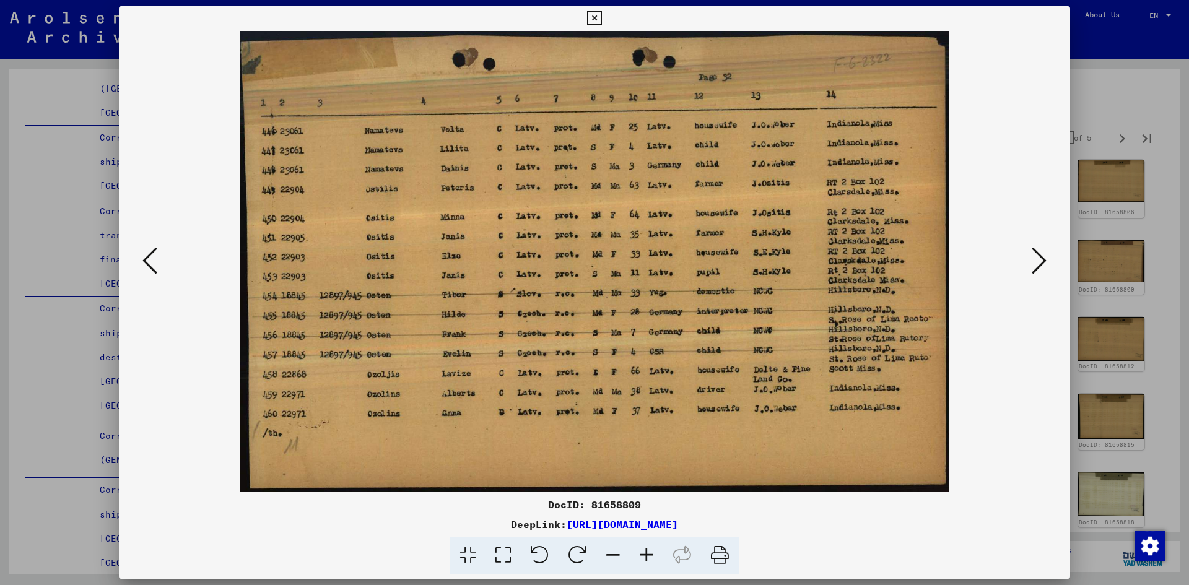
click at [1041, 270] on icon at bounding box center [1039, 261] width 15 height 30
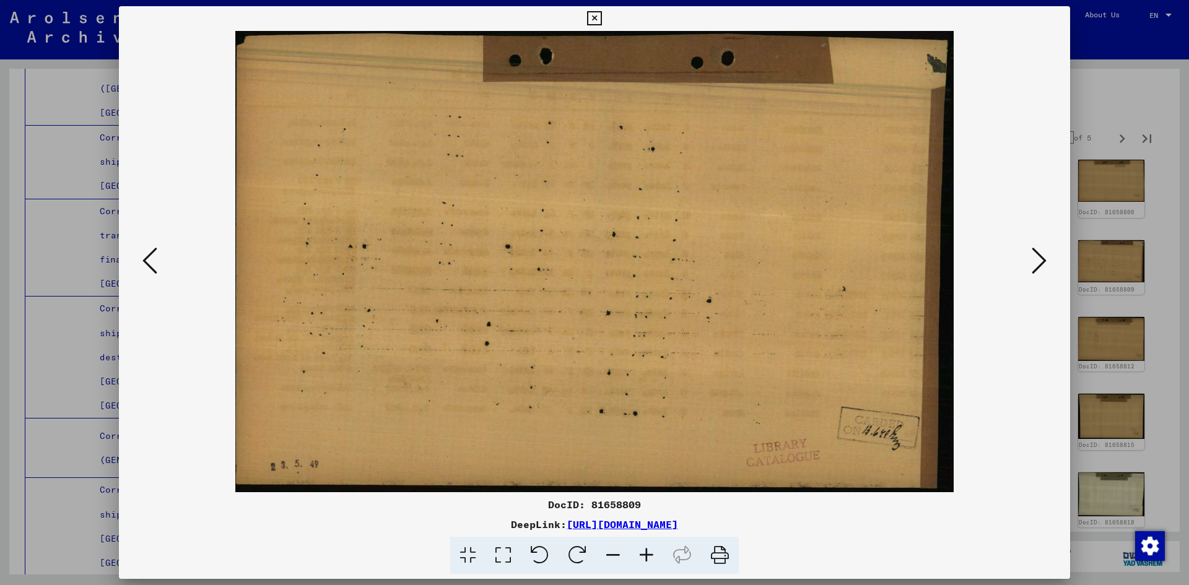
click at [1041, 270] on icon at bounding box center [1039, 261] width 15 height 30
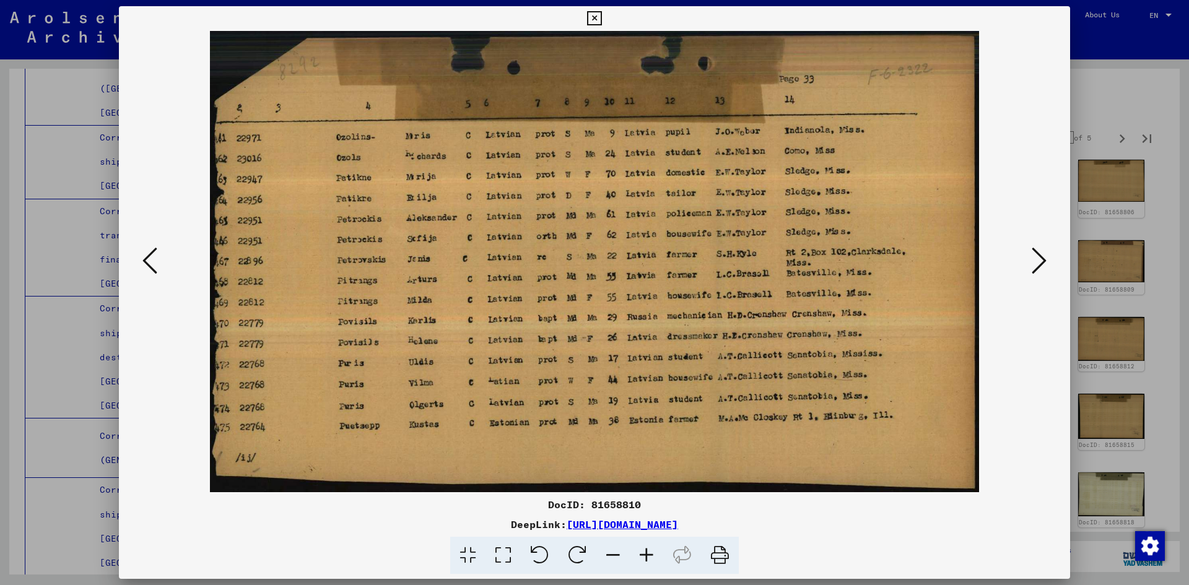
click at [1041, 269] on icon at bounding box center [1039, 261] width 15 height 30
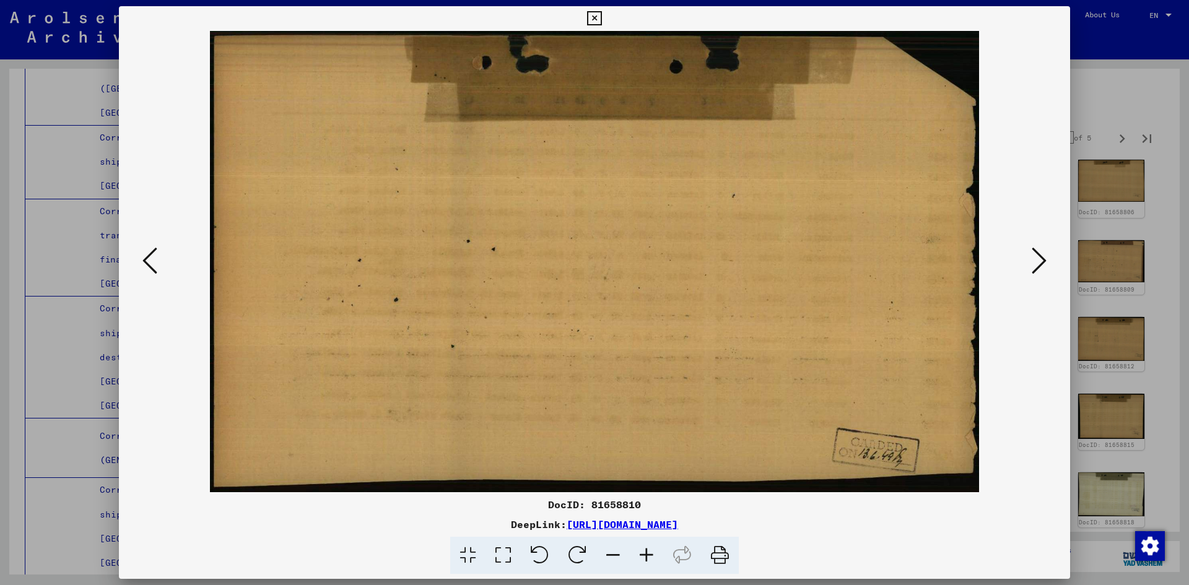
click at [1041, 269] on icon at bounding box center [1039, 261] width 15 height 30
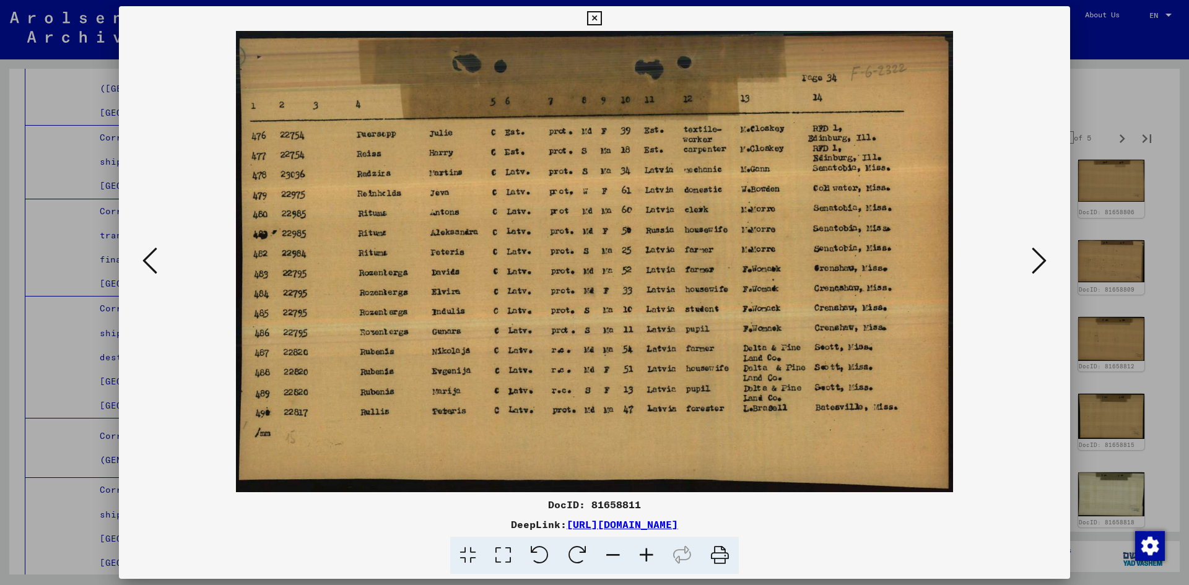
click at [1041, 269] on icon at bounding box center [1039, 261] width 15 height 30
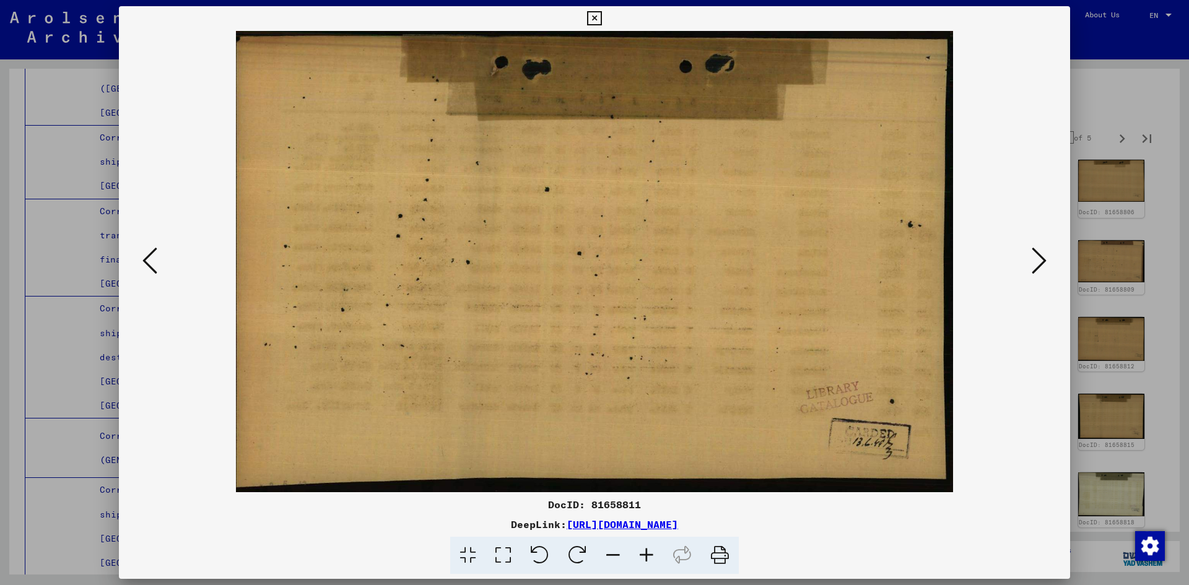
click at [1041, 269] on icon at bounding box center [1039, 261] width 15 height 30
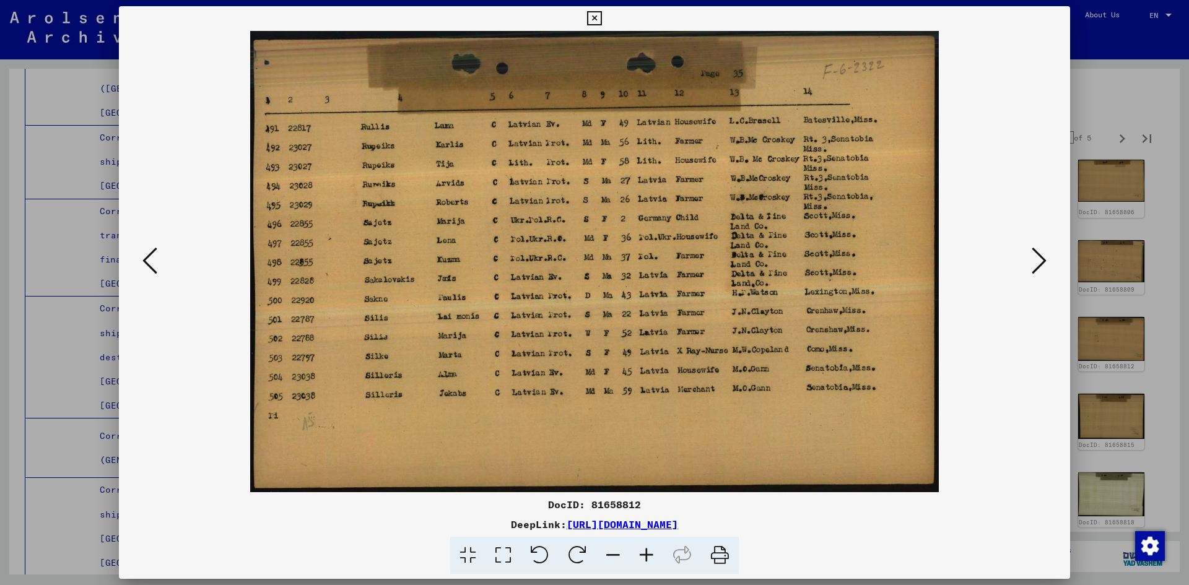
click at [1041, 269] on icon at bounding box center [1039, 261] width 15 height 30
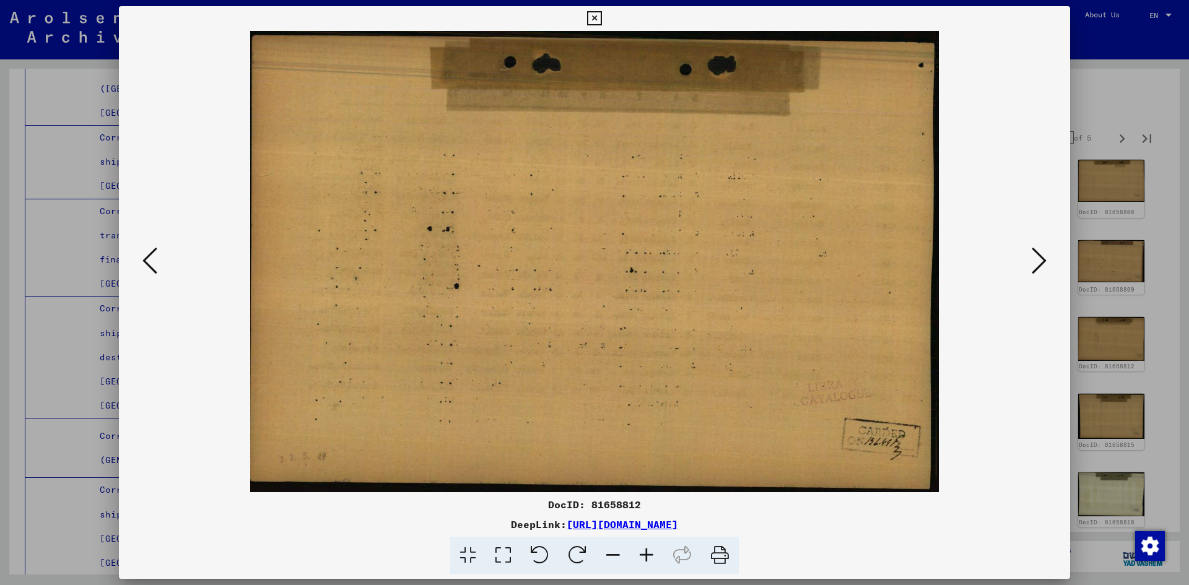
click at [1041, 269] on icon at bounding box center [1039, 261] width 15 height 30
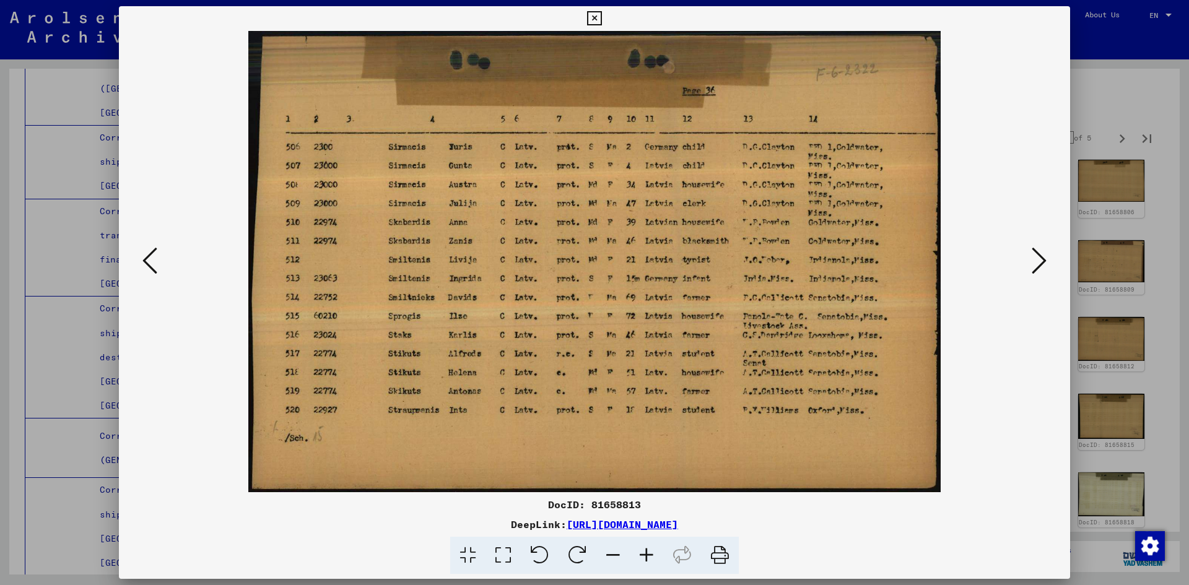
click at [1041, 269] on icon at bounding box center [1039, 261] width 15 height 30
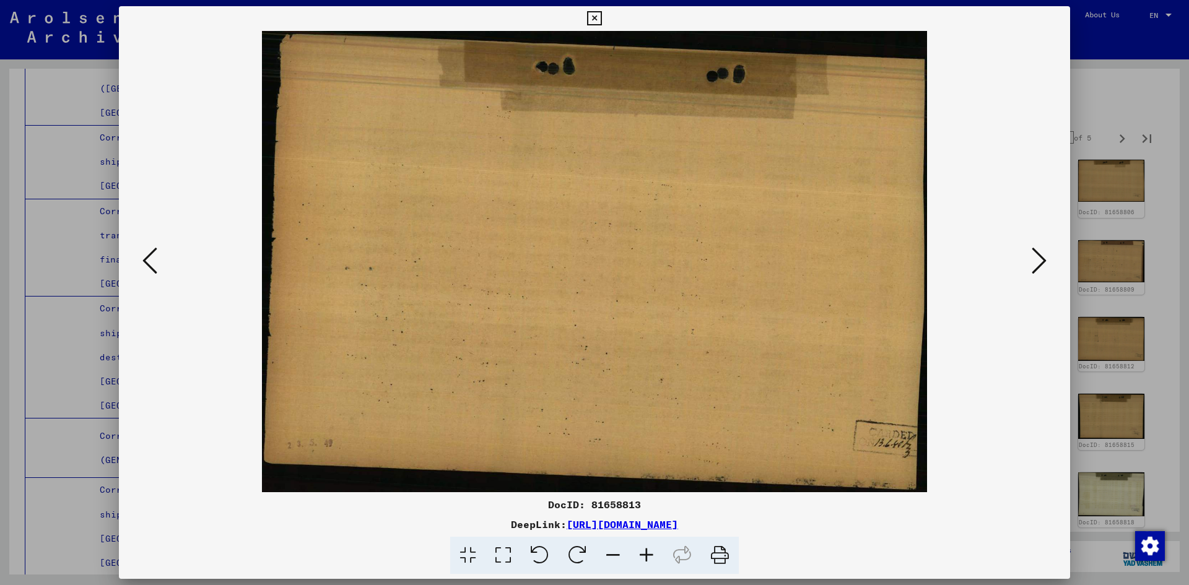
click at [1041, 269] on icon at bounding box center [1039, 261] width 15 height 30
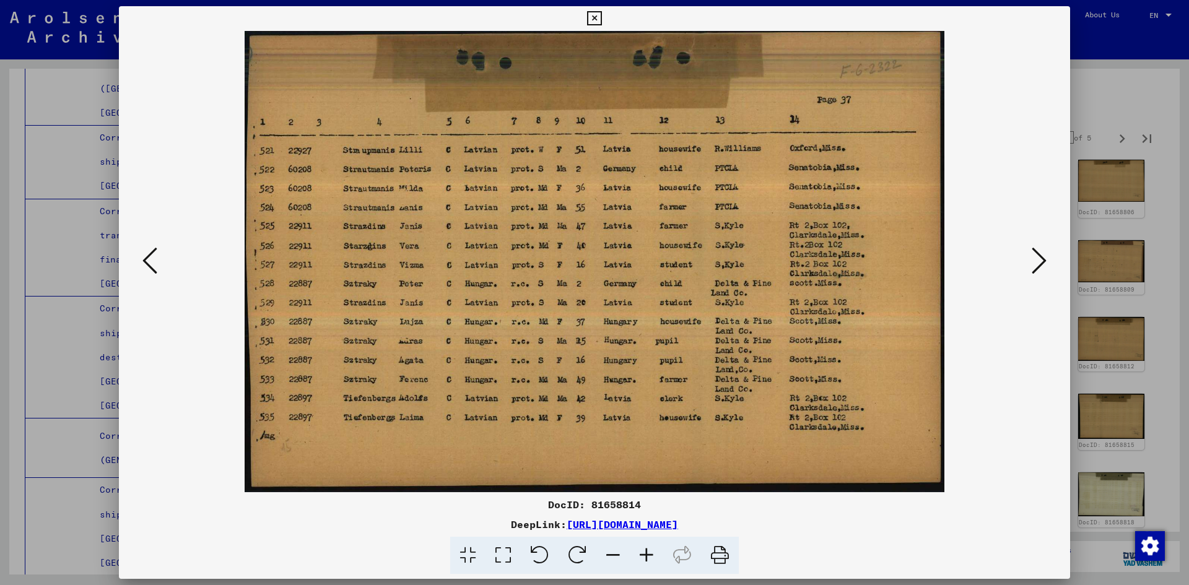
click at [1041, 269] on icon at bounding box center [1039, 261] width 15 height 30
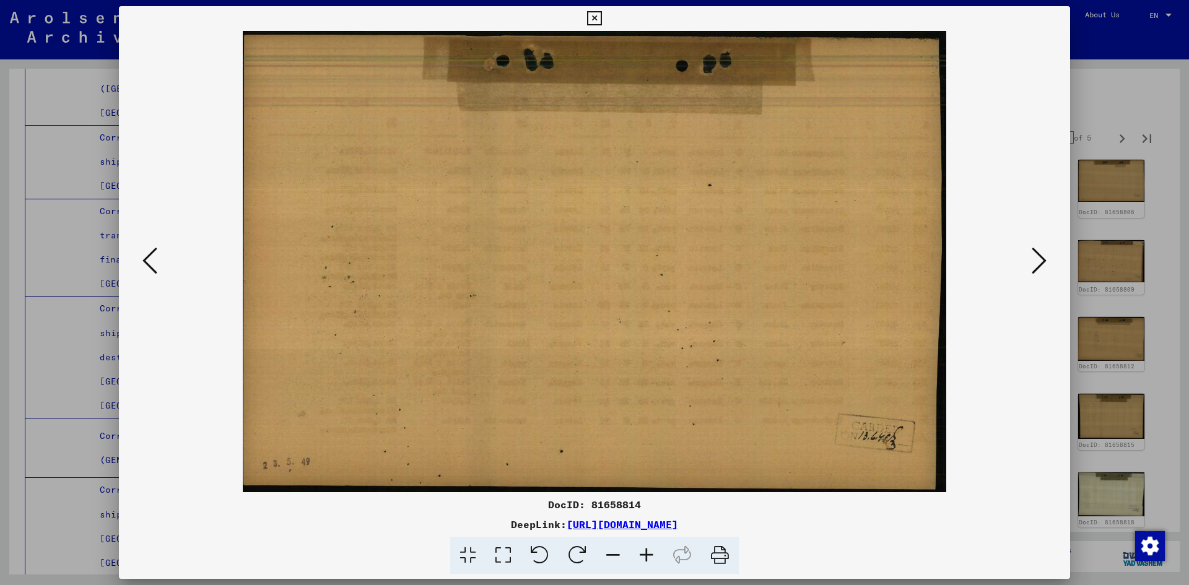
click at [1041, 269] on icon at bounding box center [1039, 261] width 15 height 30
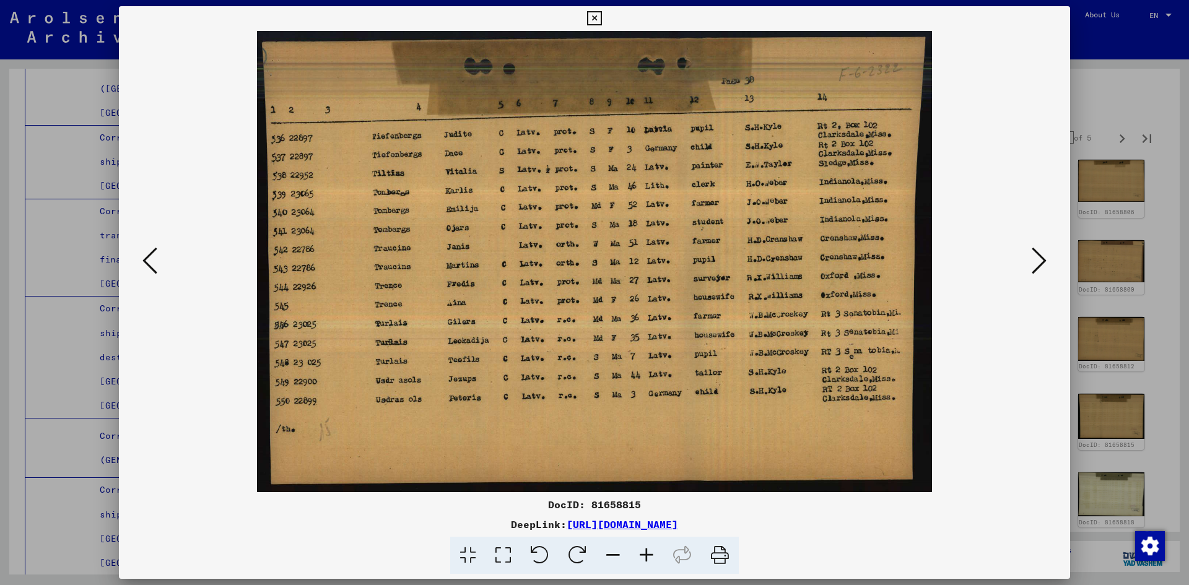
click at [1041, 269] on icon at bounding box center [1039, 261] width 15 height 30
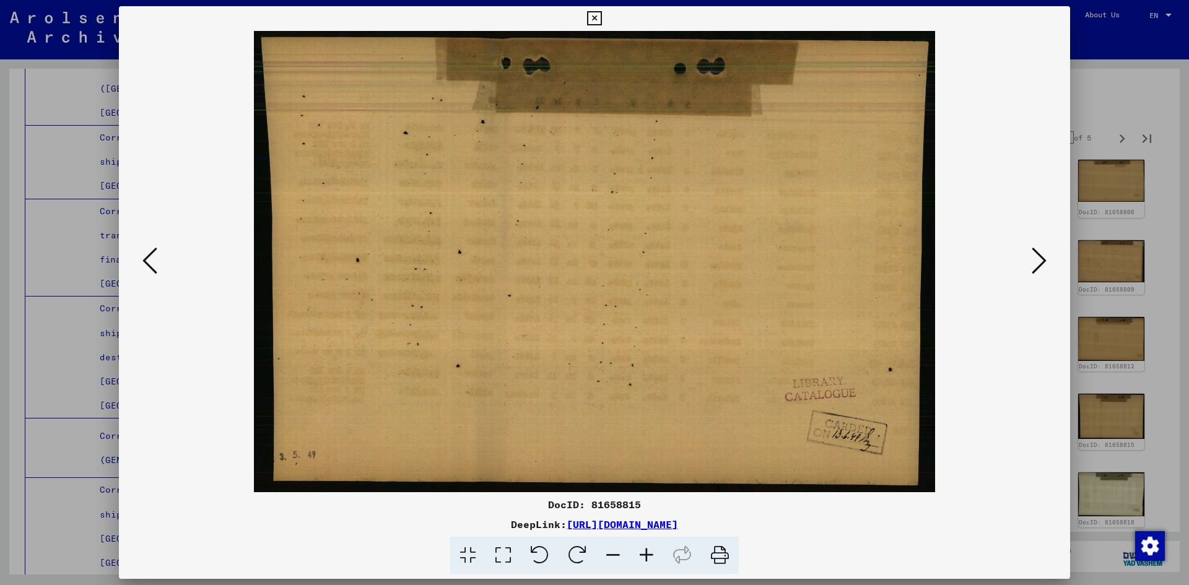
click at [1041, 269] on icon at bounding box center [1039, 261] width 15 height 30
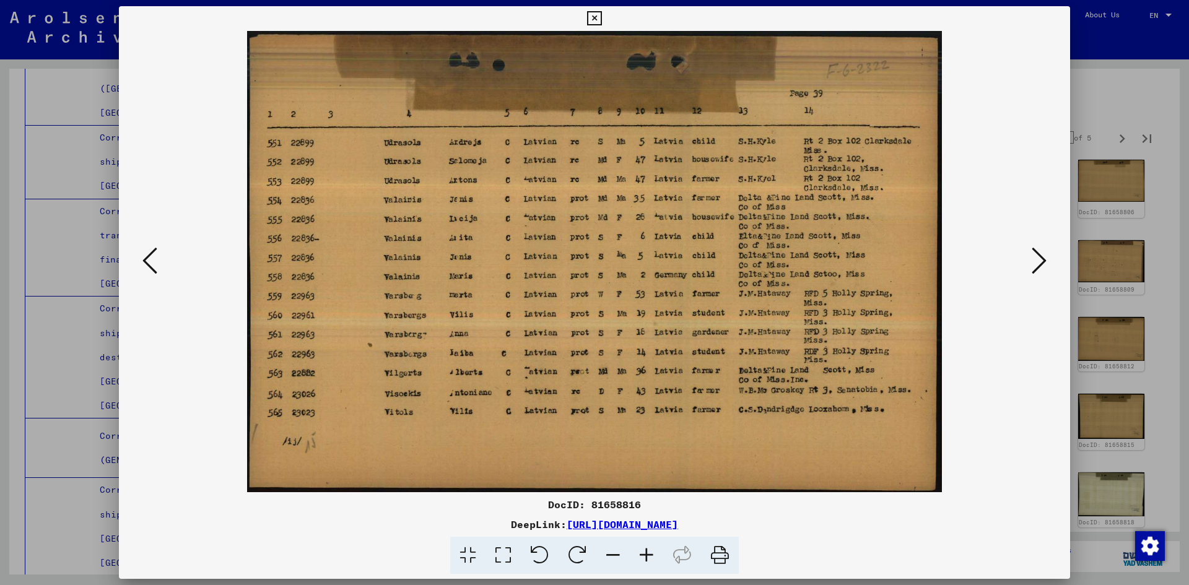
click at [146, 269] on icon at bounding box center [149, 261] width 15 height 30
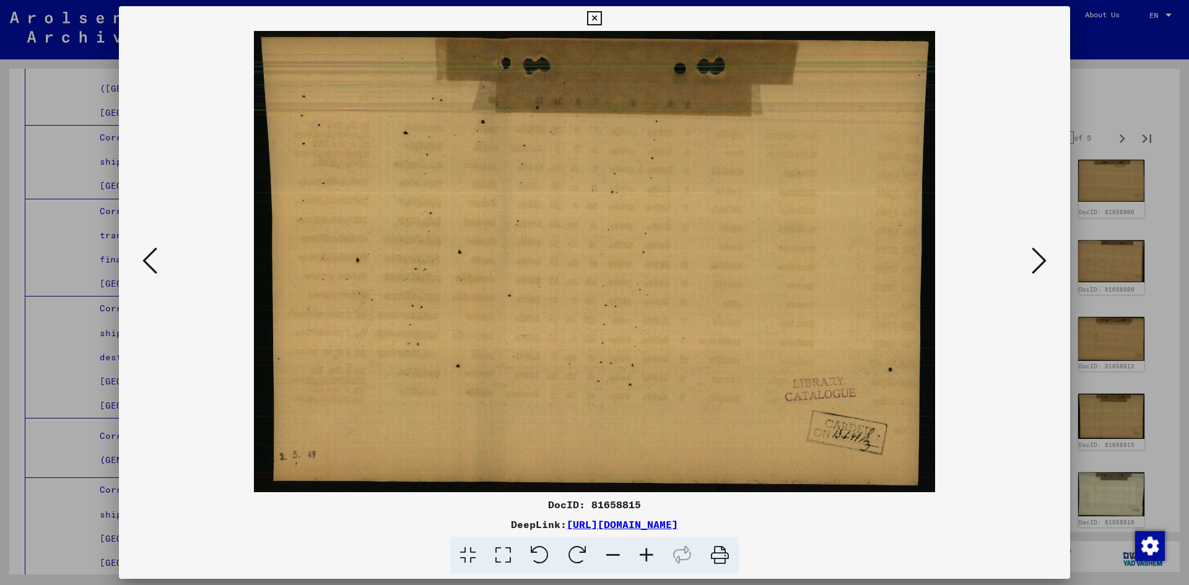
click at [146, 269] on icon at bounding box center [149, 261] width 15 height 30
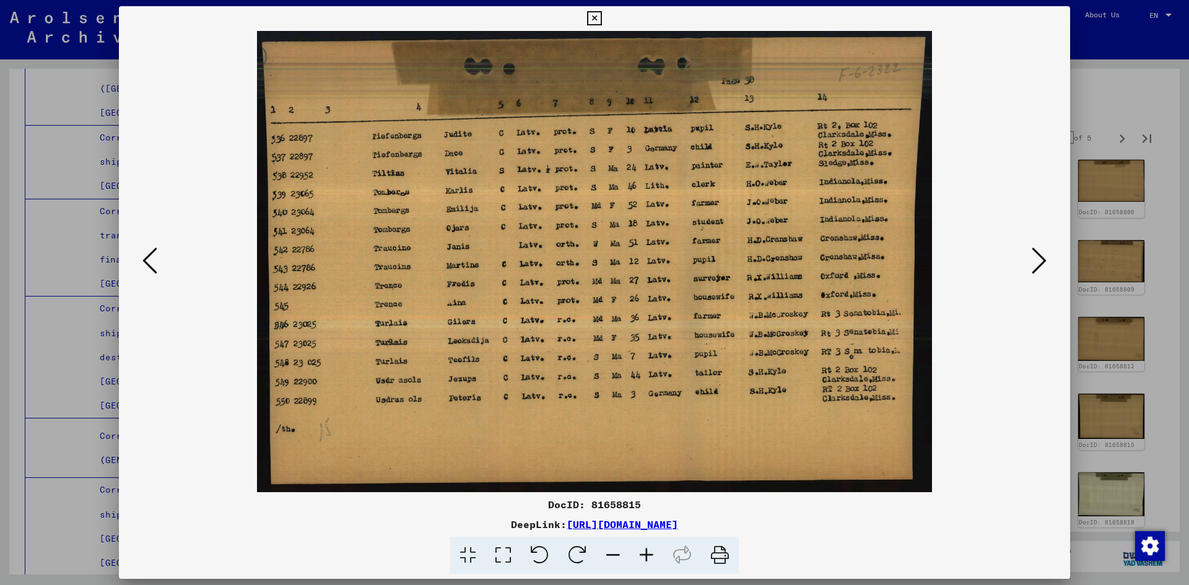
click at [146, 269] on icon at bounding box center [149, 261] width 15 height 30
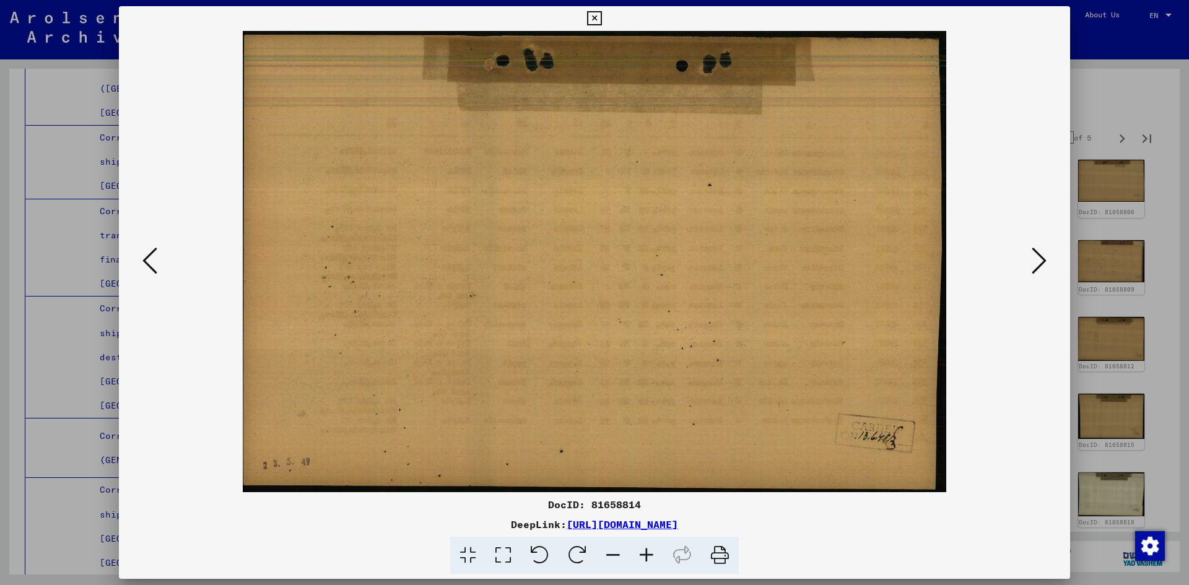
click at [146, 269] on icon at bounding box center [149, 261] width 15 height 30
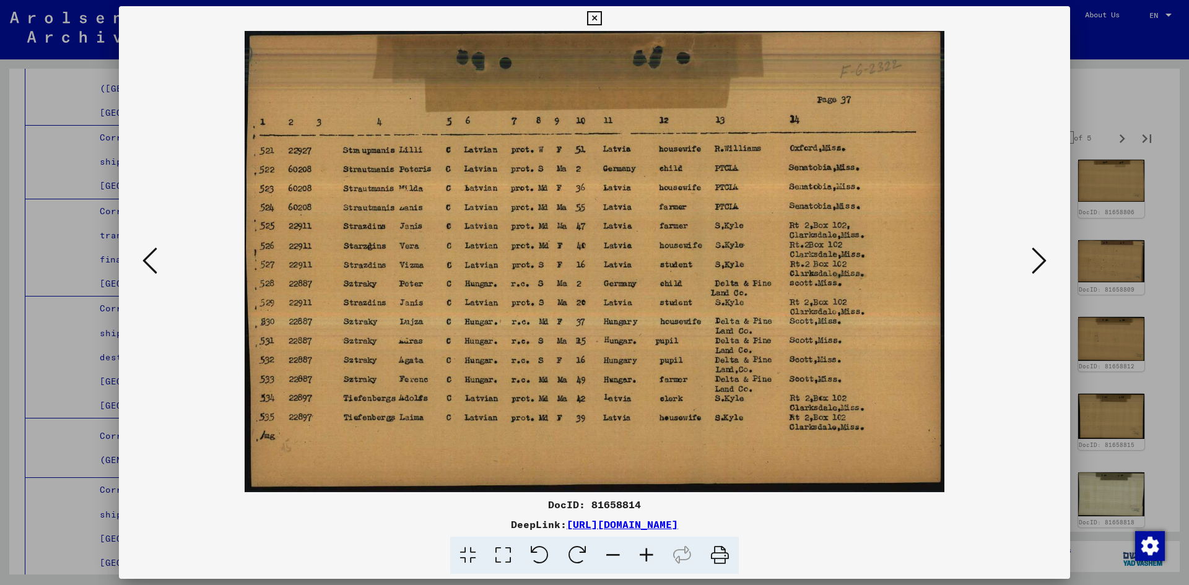
click at [146, 269] on icon at bounding box center [149, 261] width 15 height 30
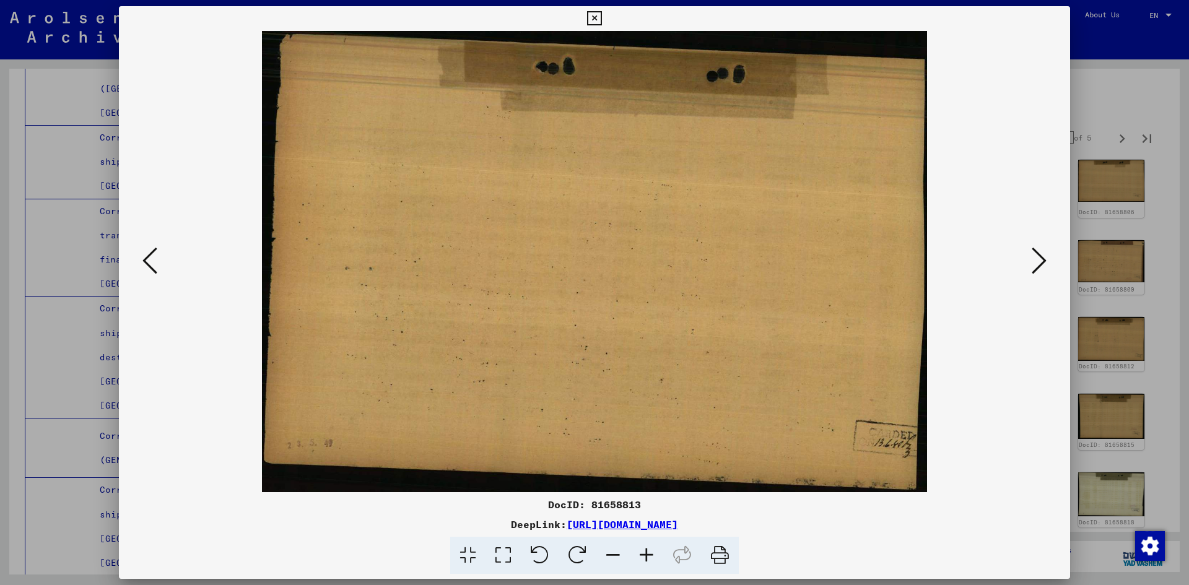
click at [146, 269] on icon at bounding box center [149, 261] width 15 height 30
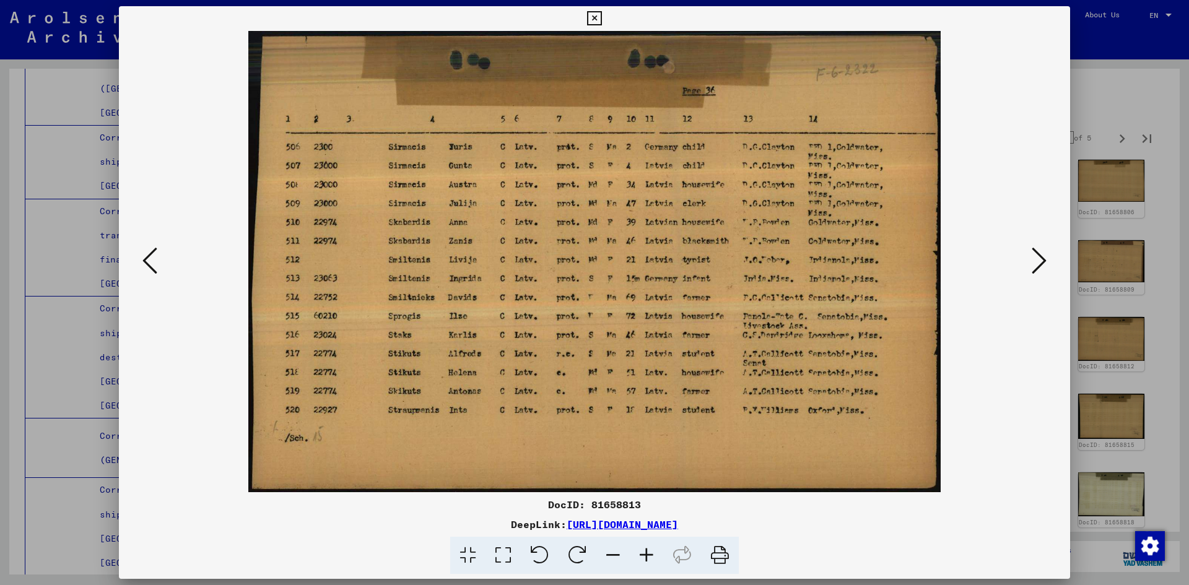
click at [146, 268] on icon at bounding box center [149, 261] width 15 height 30
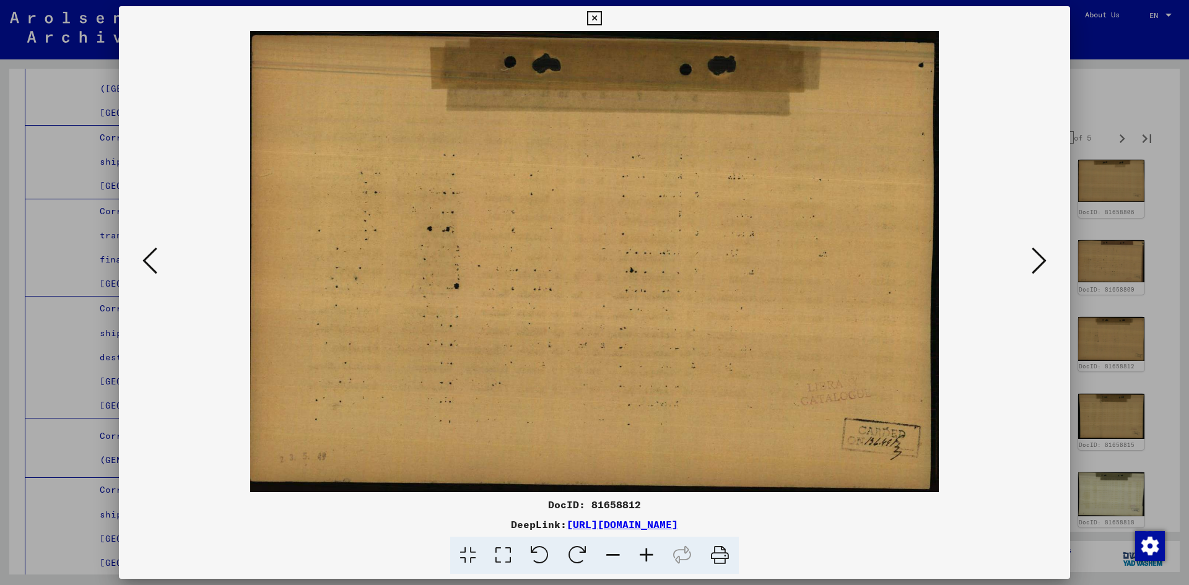
click at [146, 268] on icon at bounding box center [149, 261] width 15 height 30
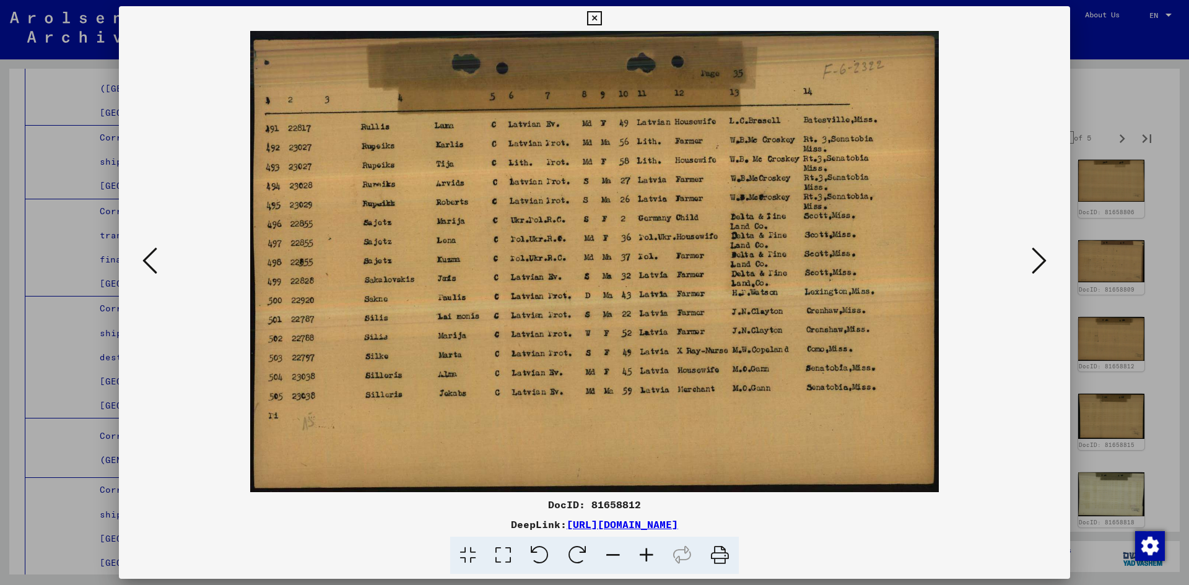
click at [146, 268] on icon at bounding box center [149, 261] width 15 height 30
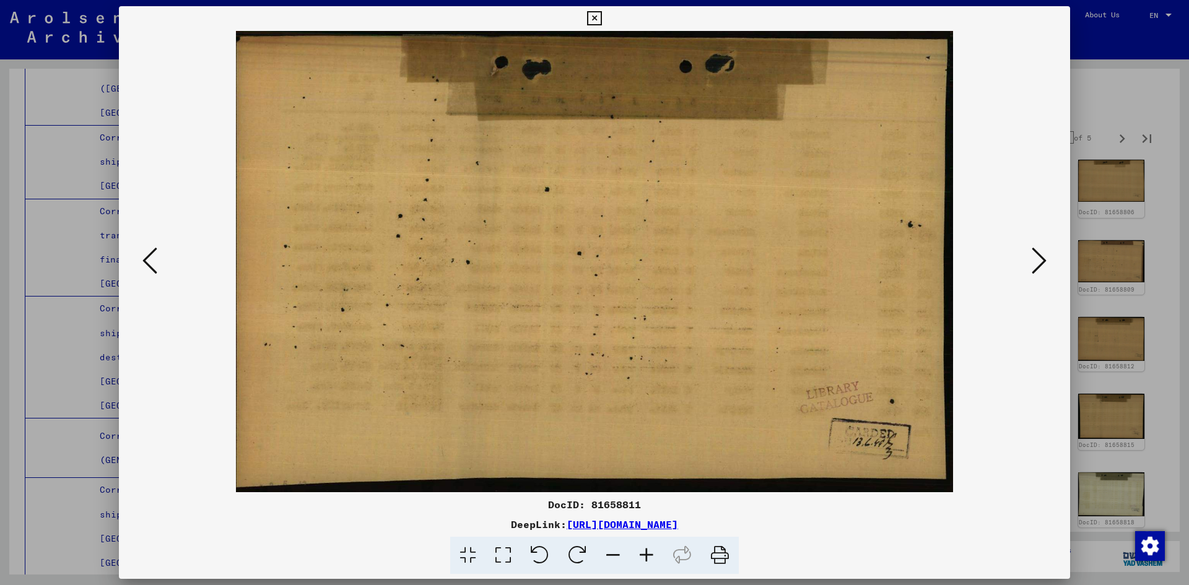
click at [146, 268] on icon at bounding box center [149, 261] width 15 height 30
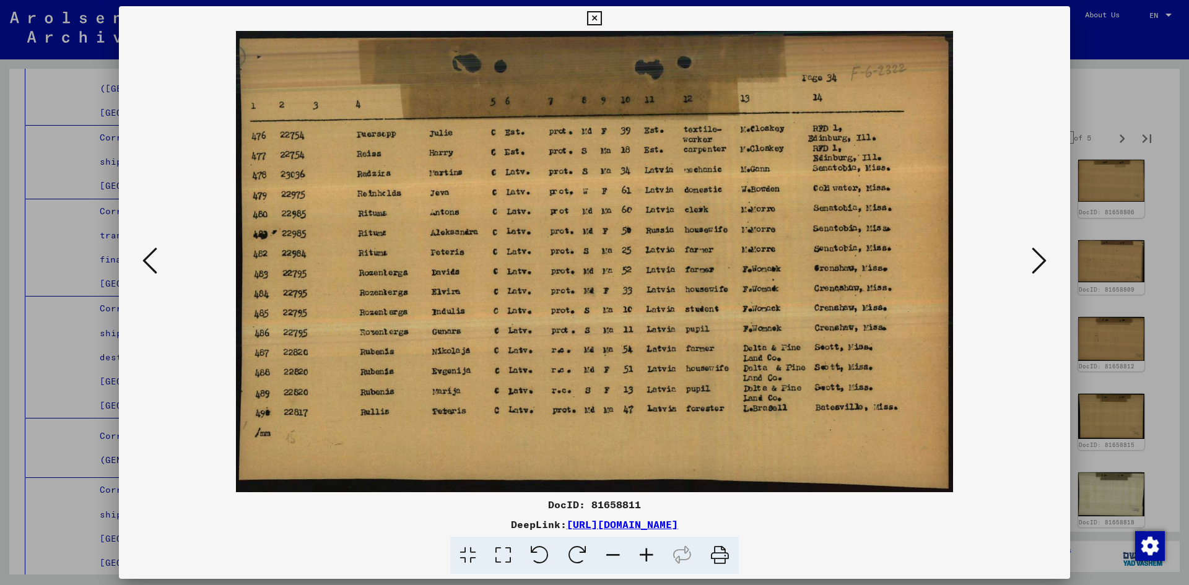
click at [146, 268] on icon at bounding box center [149, 261] width 15 height 30
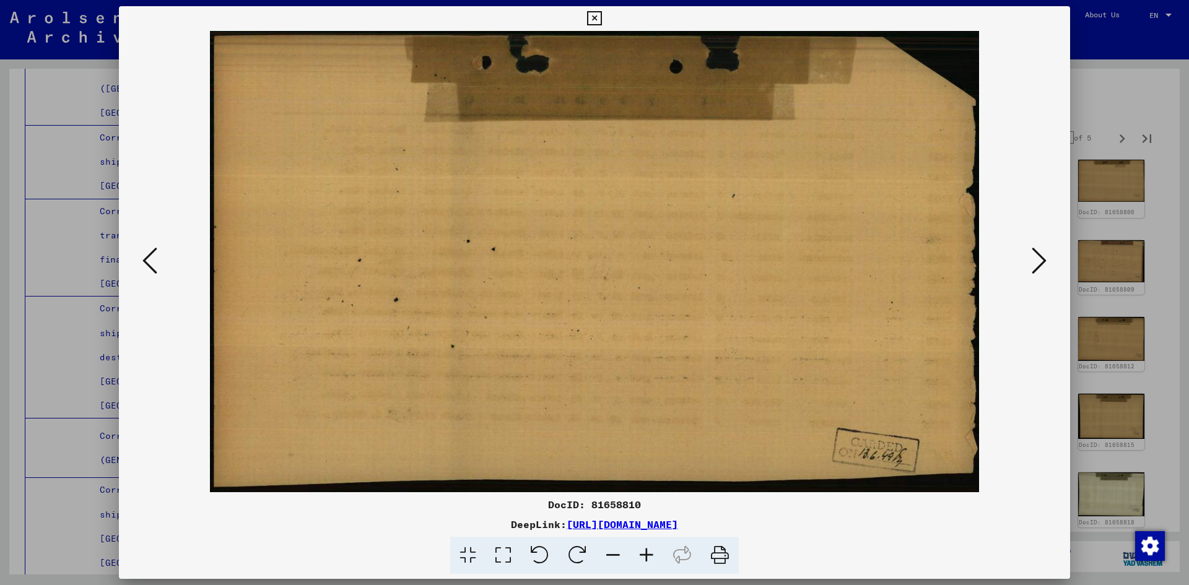
click at [146, 268] on icon at bounding box center [149, 261] width 15 height 30
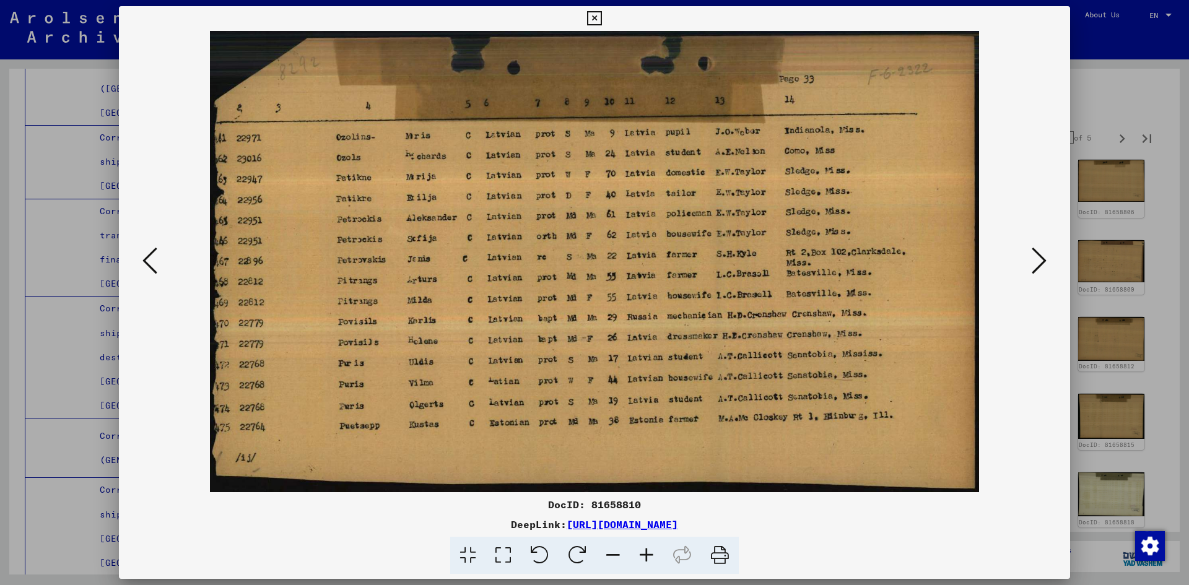
click at [146, 268] on icon at bounding box center [149, 261] width 15 height 30
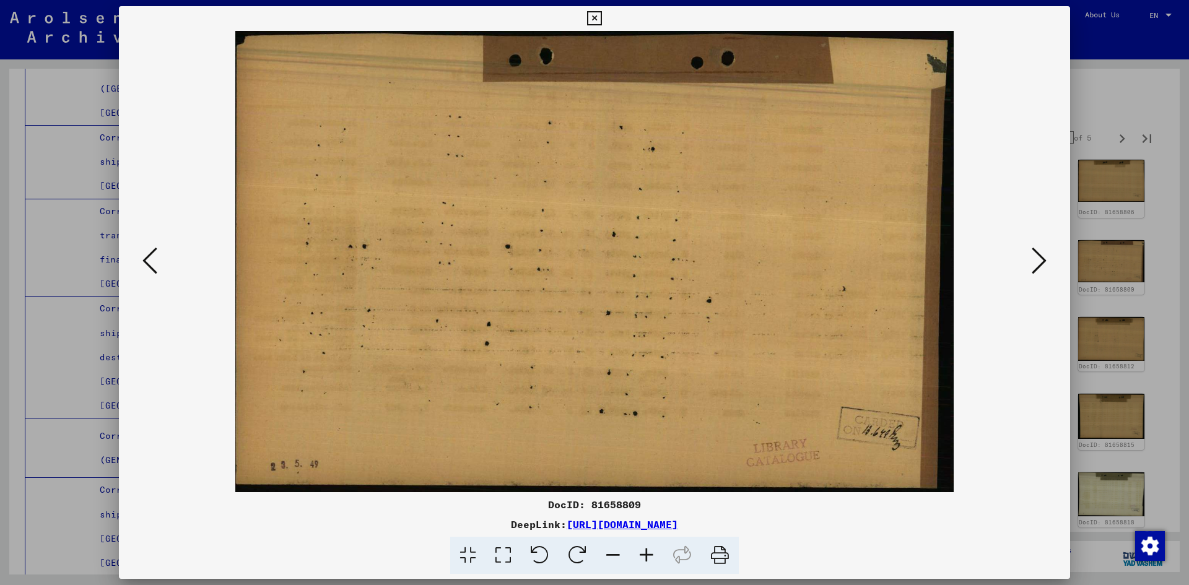
click at [146, 268] on icon at bounding box center [149, 261] width 15 height 30
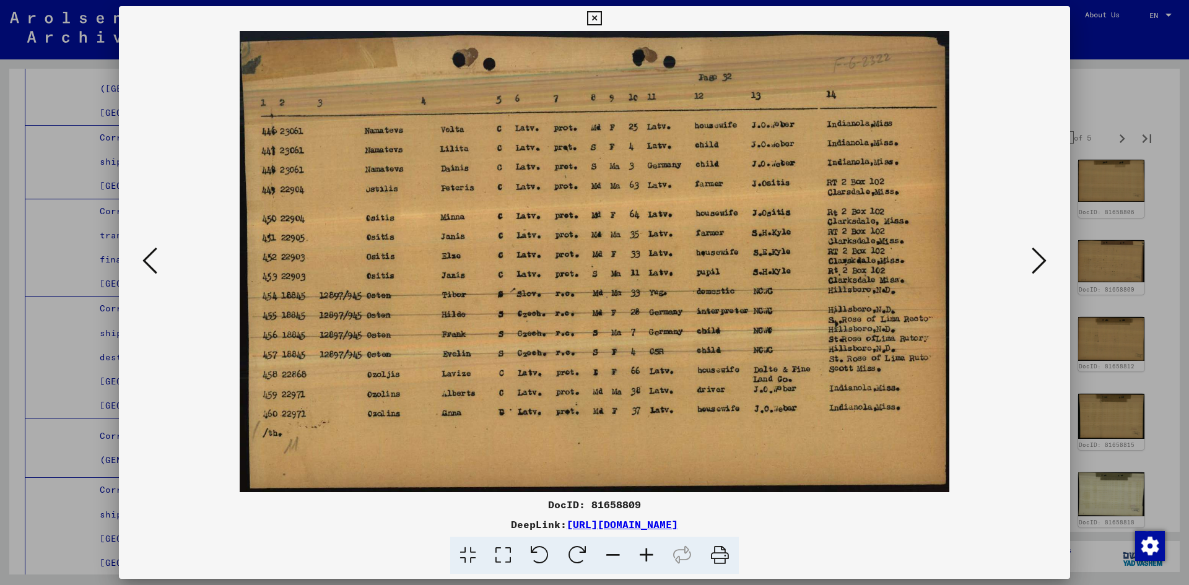
click at [146, 268] on icon at bounding box center [149, 261] width 15 height 30
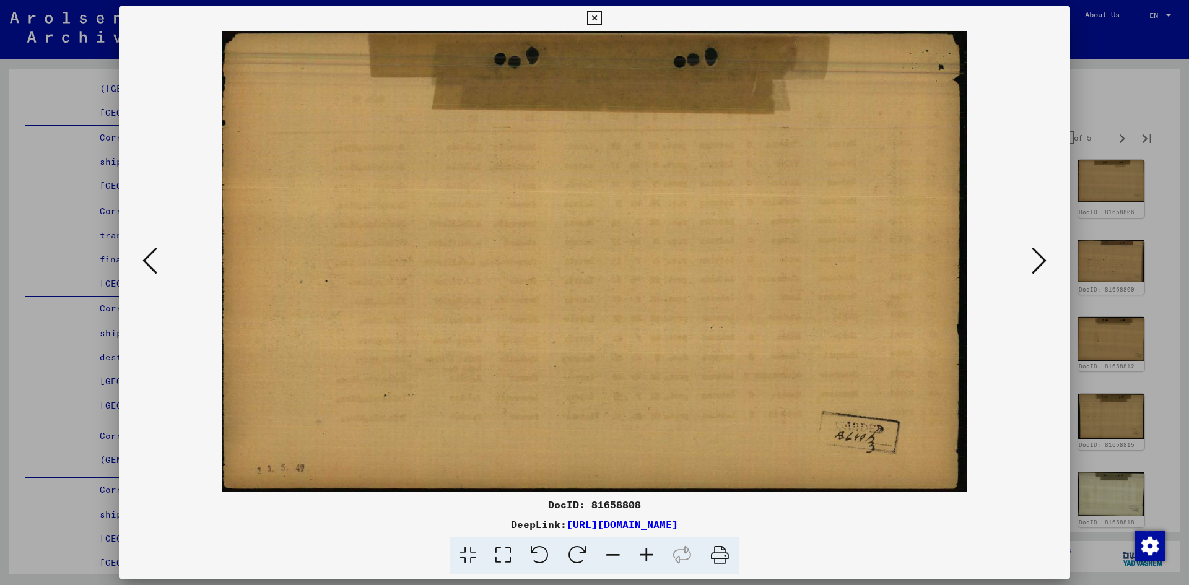
click at [146, 268] on icon at bounding box center [149, 261] width 15 height 30
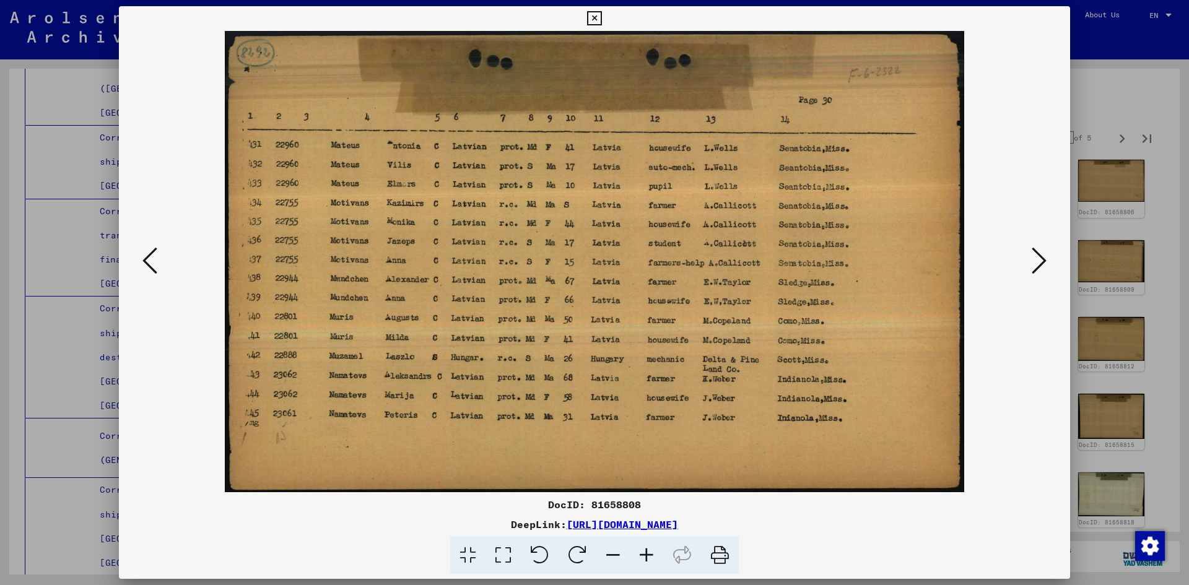
click at [146, 268] on icon at bounding box center [149, 261] width 15 height 30
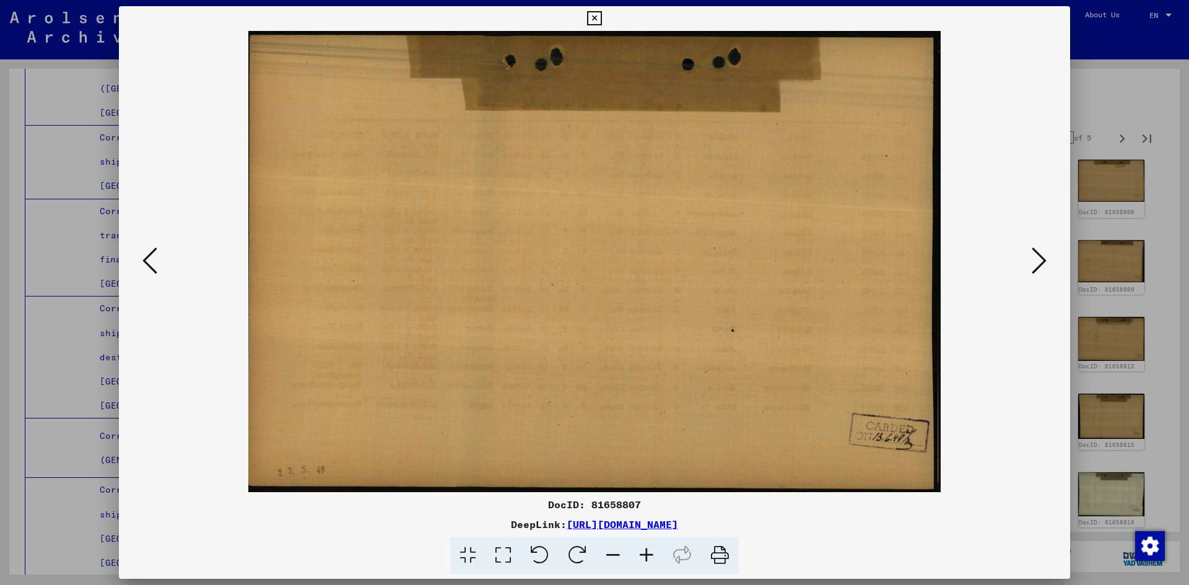
click at [146, 268] on icon at bounding box center [149, 261] width 15 height 30
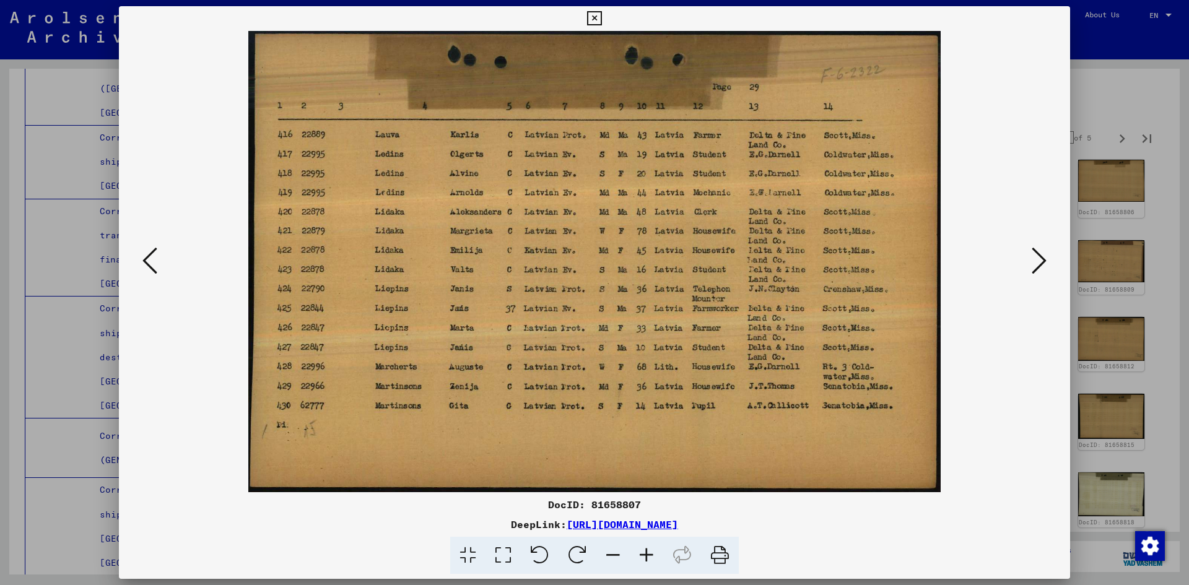
click at [146, 268] on icon at bounding box center [149, 261] width 15 height 30
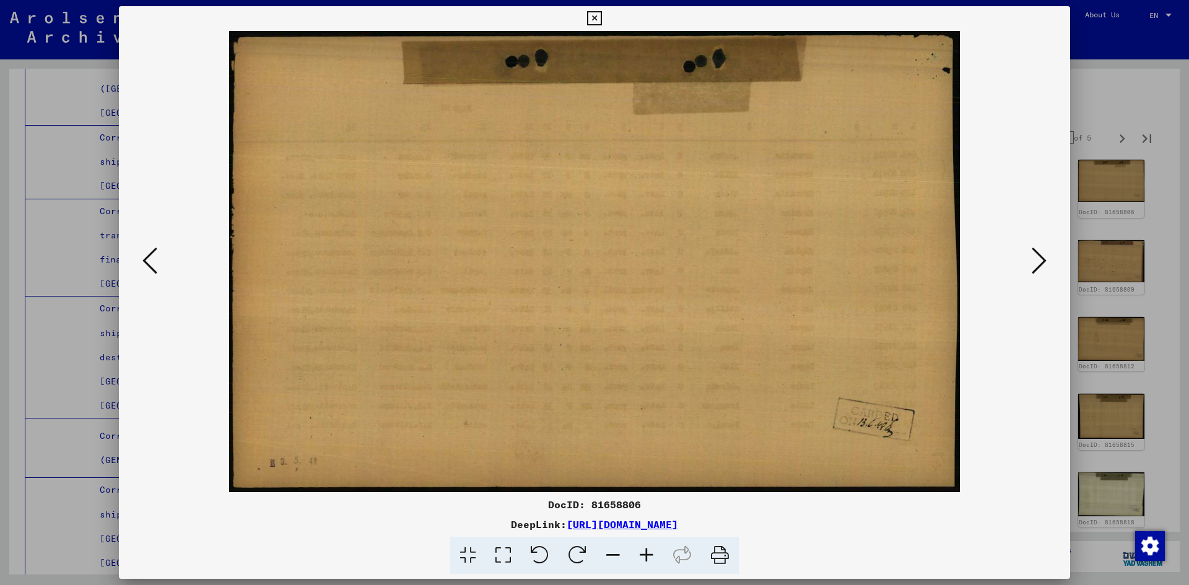
click at [146, 268] on icon at bounding box center [149, 261] width 15 height 30
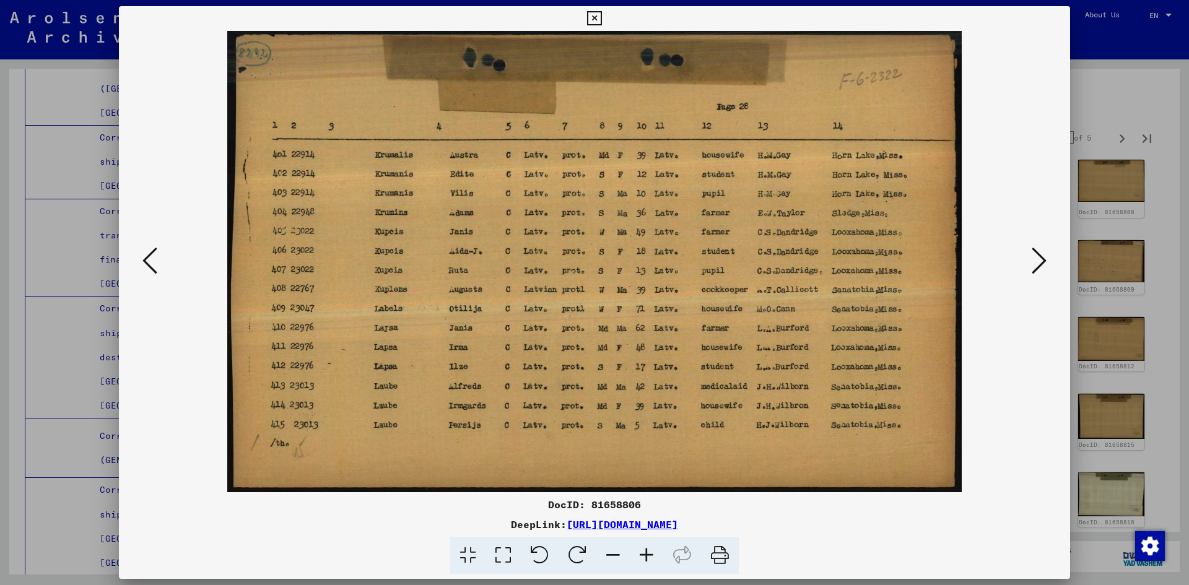
click at [146, 268] on icon at bounding box center [149, 261] width 15 height 30
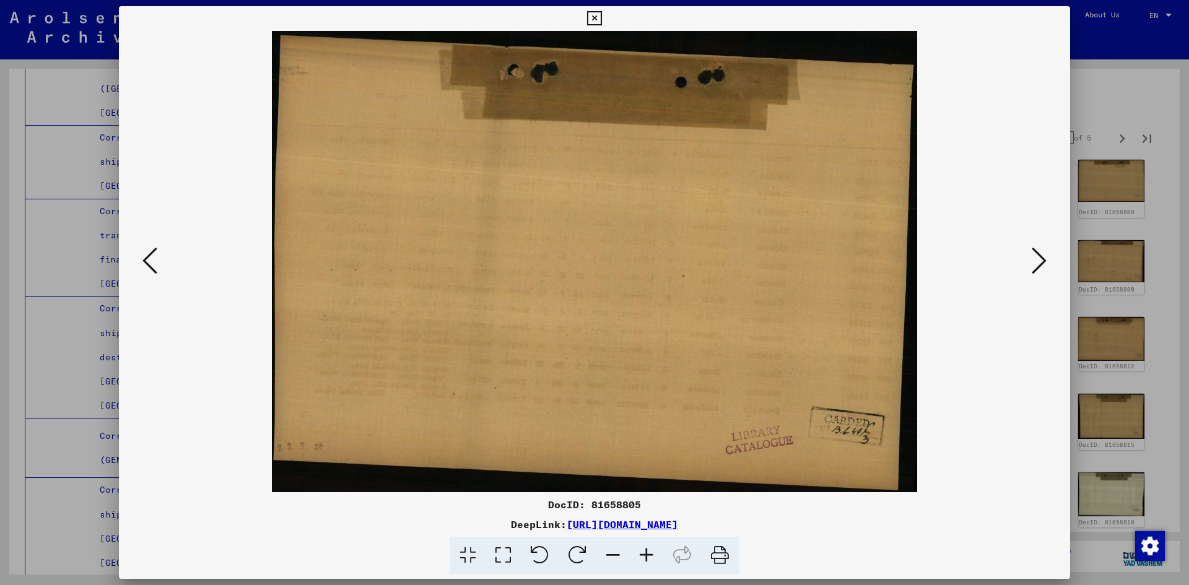
click at [146, 268] on icon at bounding box center [149, 261] width 15 height 30
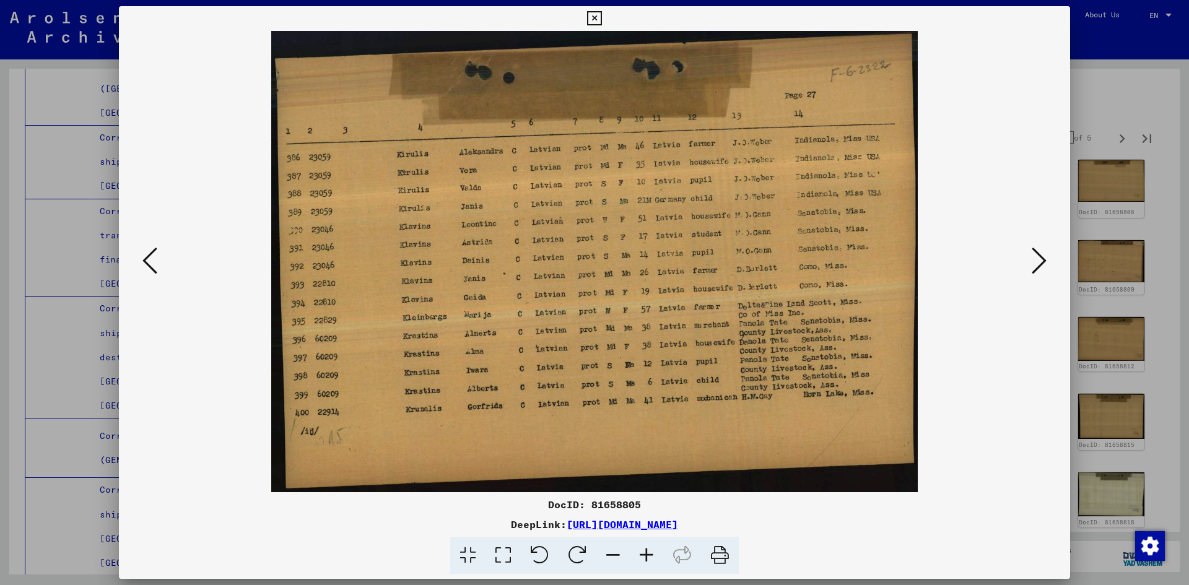
click at [146, 268] on icon at bounding box center [149, 261] width 15 height 30
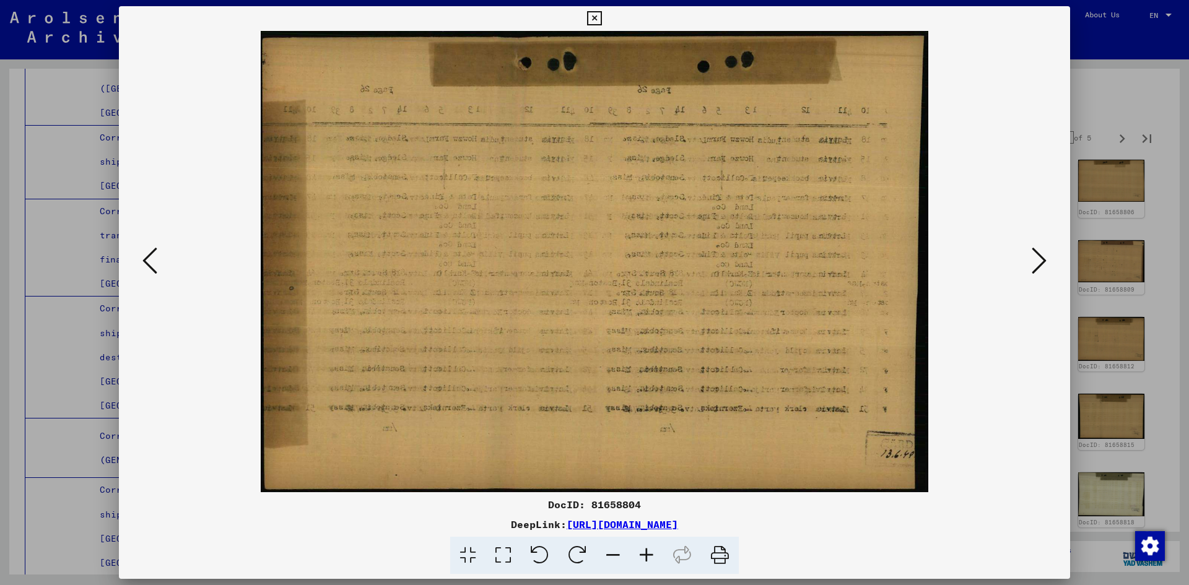
click at [146, 268] on icon at bounding box center [149, 261] width 15 height 30
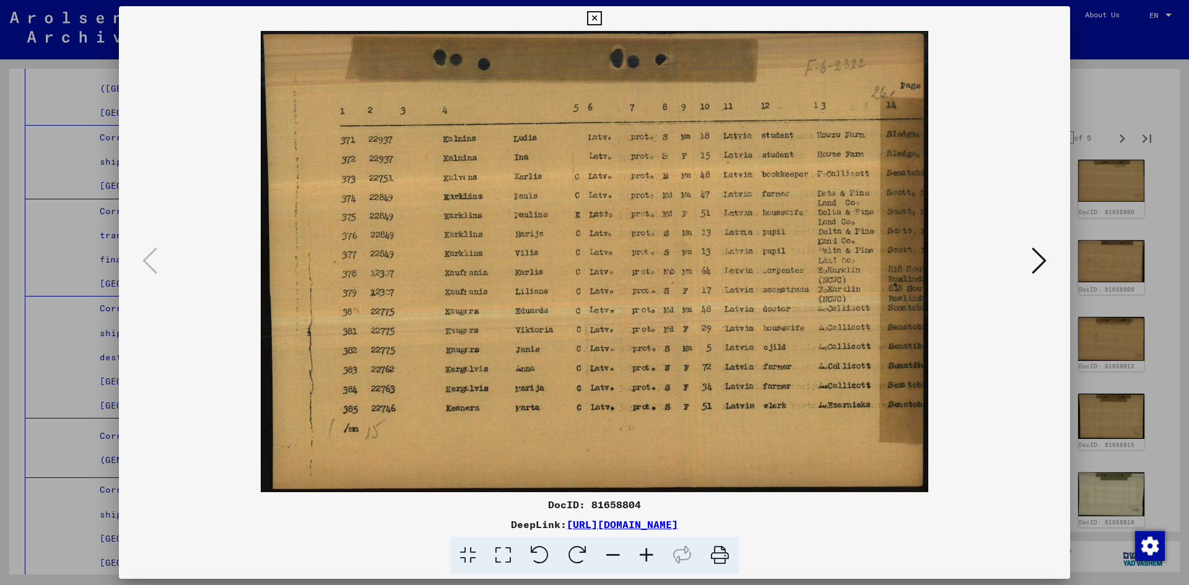
click at [1125, 97] on div at bounding box center [594, 292] width 1189 height 585
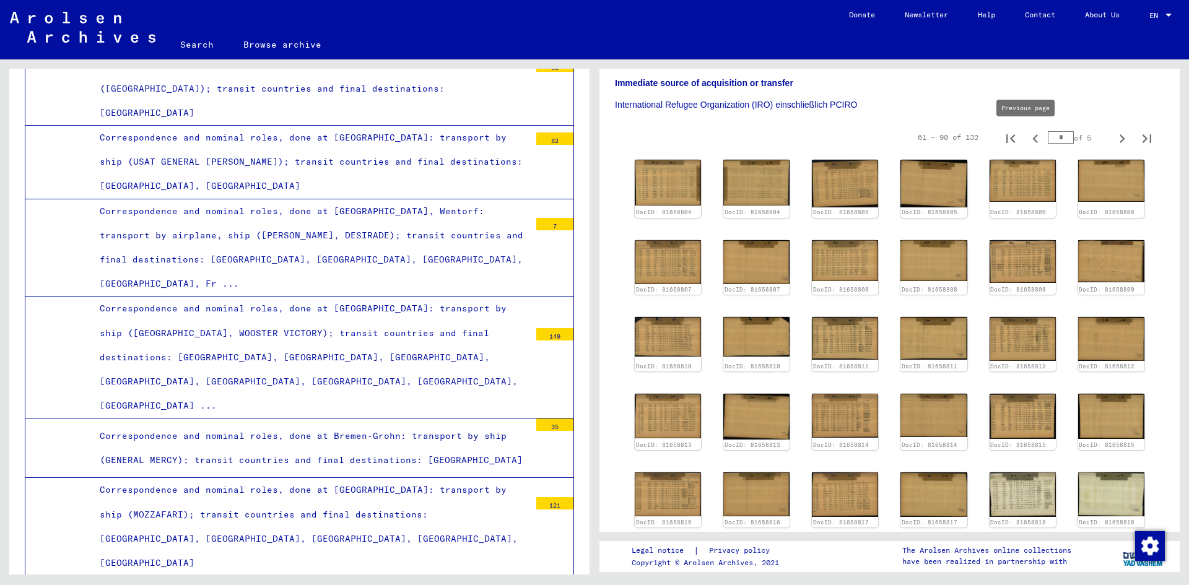
click at [1027, 139] on icon "Previous page" at bounding box center [1035, 138] width 17 height 17
type input "*"
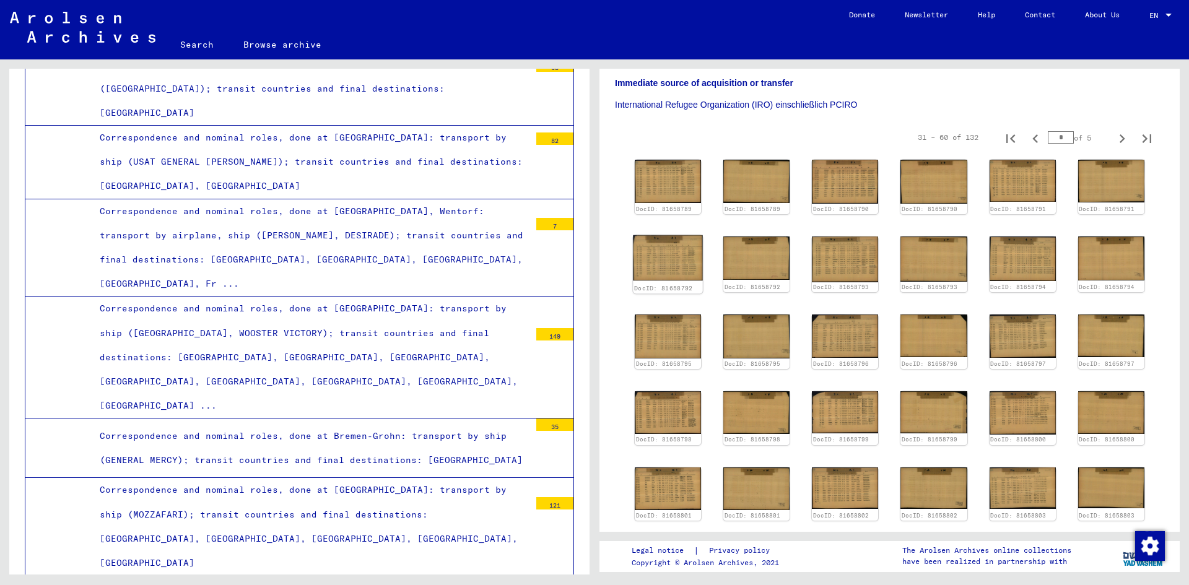
click at [681, 285] on link "DocID: 81658792" at bounding box center [663, 288] width 59 height 7
click at [675, 268] on img at bounding box center [668, 258] width 70 height 46
